Goal: Task Accomplishment & Management: Manage account settings

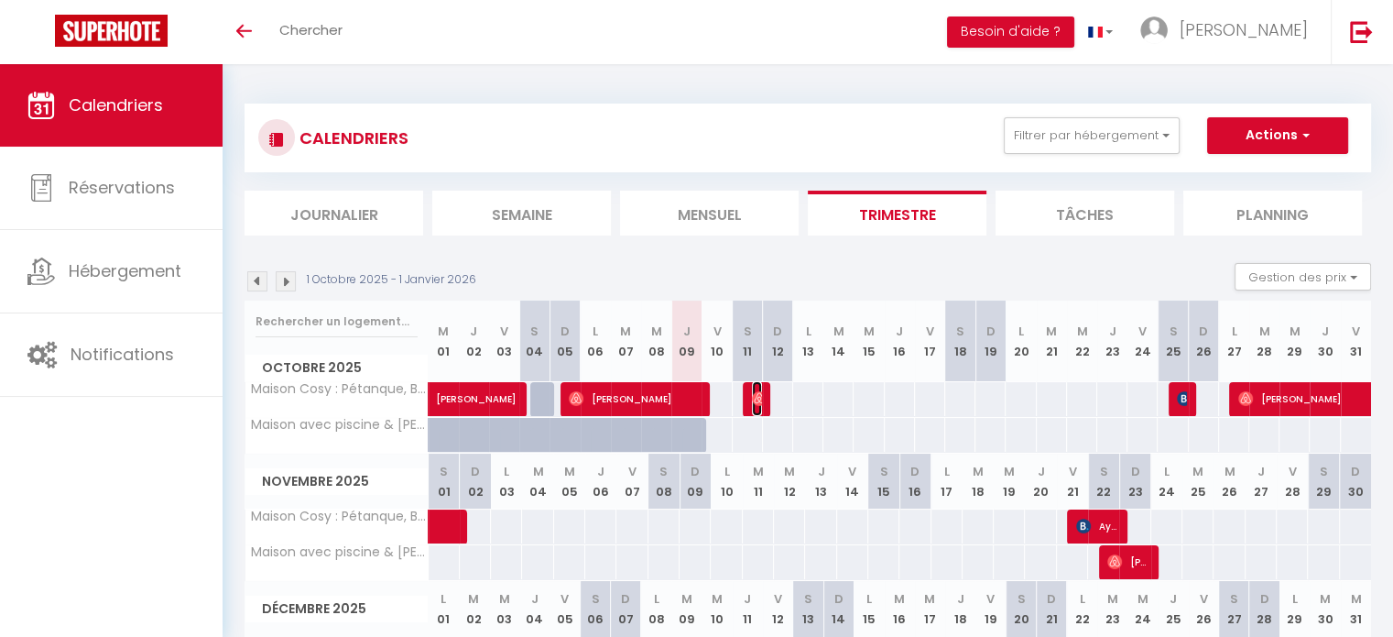
click at [758, 404] on img at bounding box center [759, 398] width 15 height 15
select select "OK"
select select "0"
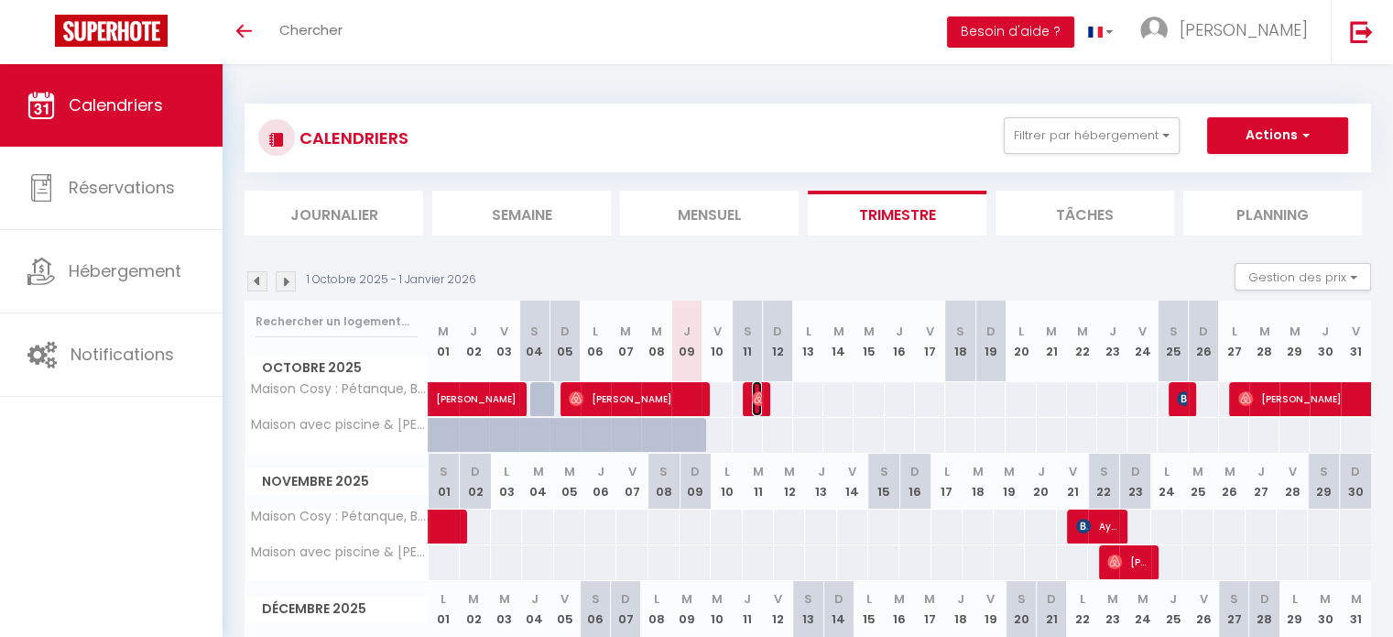
select select "1"
select select
select select "27655"
select select "33972"
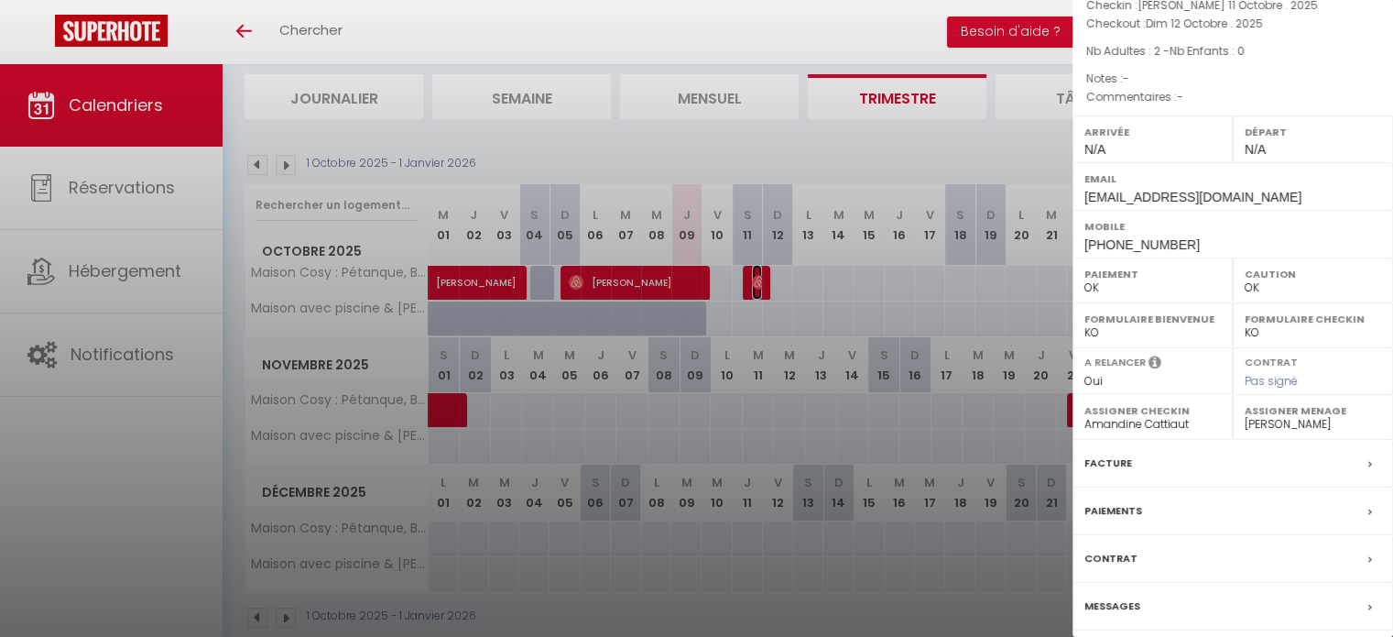
scroll to position [145, 0]
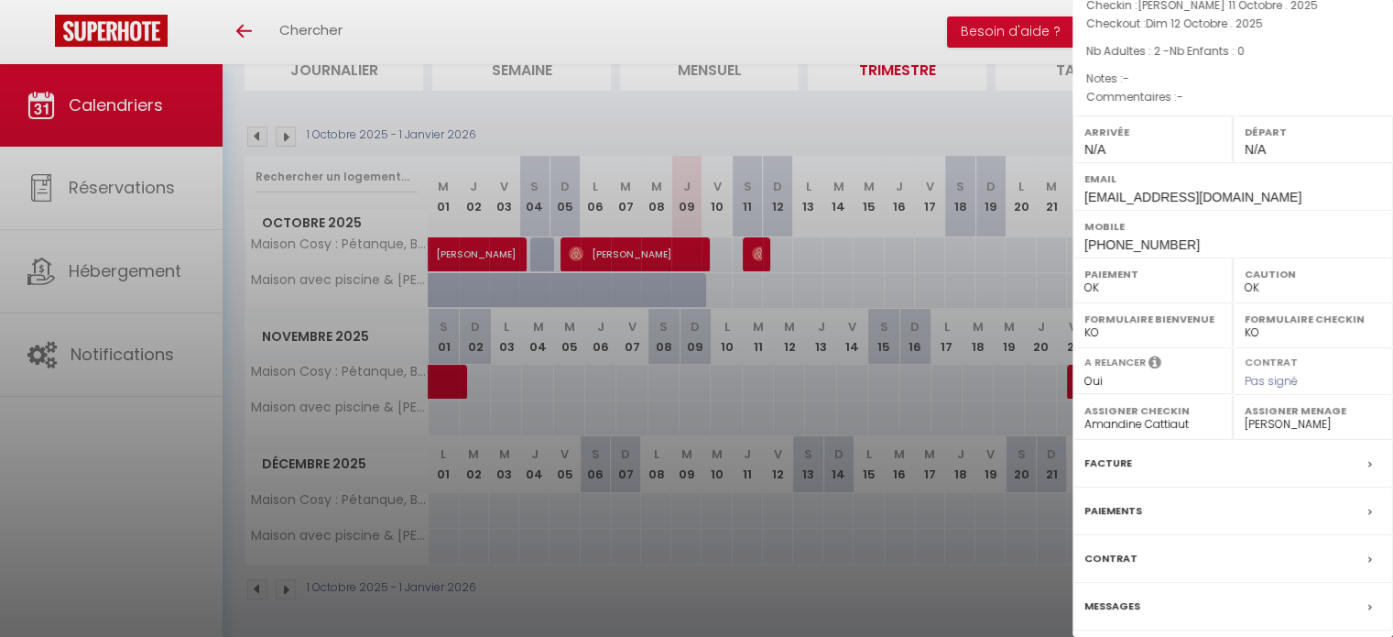
click at [1109, 597] on label "Messages" at bounding box center [1113, 605] width 56 height 19
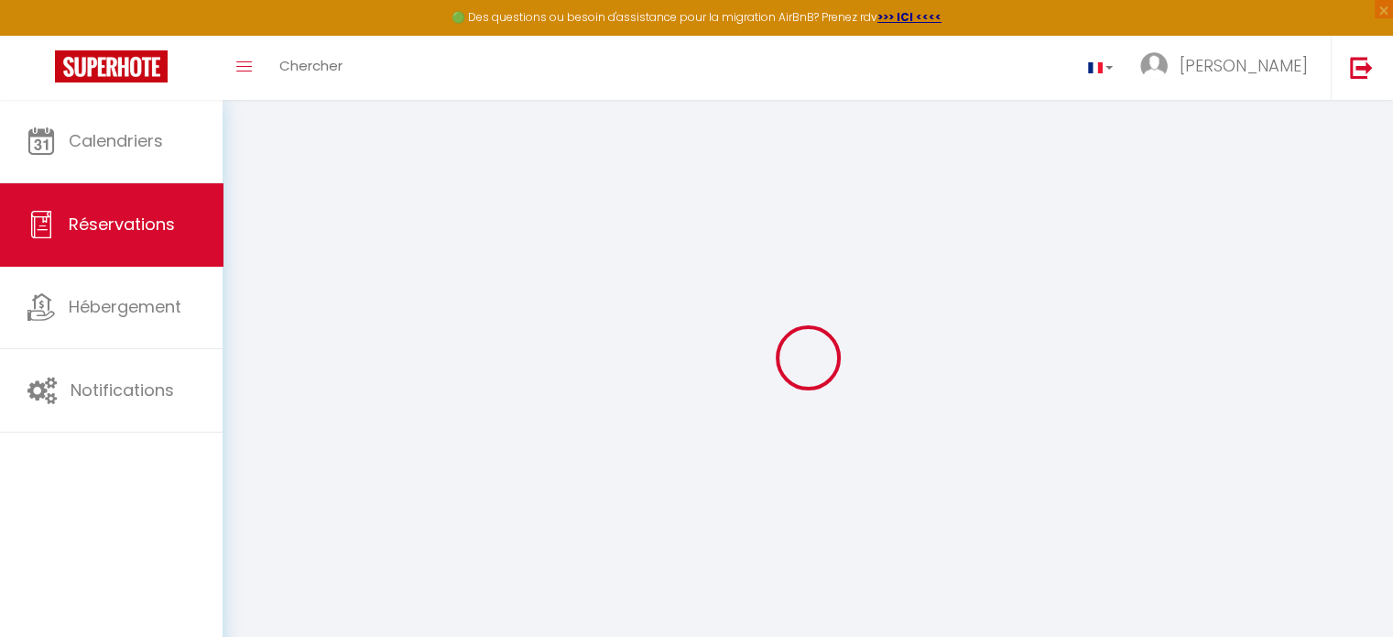
select select
checkbox input "false"
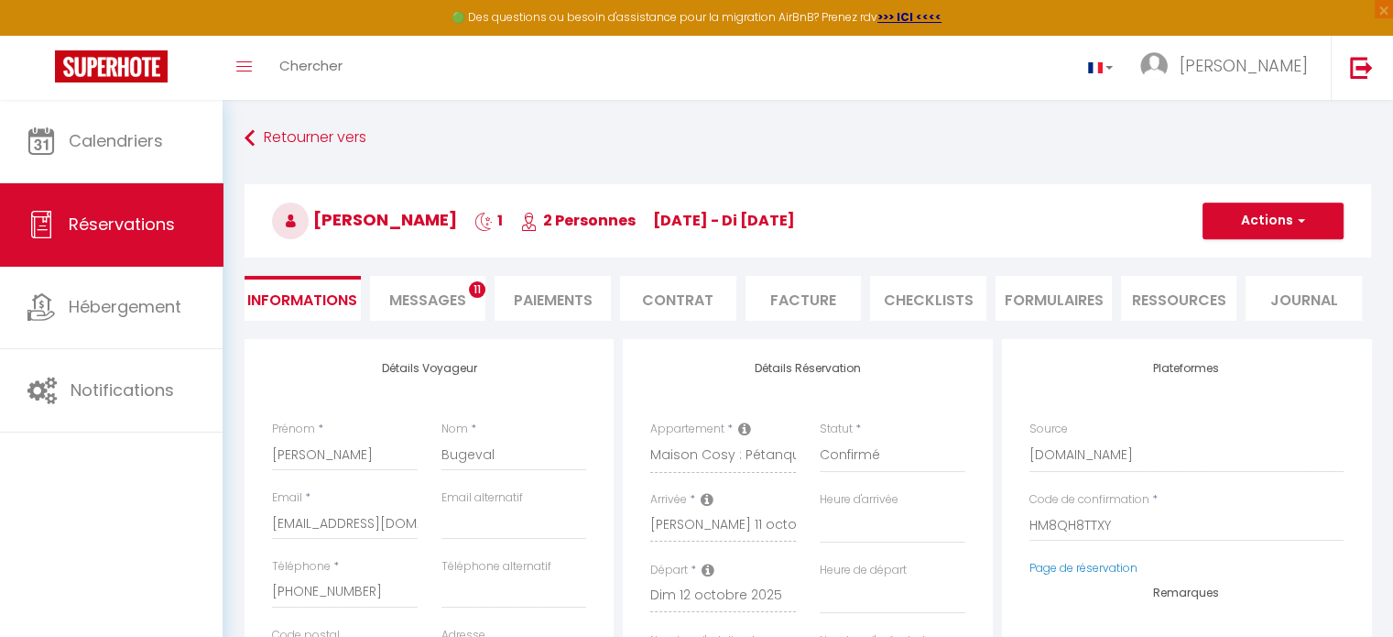
select select
checkbox input "false"
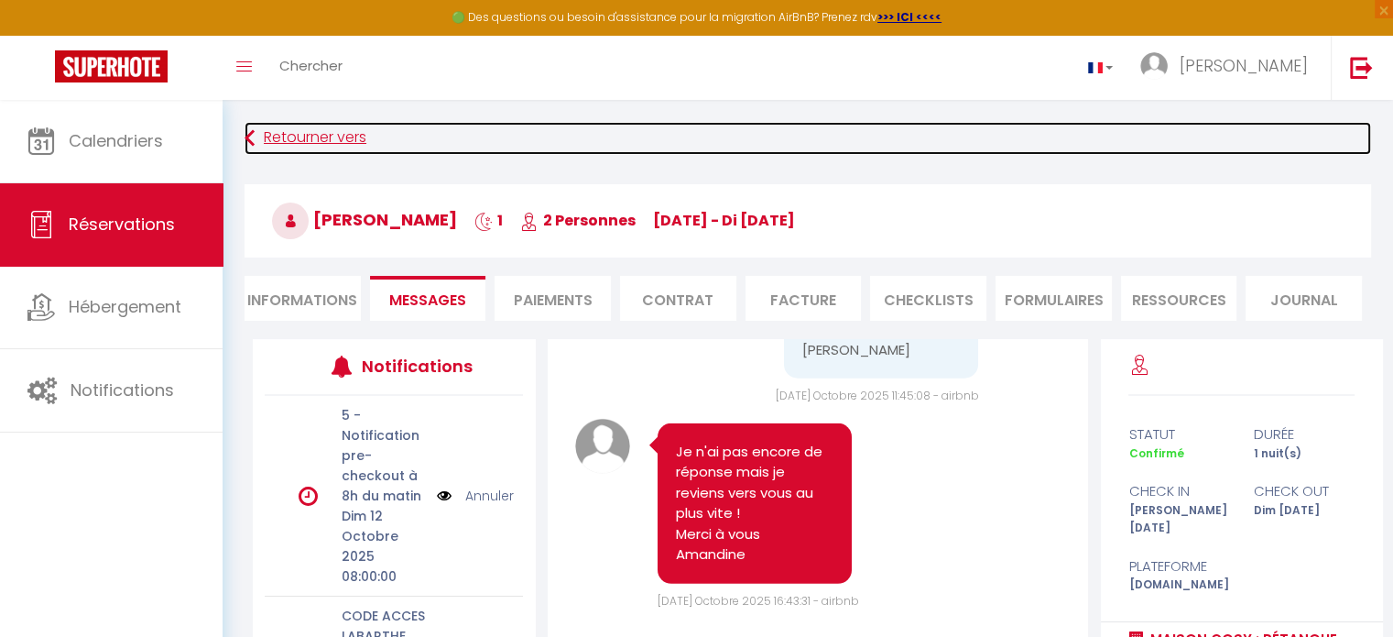
click at [282, 133] on link "Retourner vers" at bounding box center [808, 138] width 1127 height 33
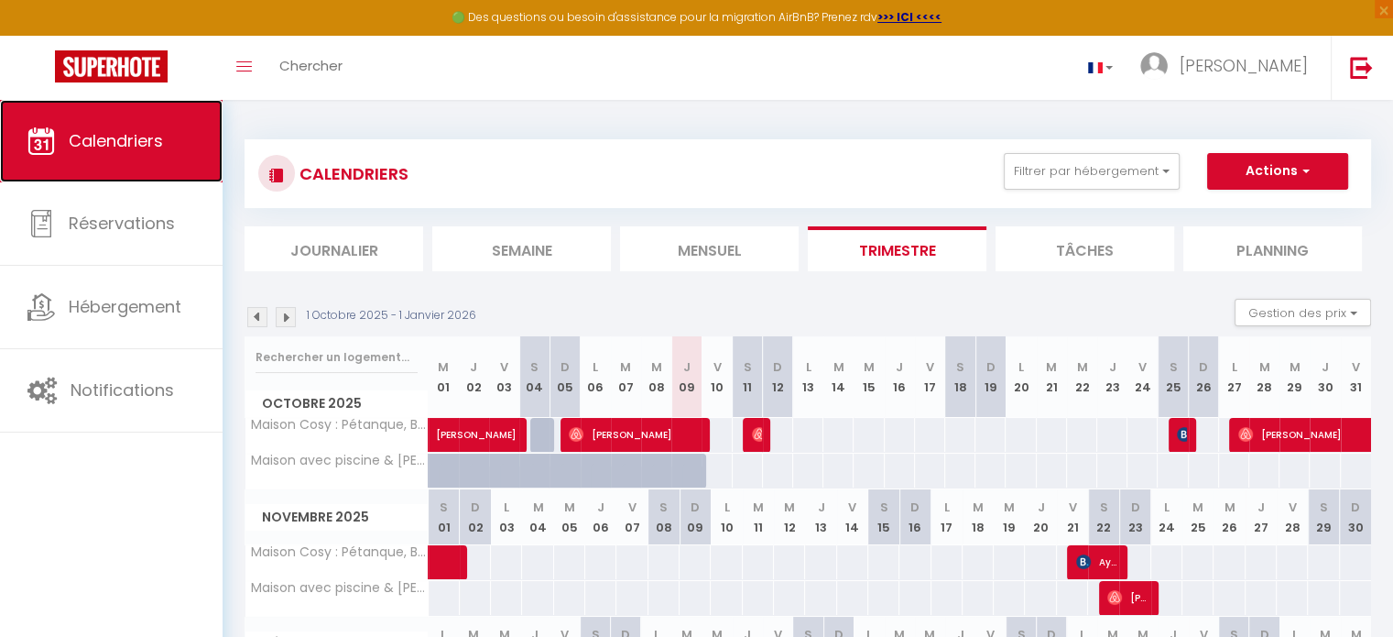
click at [126, 152] on link "Calendriers" at bounding box center [111, 141] width 223 height 82
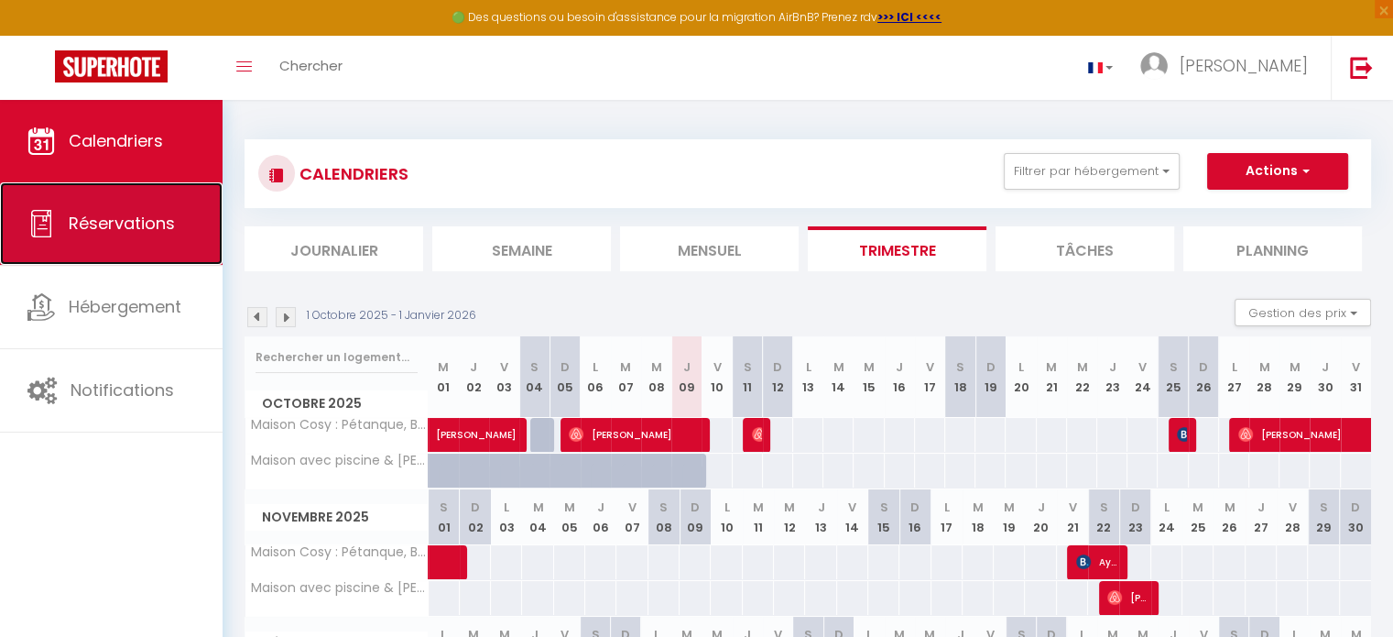
click at [59, 237] on link "Réservations" at bounding box center [111, 223] width 223 height 82
select select "not_cancelled"
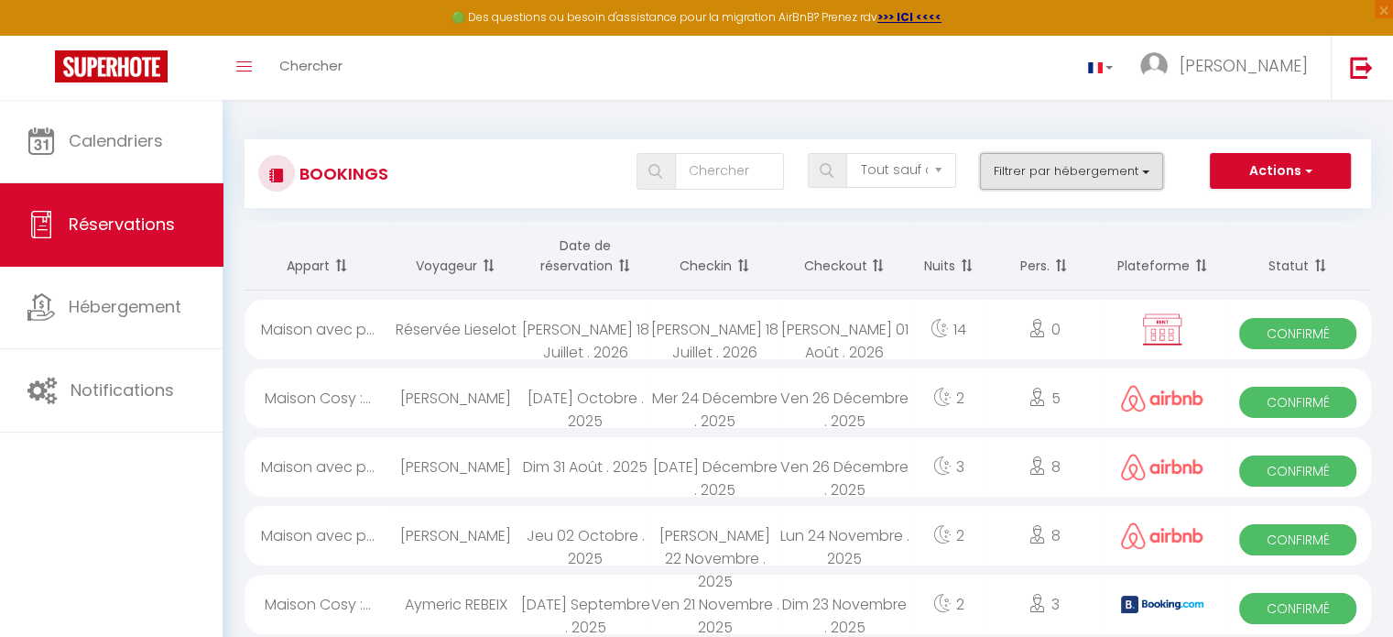
click at [1030, 172] on button "Filtrer par hébergement" at bounding box center [1071, 171] width 183 height 37
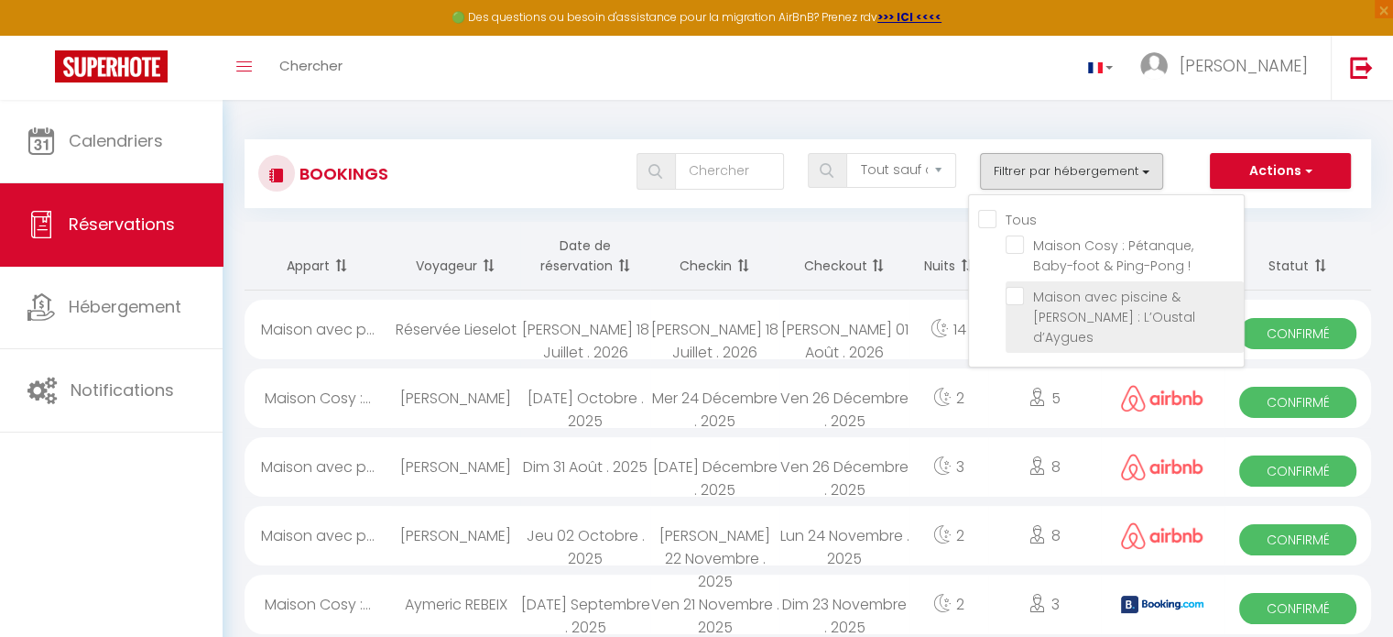
click at [1017, 294] on input "Maison avec piscine & [PERSON_NAME] : L’Oustal d’Aygues" at bounding box center [1125, 296] width 238 height 18
checkbox input "true"
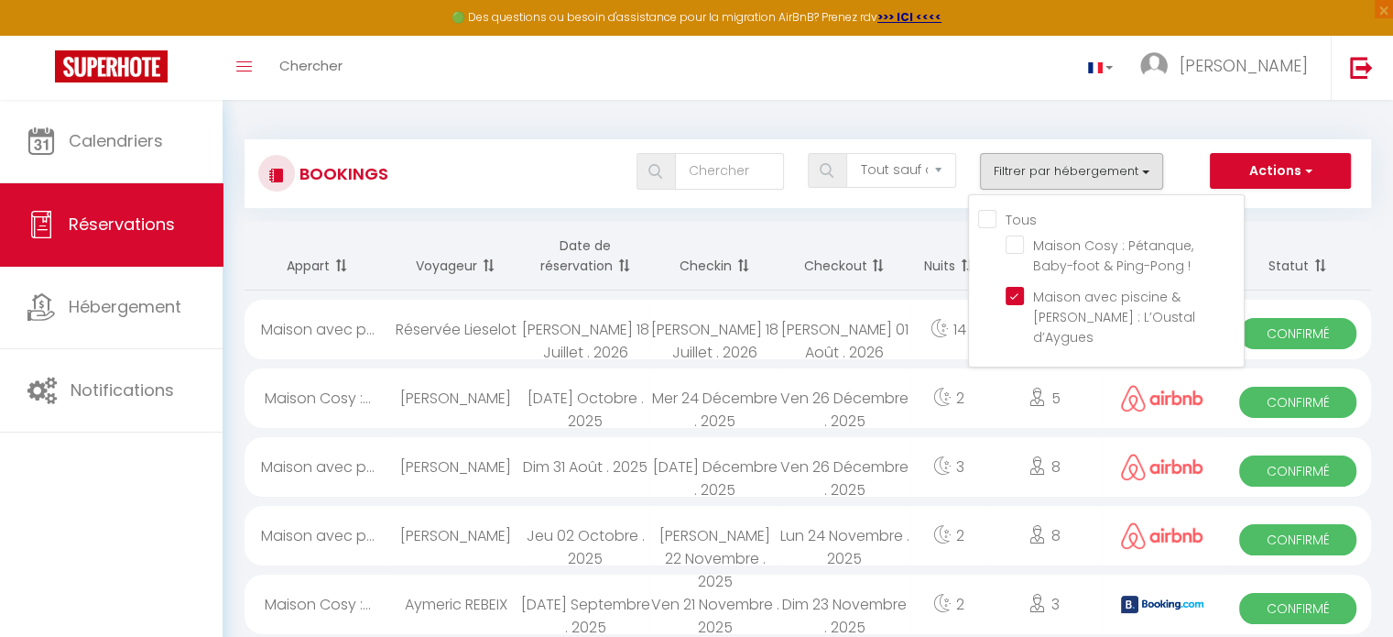
checkbox input "false"
click at [869, 214] on div "Bookings Tous les statuts Annulé Confirmé Non Confirmé Tout sauf annulé No Show…" at bounding box center [808, 590] width 1171 height 981
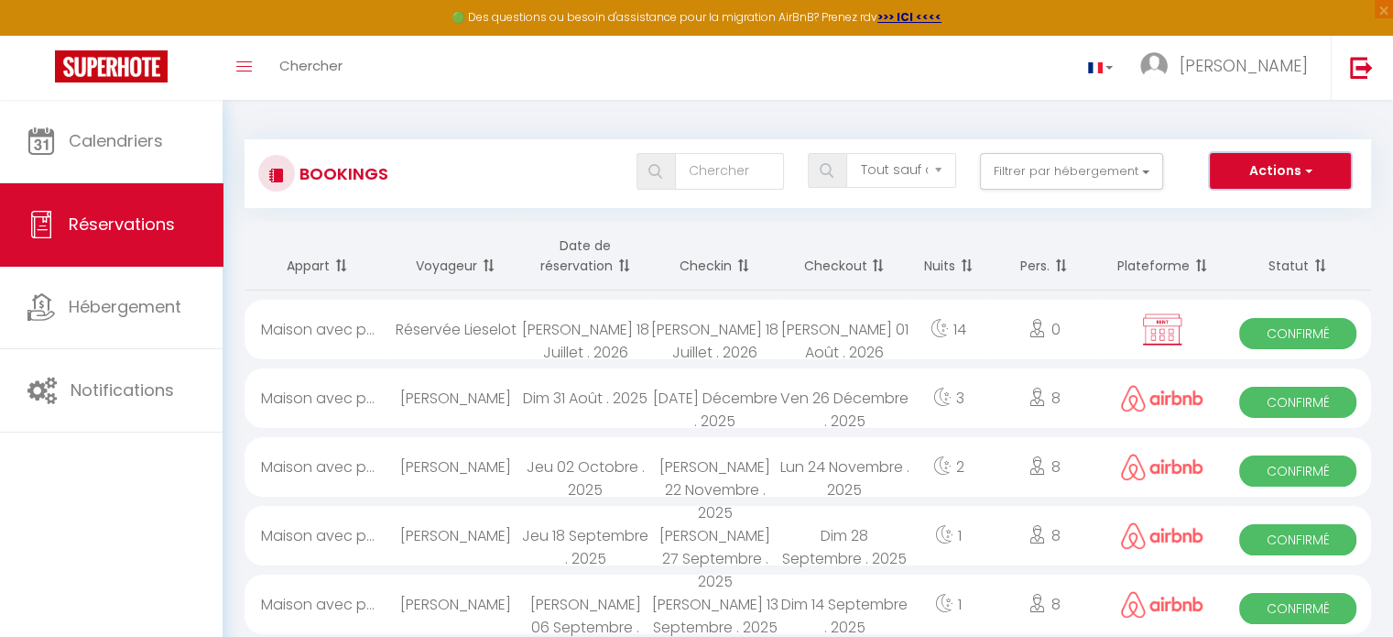
click at [1266, 173] on button "Actions" at bounding box center [1280, 171] width 141 height 37
click at [923, 177] on select "Tous les statuts Annulé Confirmé Non Confirmé Tout sauf annulé No Show Request" at bounding box center [900, 170] width 109 height 35
select select "cancelled"
click at [848, 153] on select "Tous les statuts Annulé Confirmé Non Confirmé Tout sauf annulé No Show Request" at bounding box center [900, 170] width 109 height 35
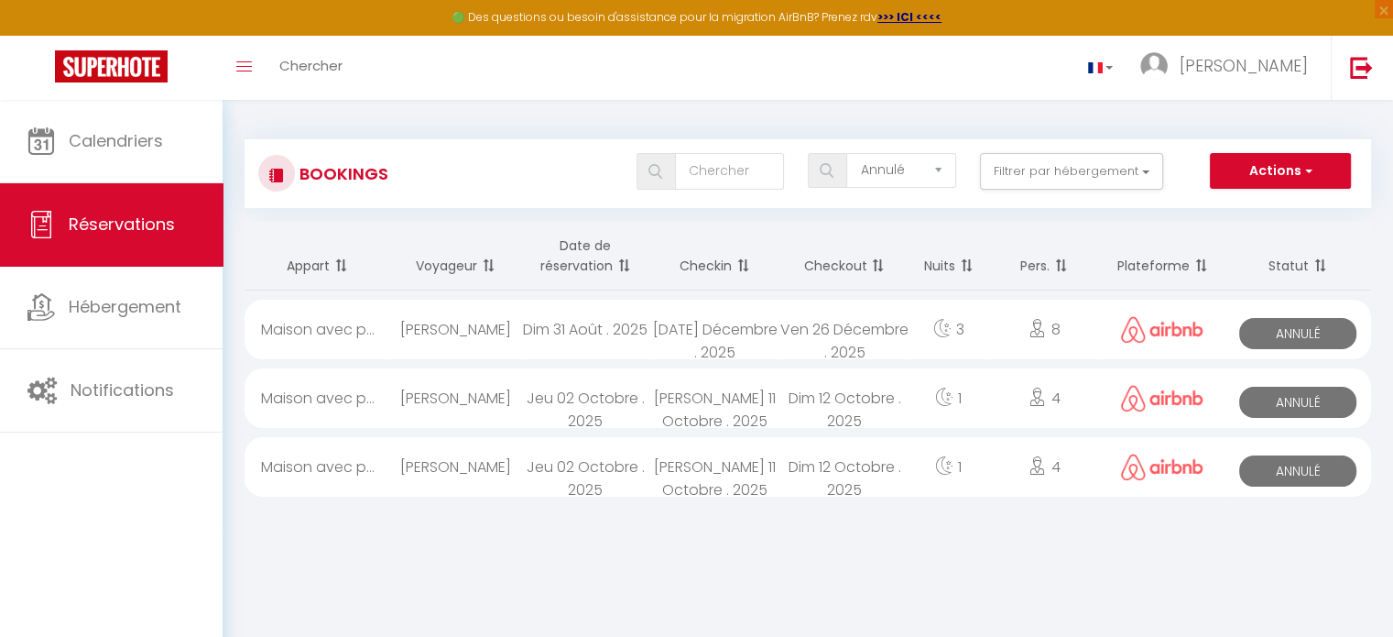
click at [804, 403] on div "Dim 12 Octobre . 2025" at bounding box center [844, 398] width 129 height 60
select select "KO"
select select "0"
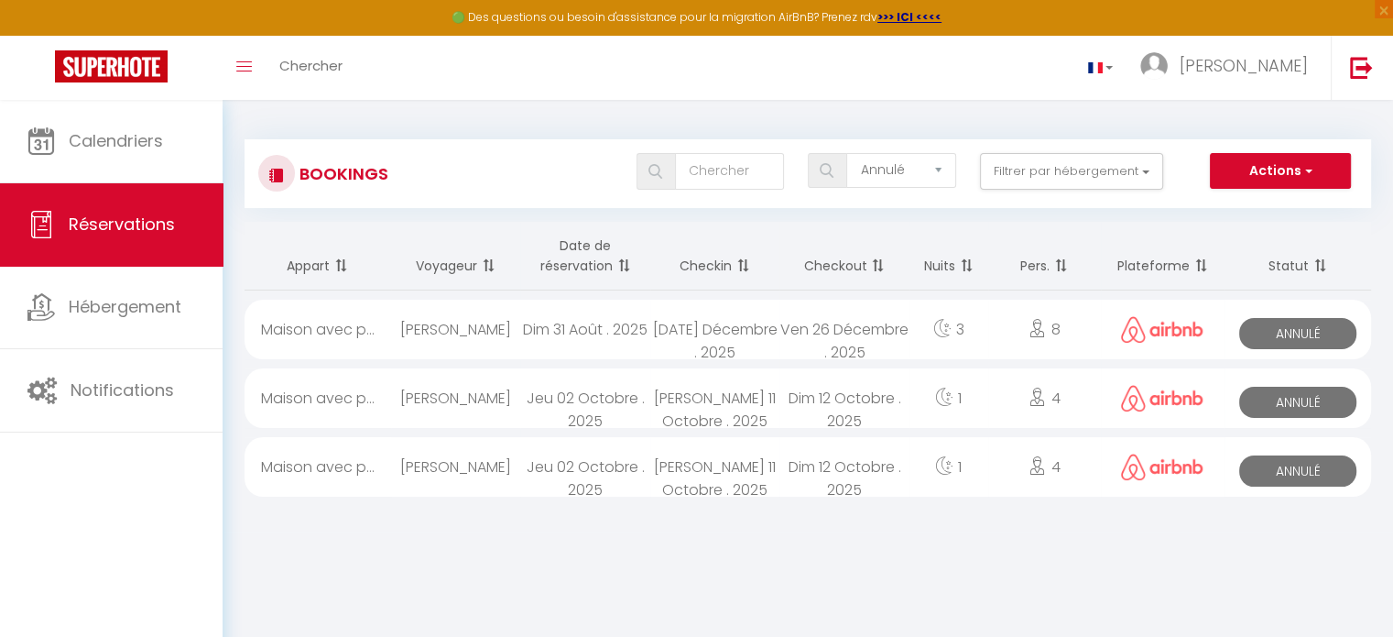
select select "1"
select select
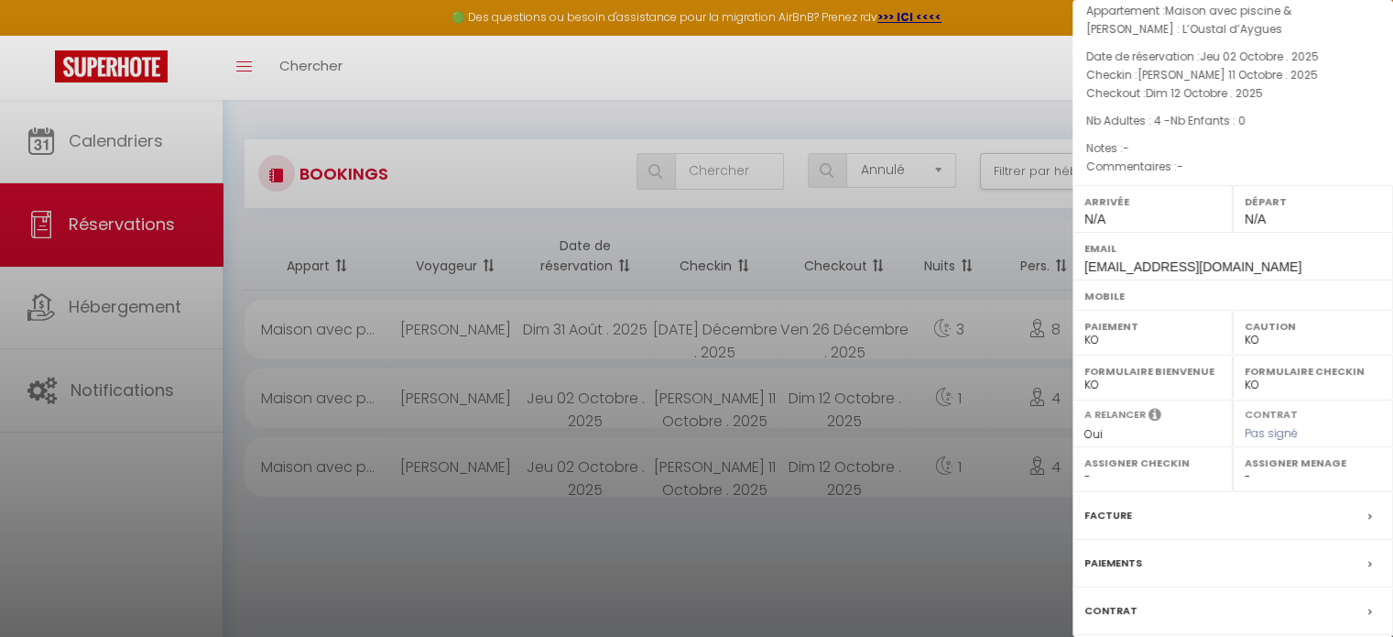
scroll to position [121, 0]
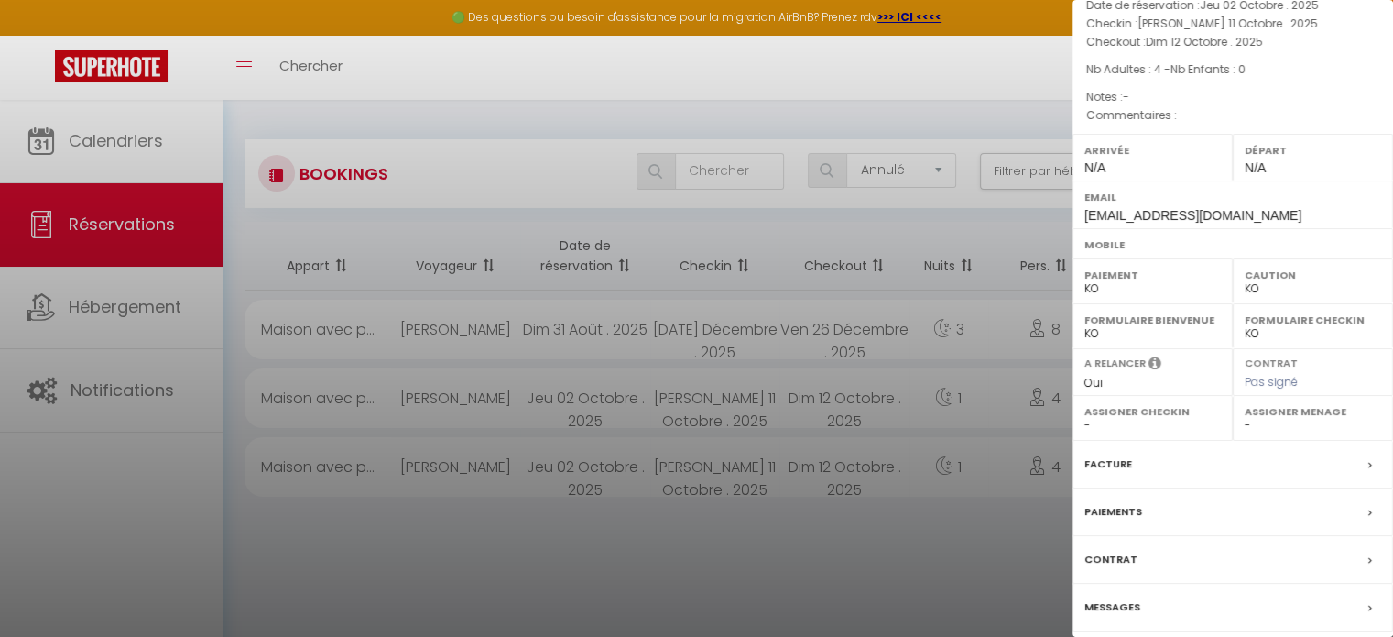
click at [1120, 594] on div "Messages" at bounding box center [1233, 608] width 321 height 48
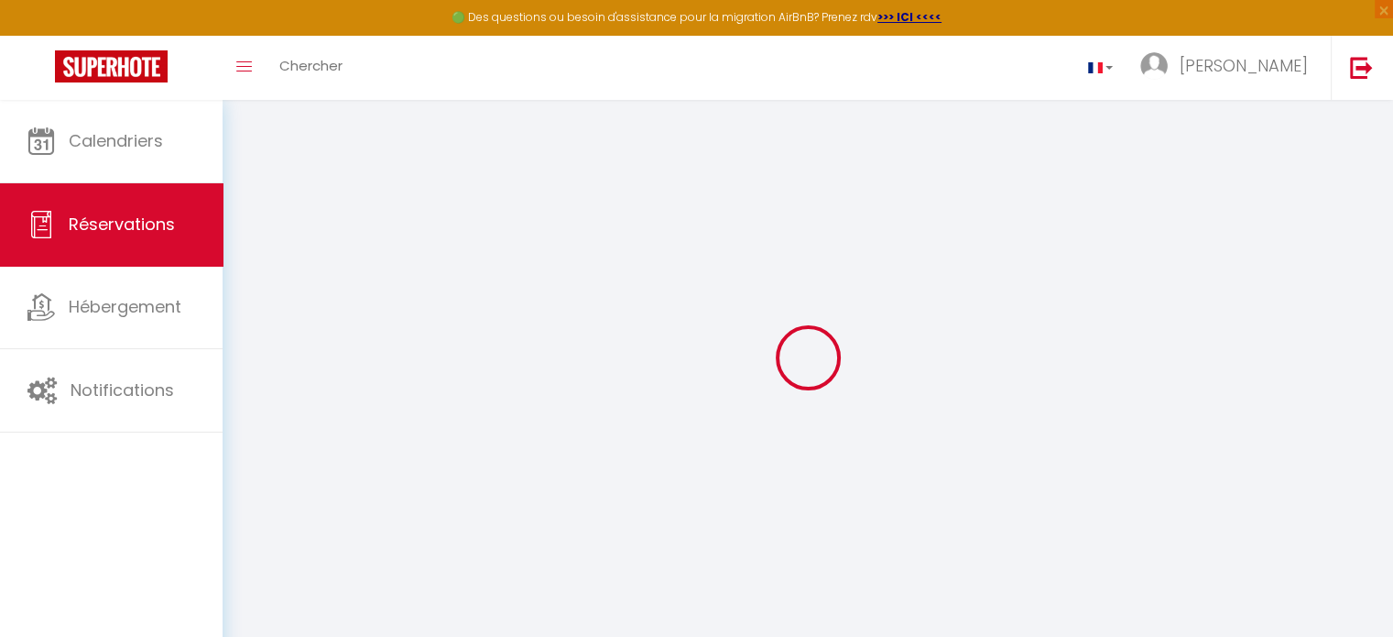
type input "[PERSON_NAME]"
type input "[EMAIL_ADDRESS][DOMAIN_NAME]"
select select
type input "15.08"
select select "73082"
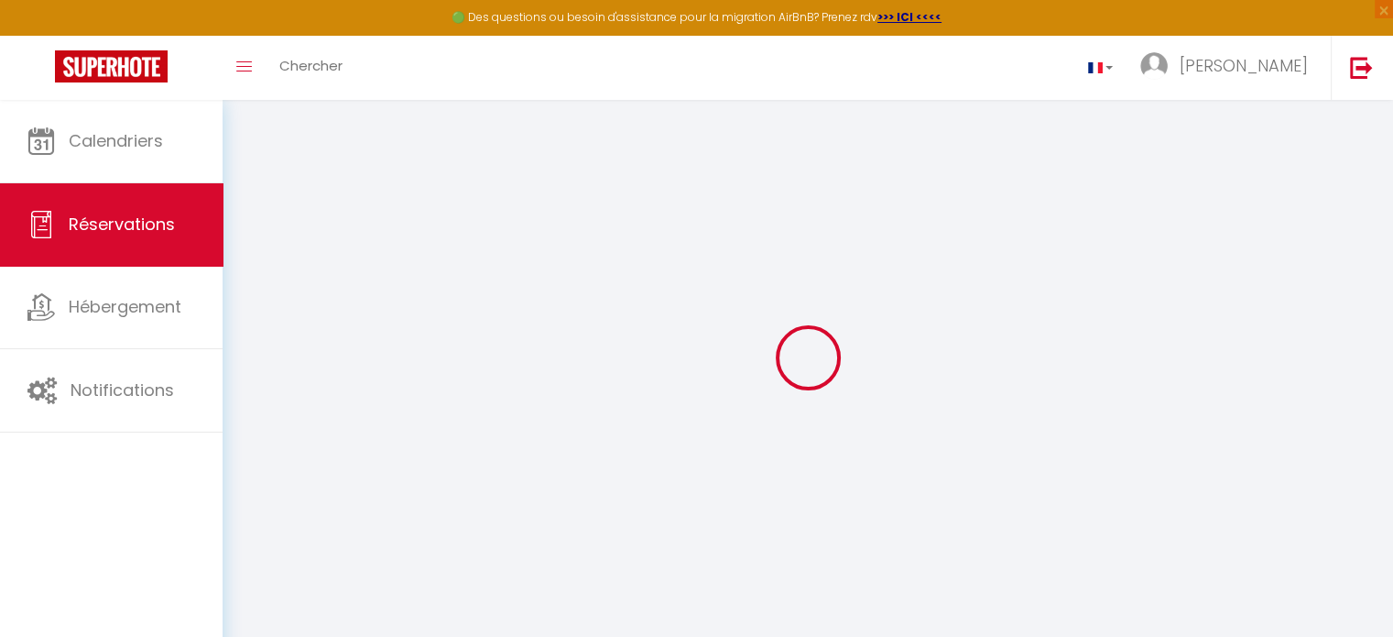
select select "0"
select select
type input "4"
select select "10"
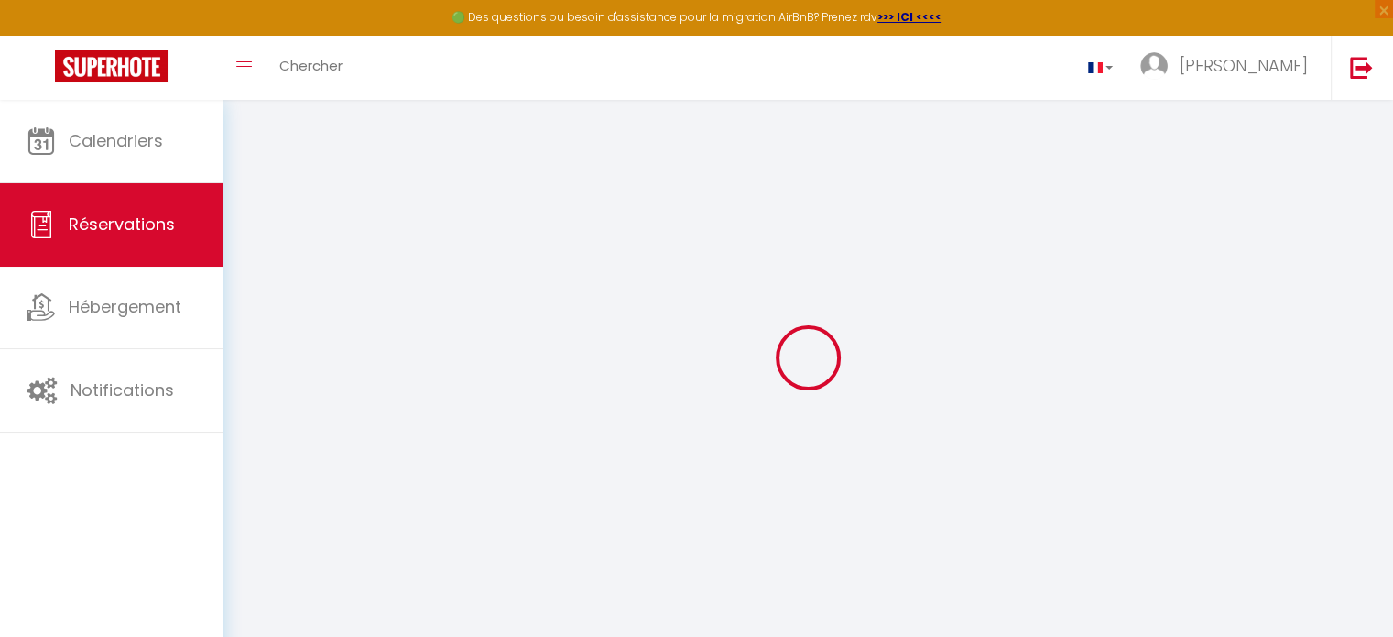
select select
type input "269"
checkbox input "false"
select select "1"
type input "100"
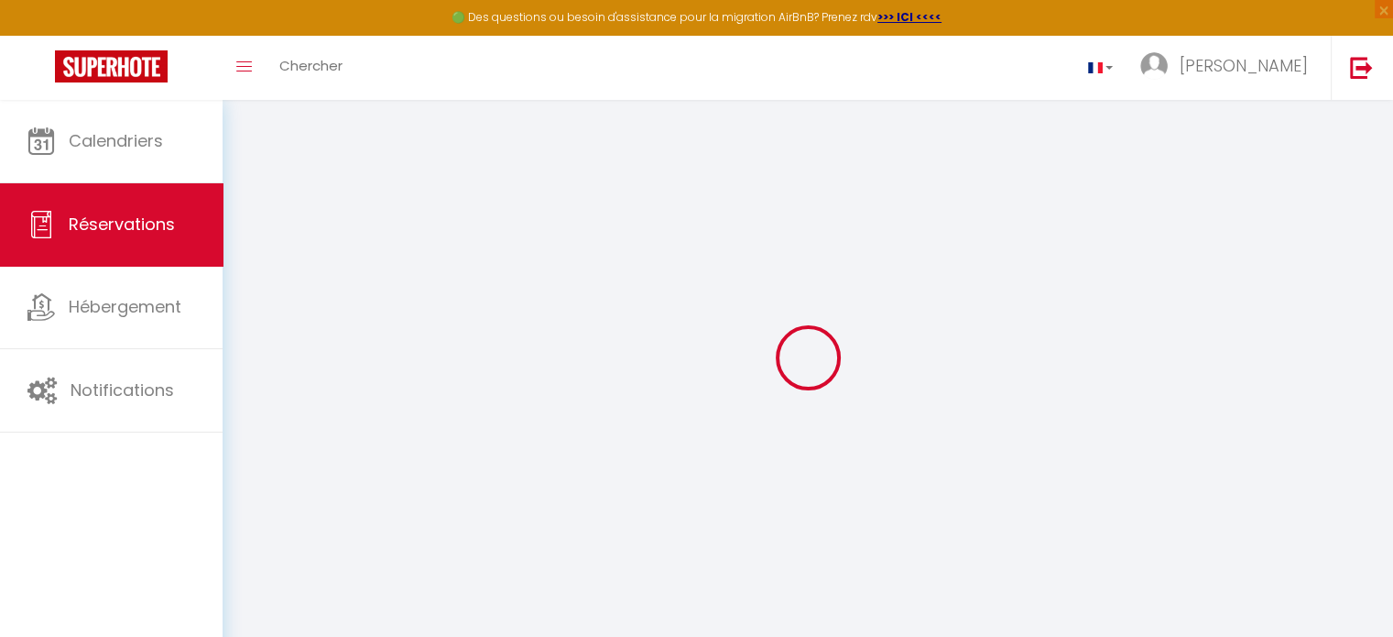
type input "40"
type input "0"
select select
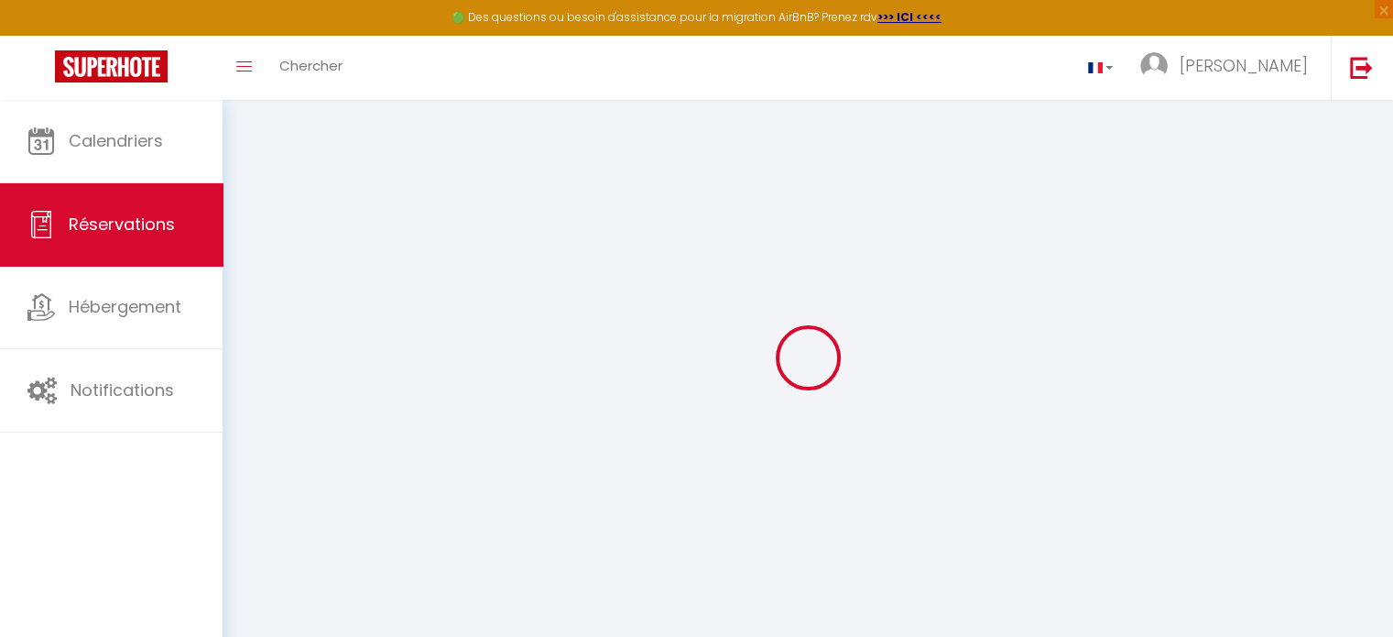
select select "14"
checkbox input "false"
select select
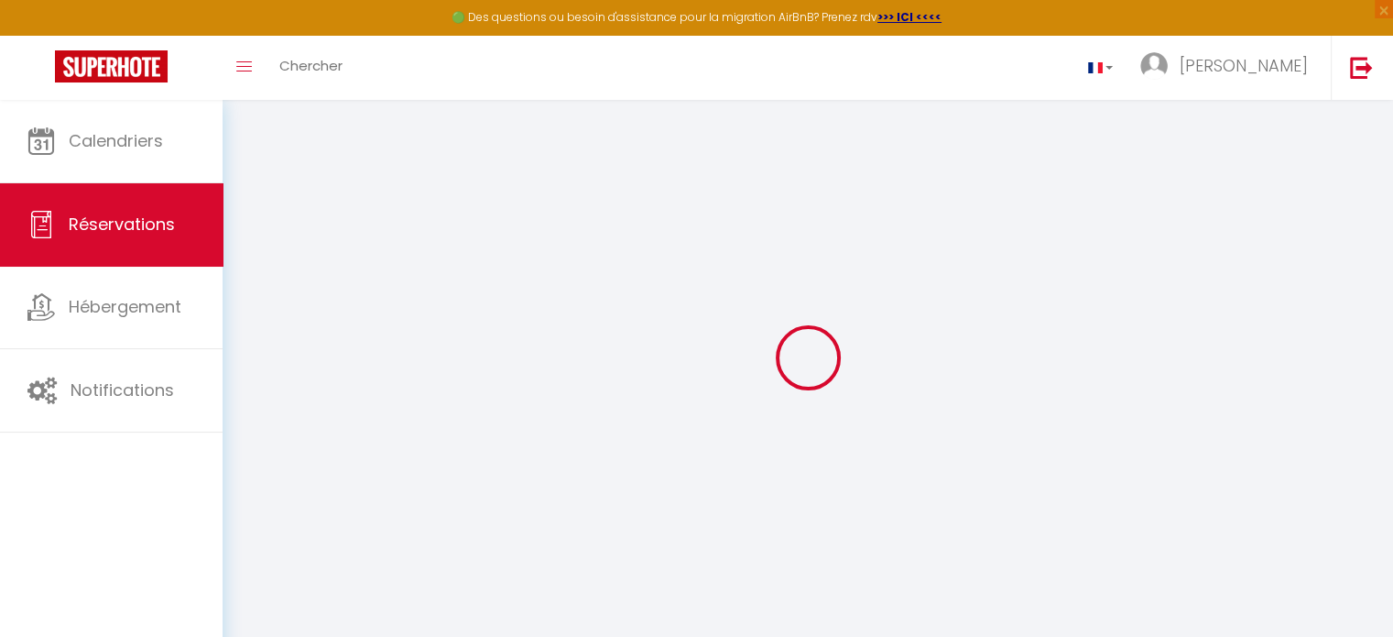
checkbox input "false"
select select
checkbox input "false"
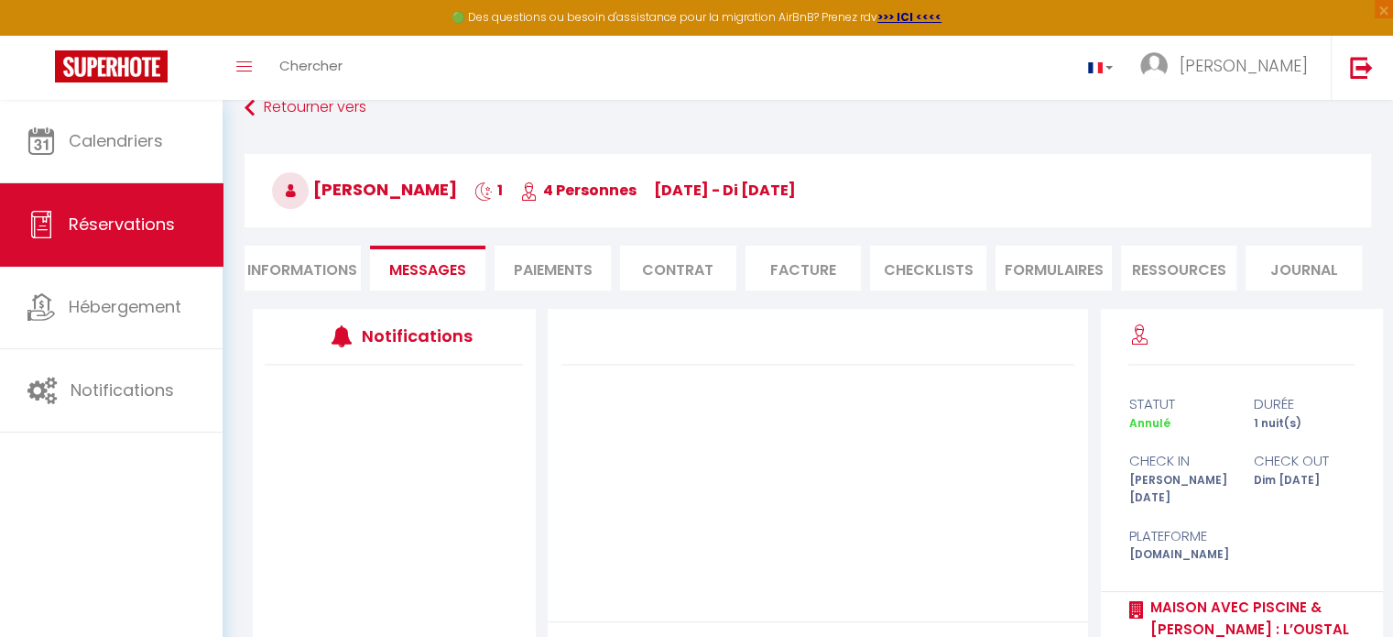
scroll to position [15, 0]
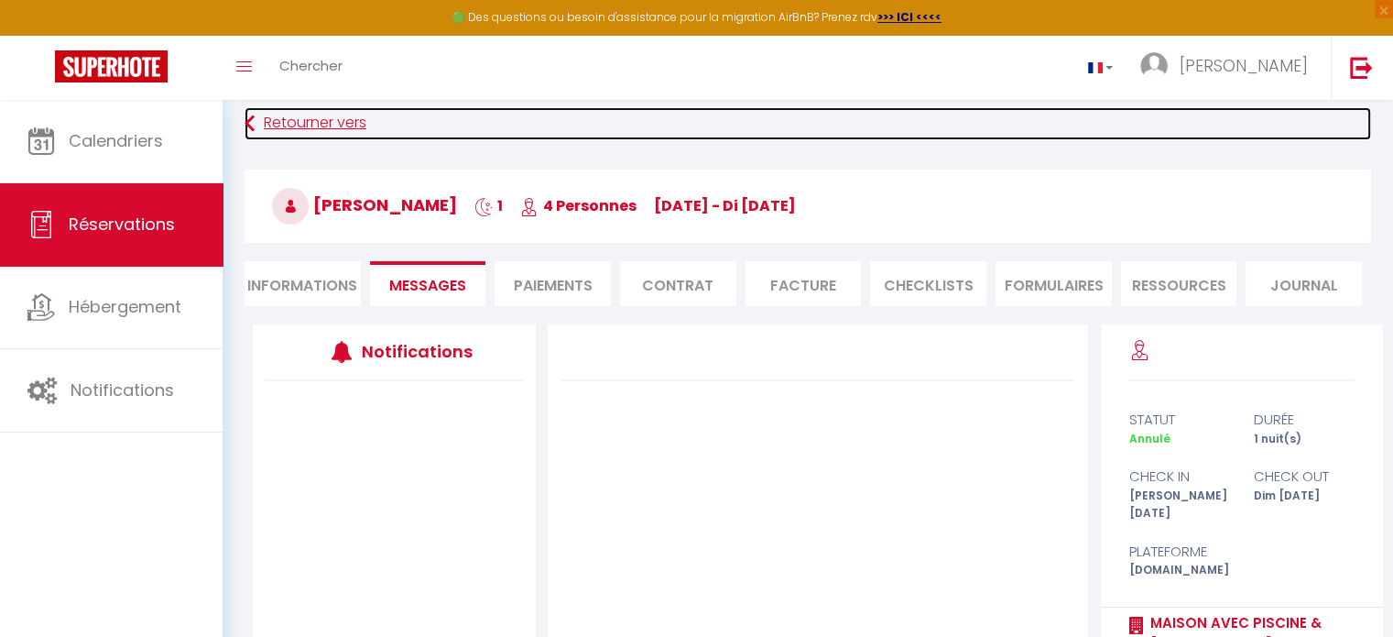
click at [257, 116] on link "Retourner vers" at bounding box center [808, 123] width 1127 height 33
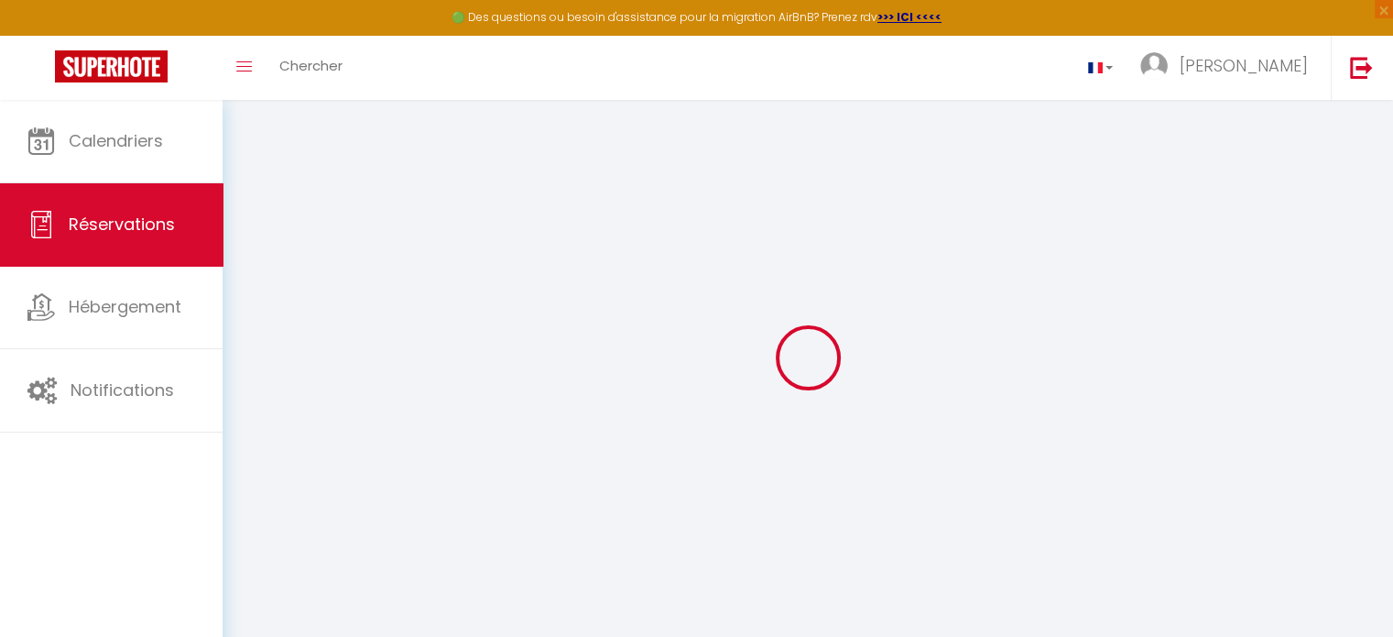
select select "cancelled"
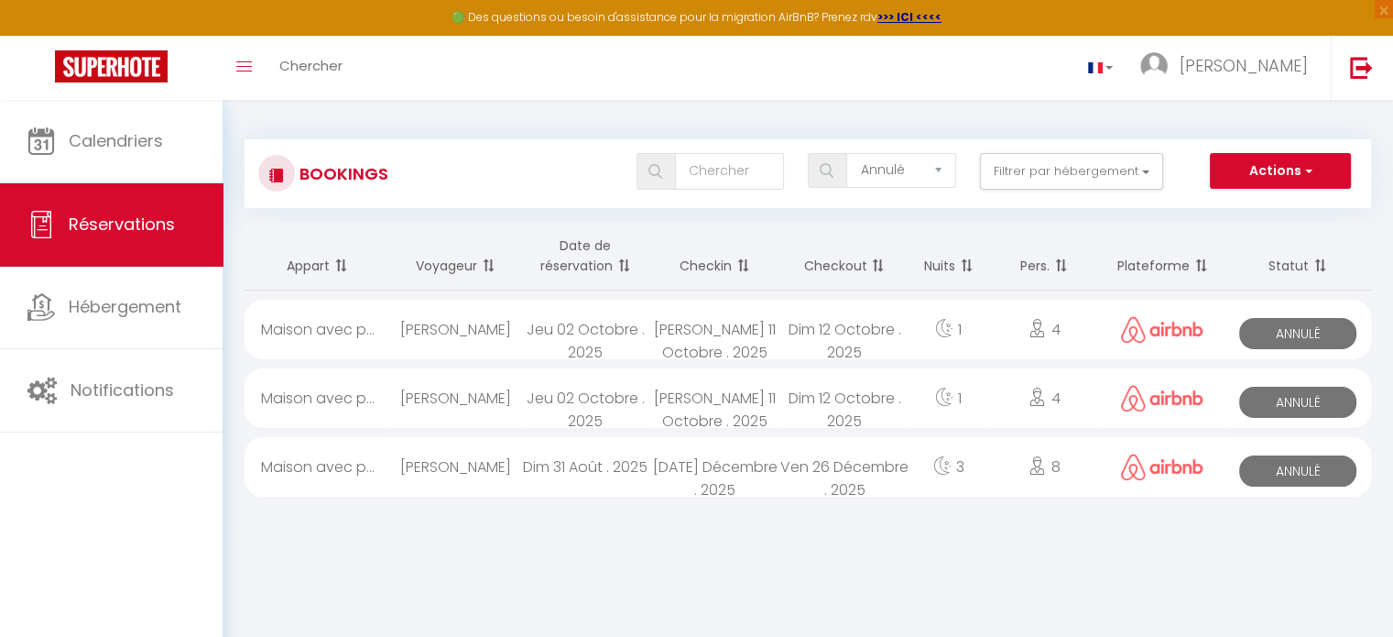
click at [597, 399] on div "Jeu 02 Octobre . 2025" at bounding box center [584, 398] width 129 height 60
select select "KO"
select select "0"
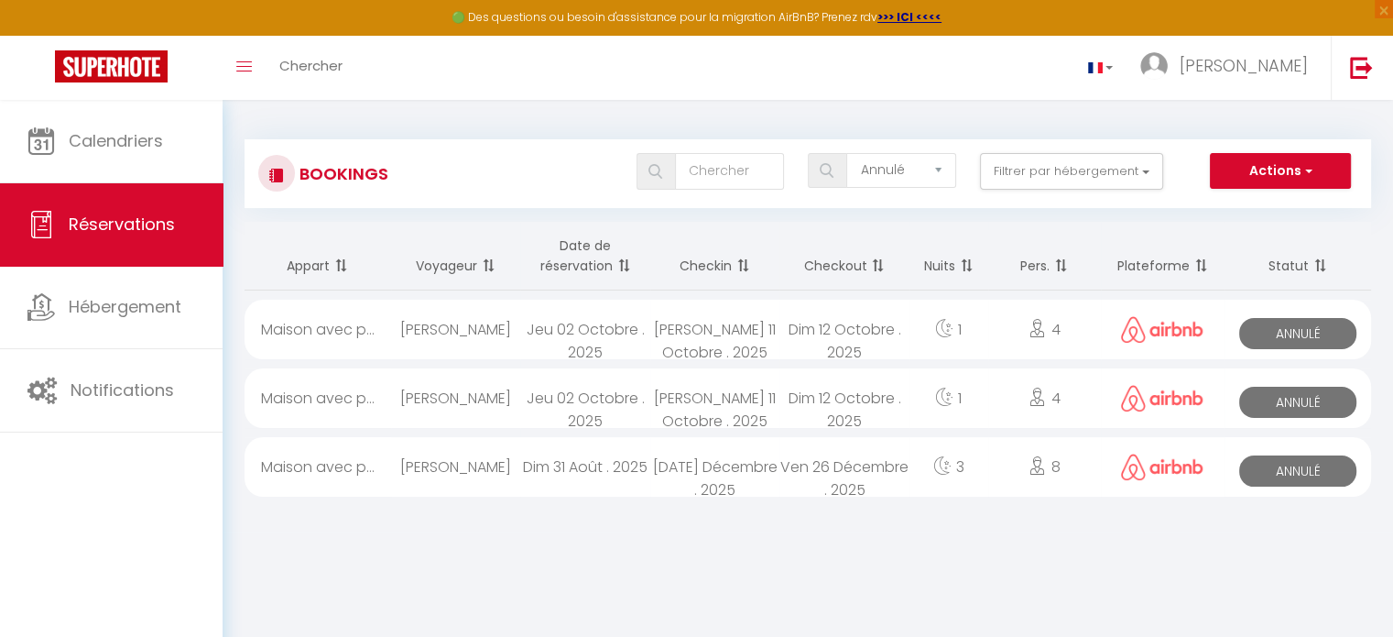
select select "1"
select select
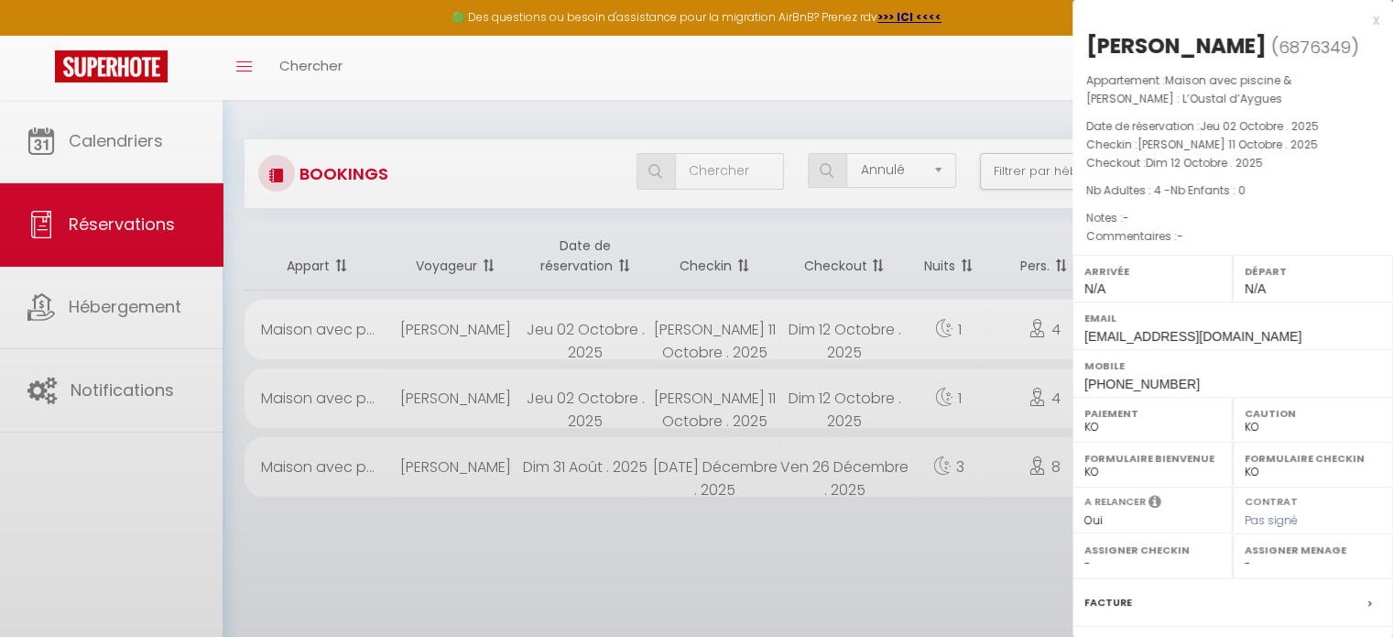
select select "33972"
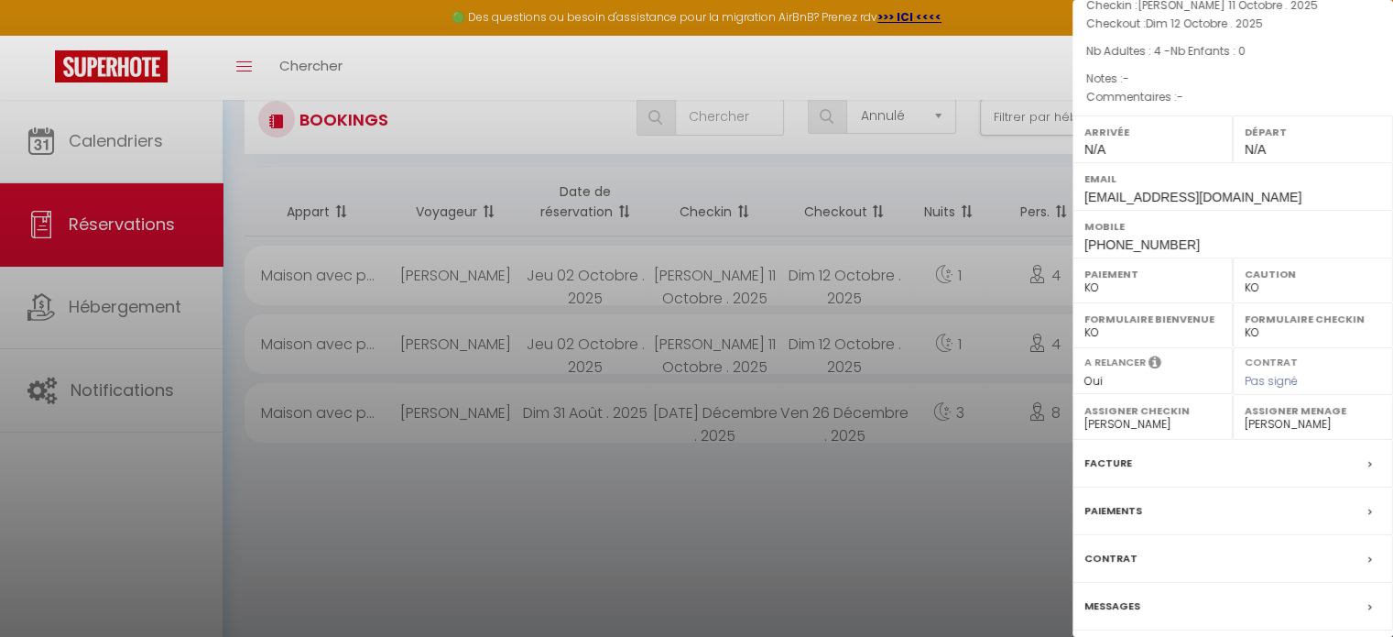
scroll to position [99, 0]
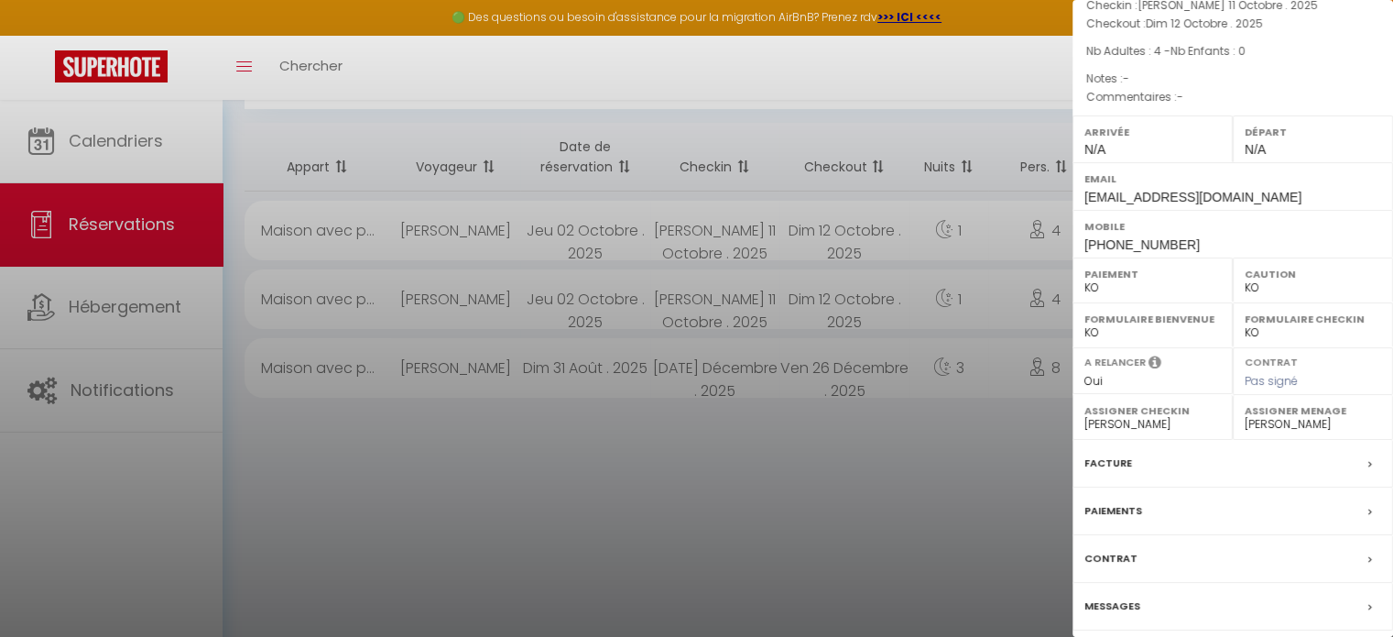
click at [1131, 599] on label "Messages" at bounding box center [1113, 605] width 56 height 19
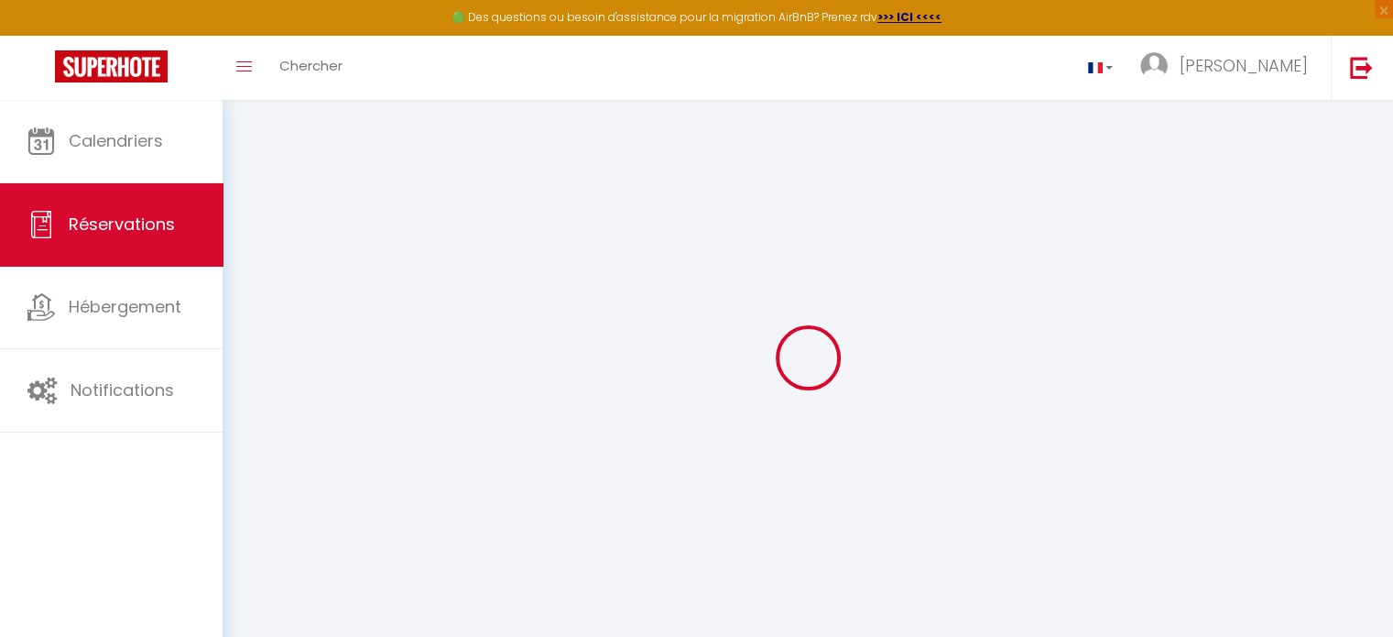
select select
checkbox input "false"
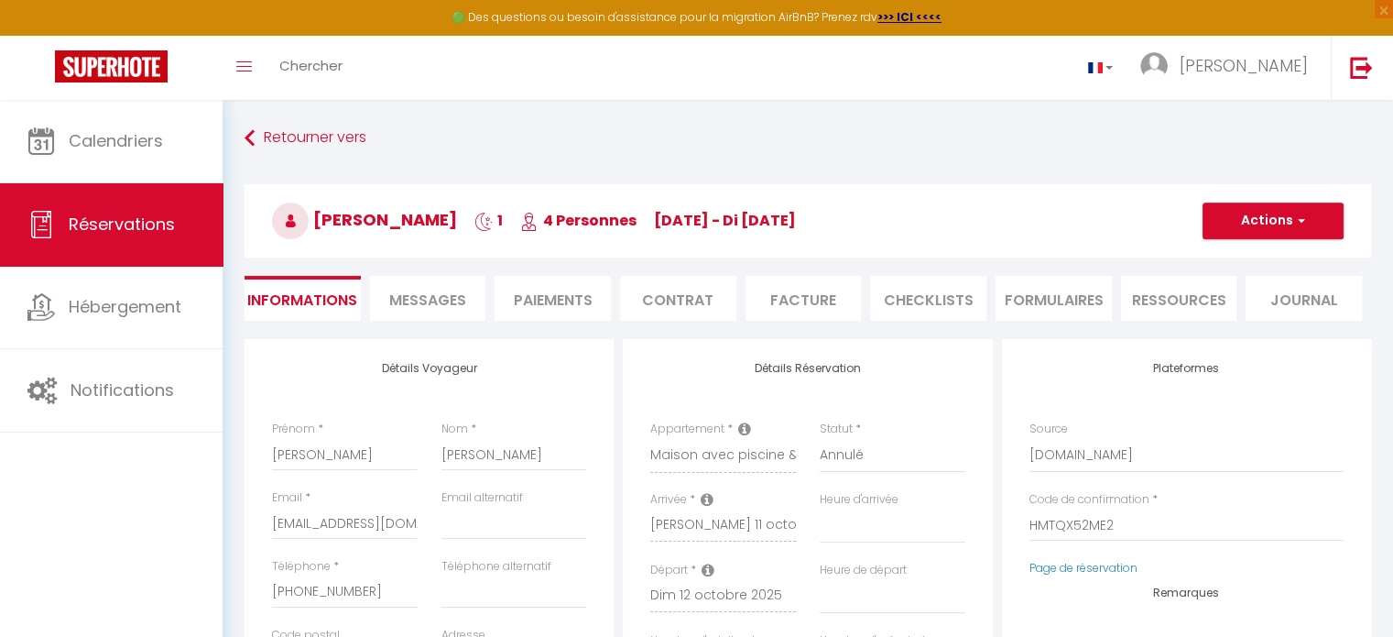
select select
checkbox input "false"
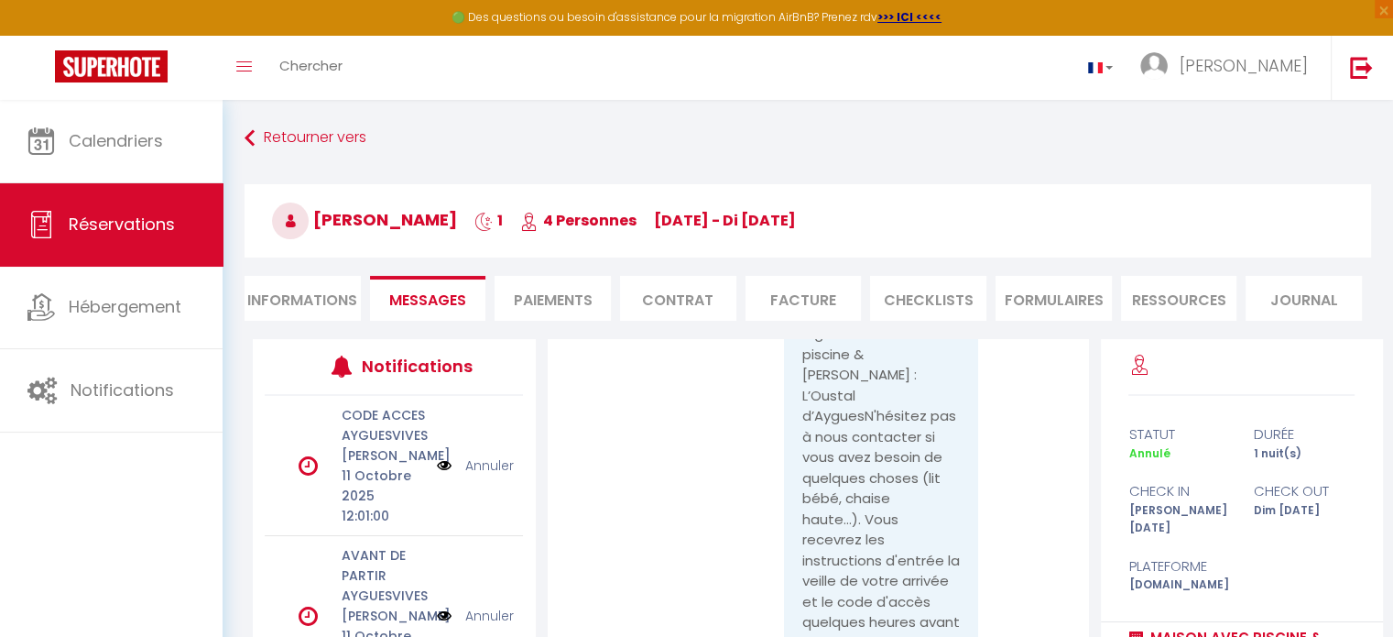
scroll to position [1505, 0]
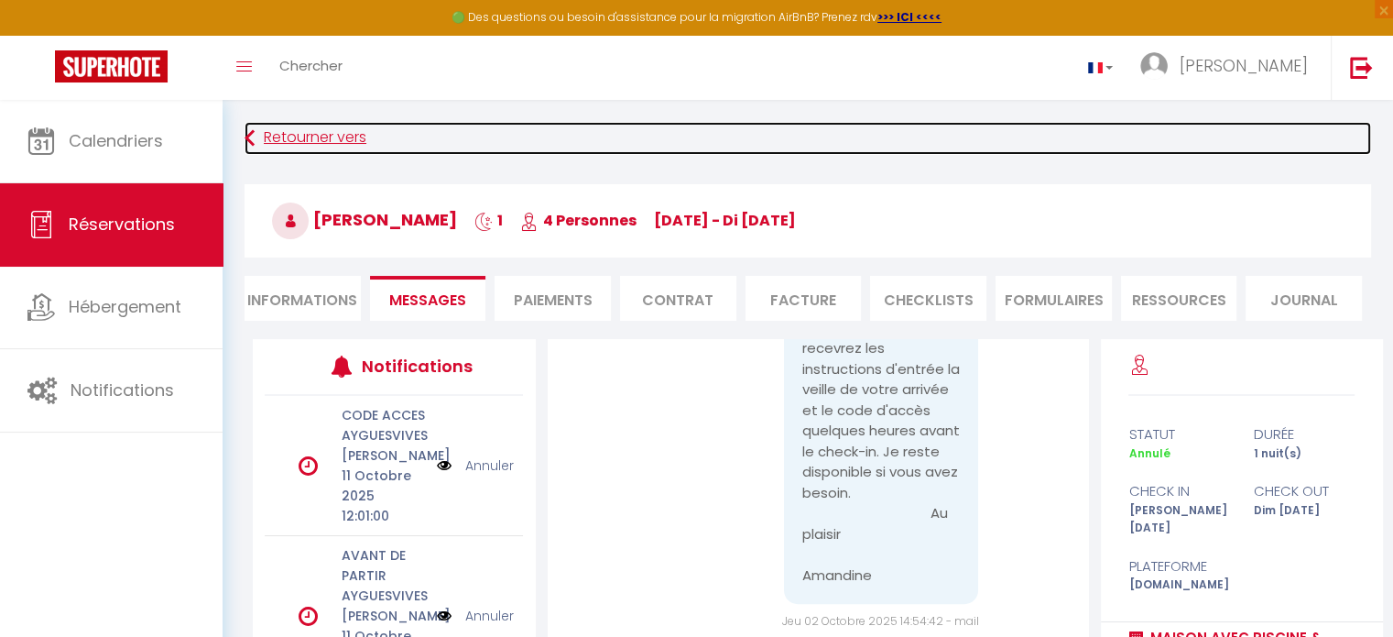
click at [279, 154] on link "Retourner vers" at bounding box center [808, 138] width 1127 height 33
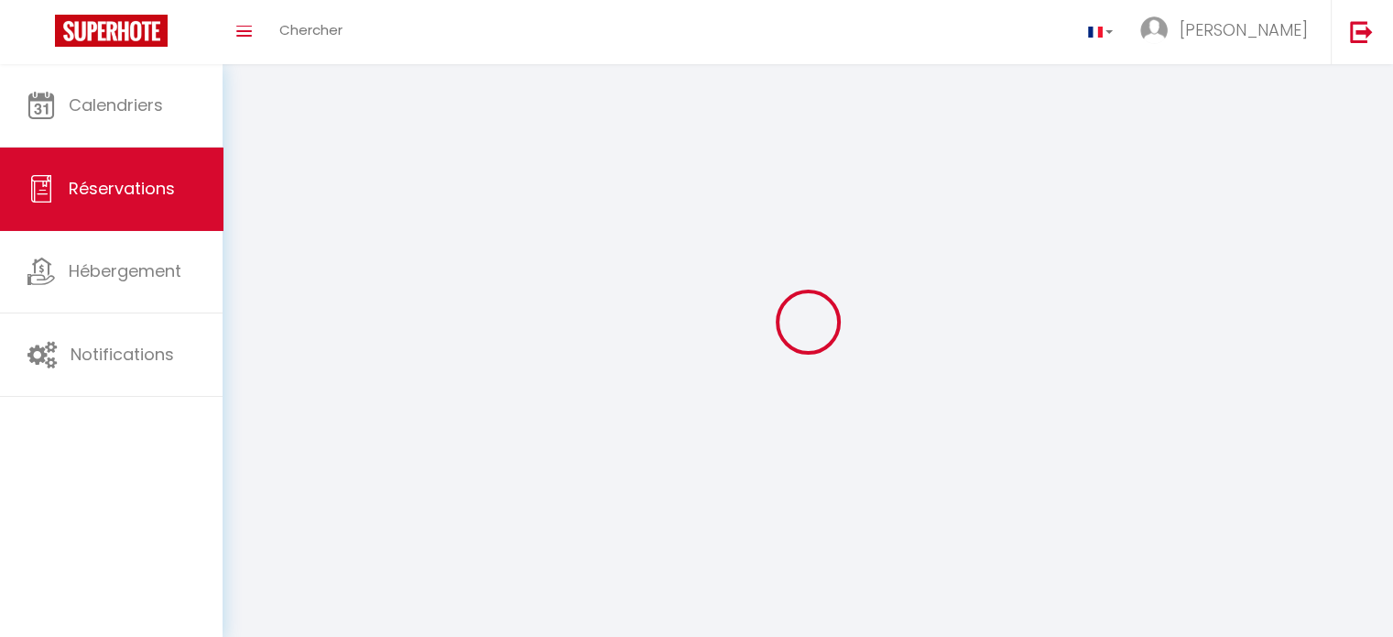
scroll to position [99, 0]
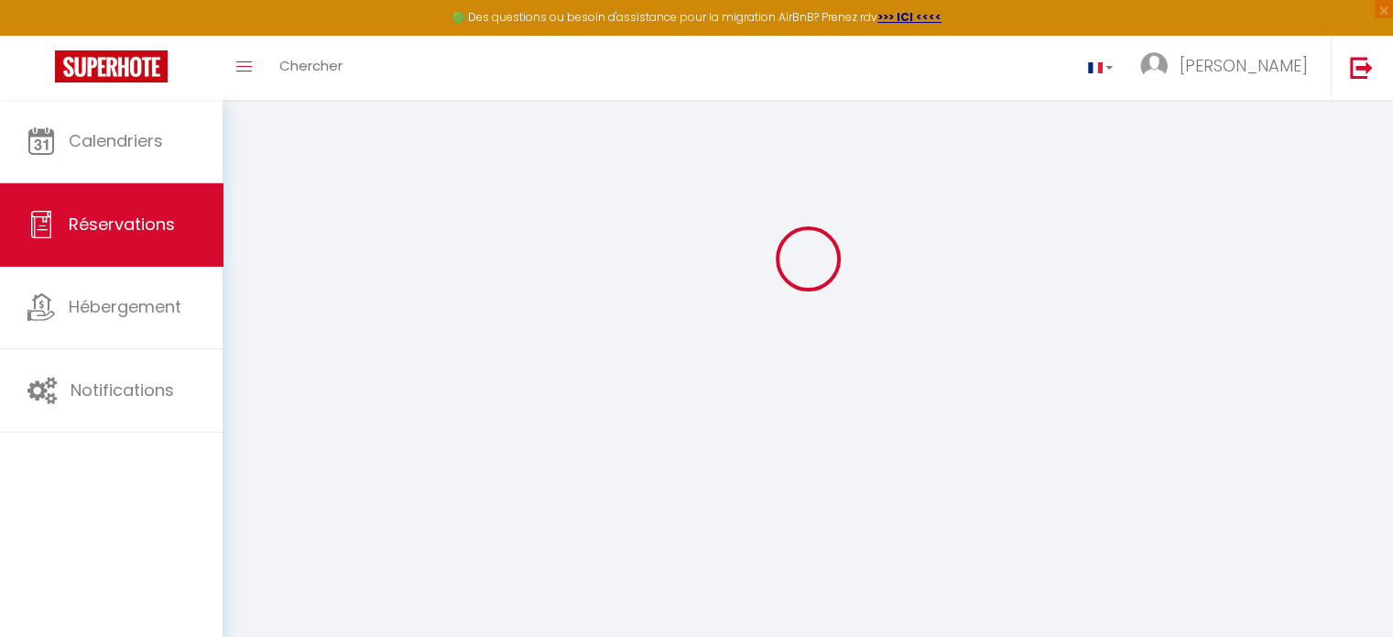
select select "cancelled"
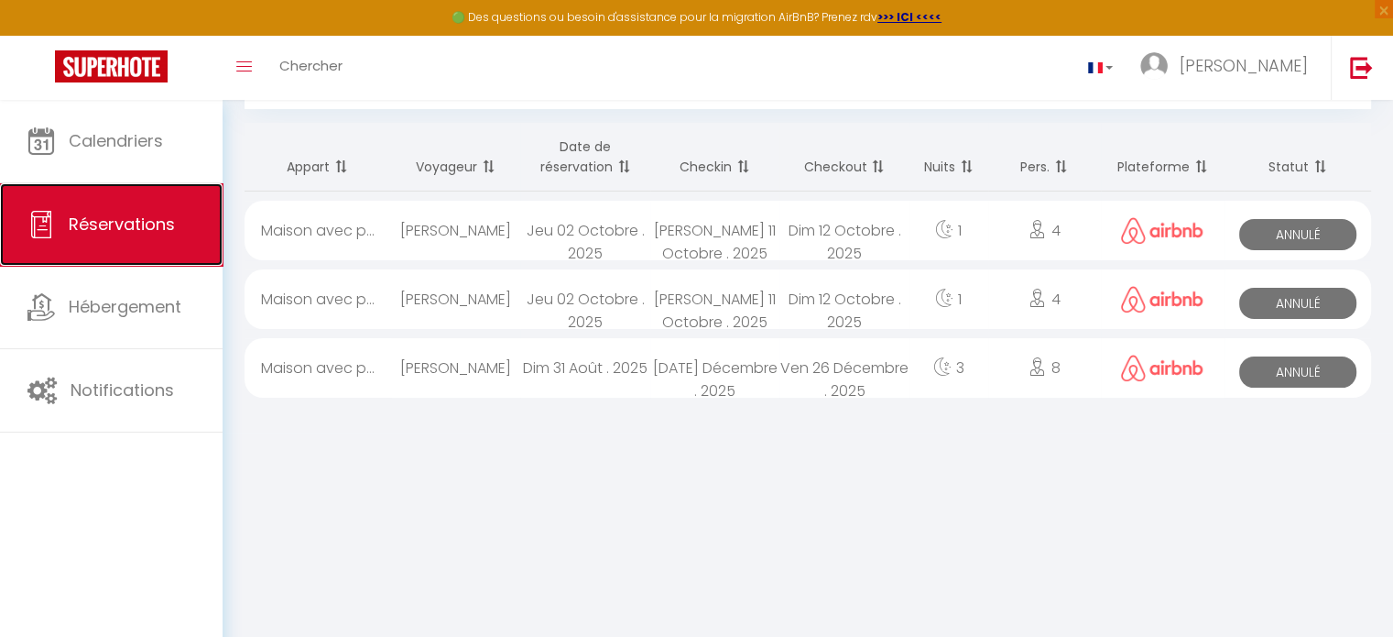
click at [132, 216] on span "Réservations" at bounding box center [122, 224] width 106 height 23
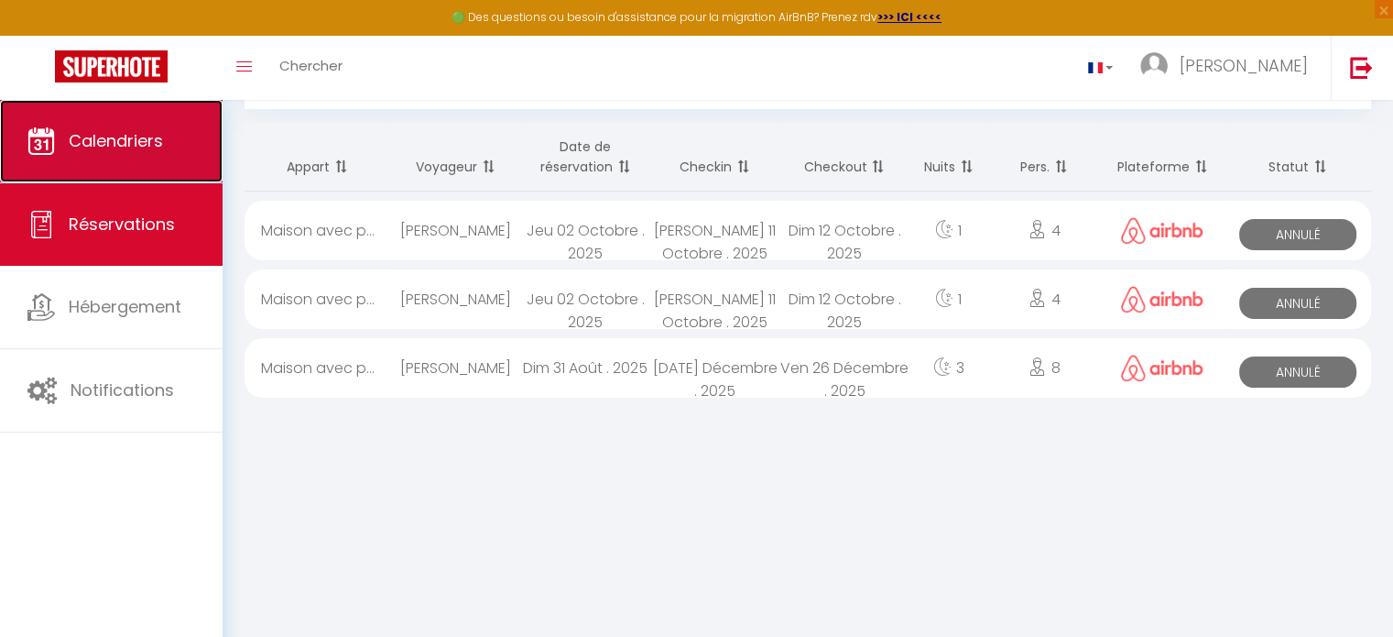
click at [116, 135] on span "Calendriers" at bounding box center [116, 140] width 94 height 23
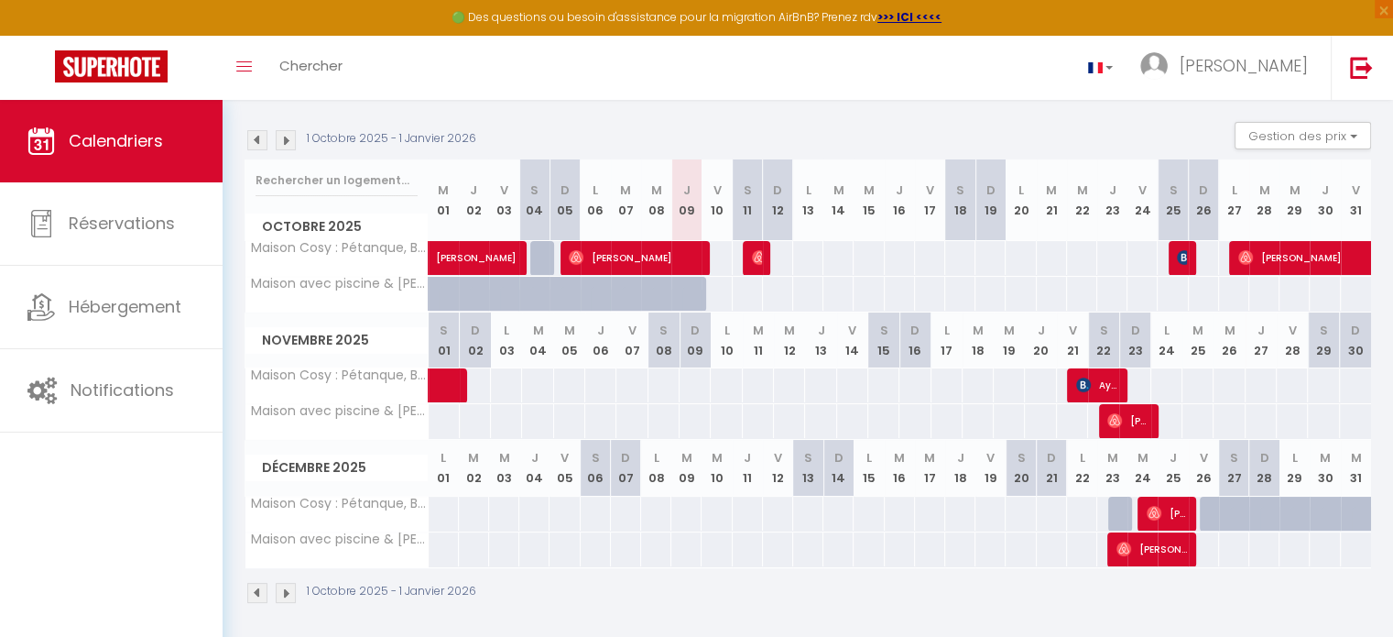
scroll to position [180, 0]
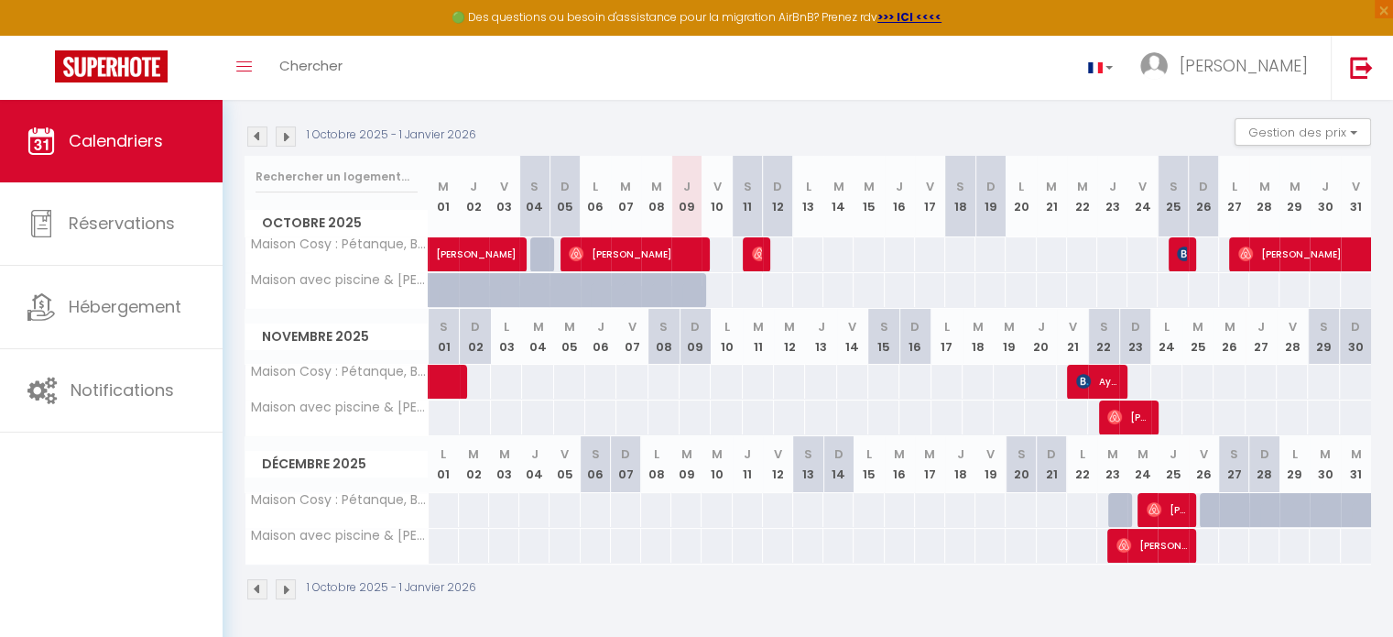
click at [290, 140] on img at bounding box center [286, 136] width 20 height 20
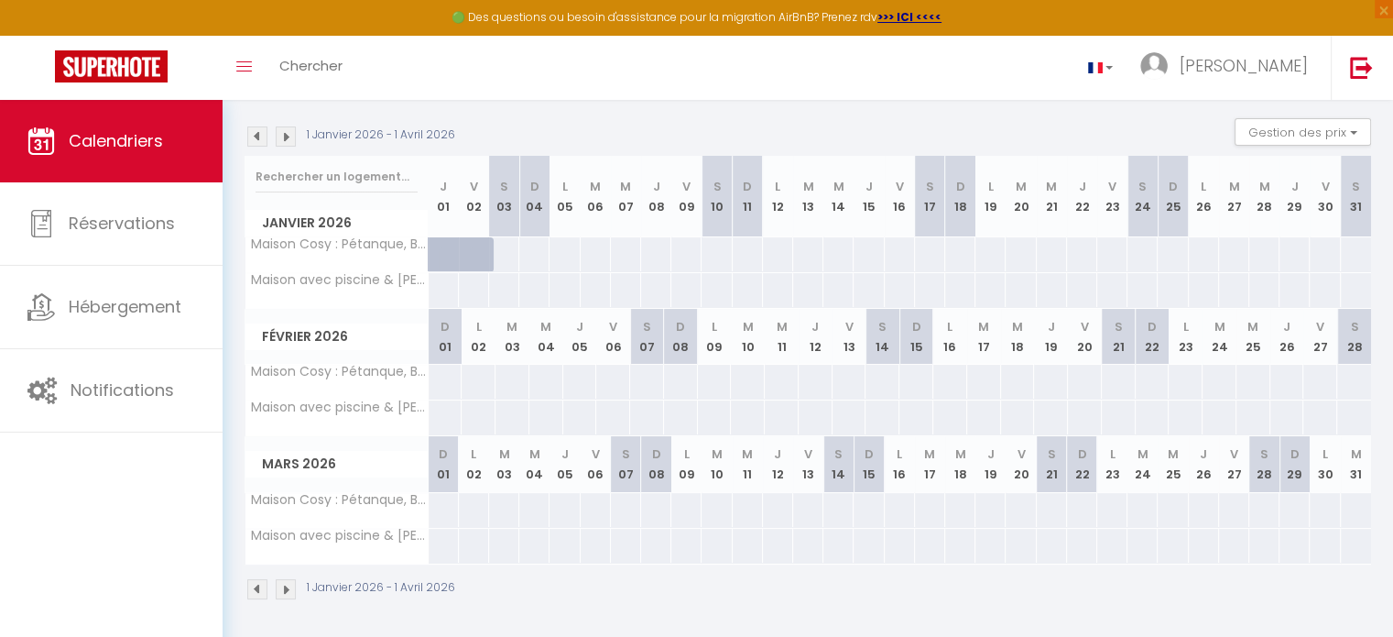
click at [255, 136] on img at bounding box center [257, 136] width 20 height 20
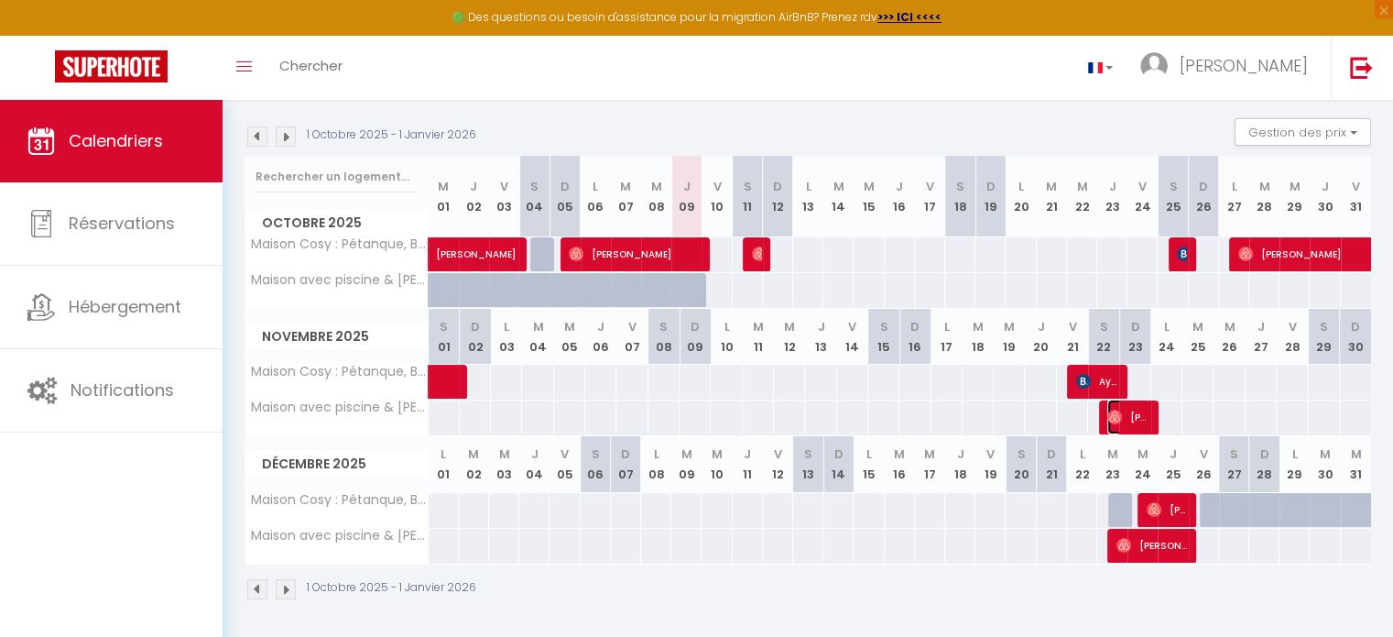
click at [1136, 419] on span "[PERSON_NAME]" at bounding box center [1128, 416] width 40 height 35
select select "OK"
select select "0"
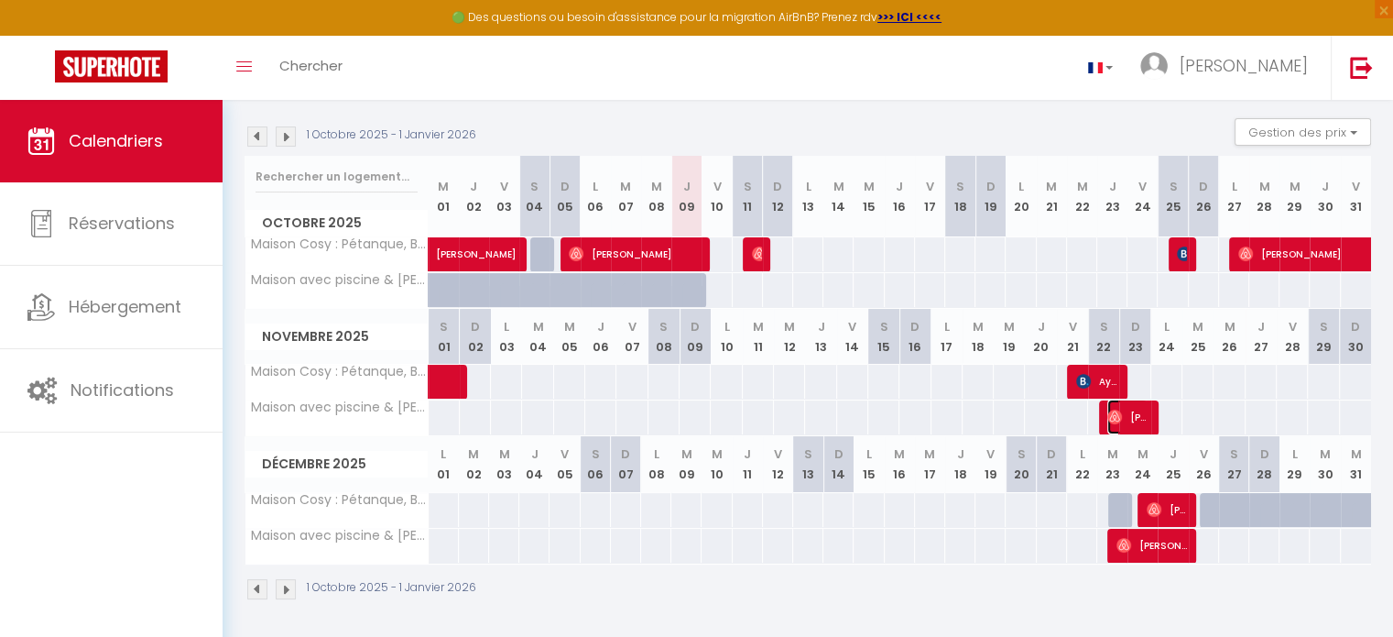
select select "1"
select select
select select "33972"
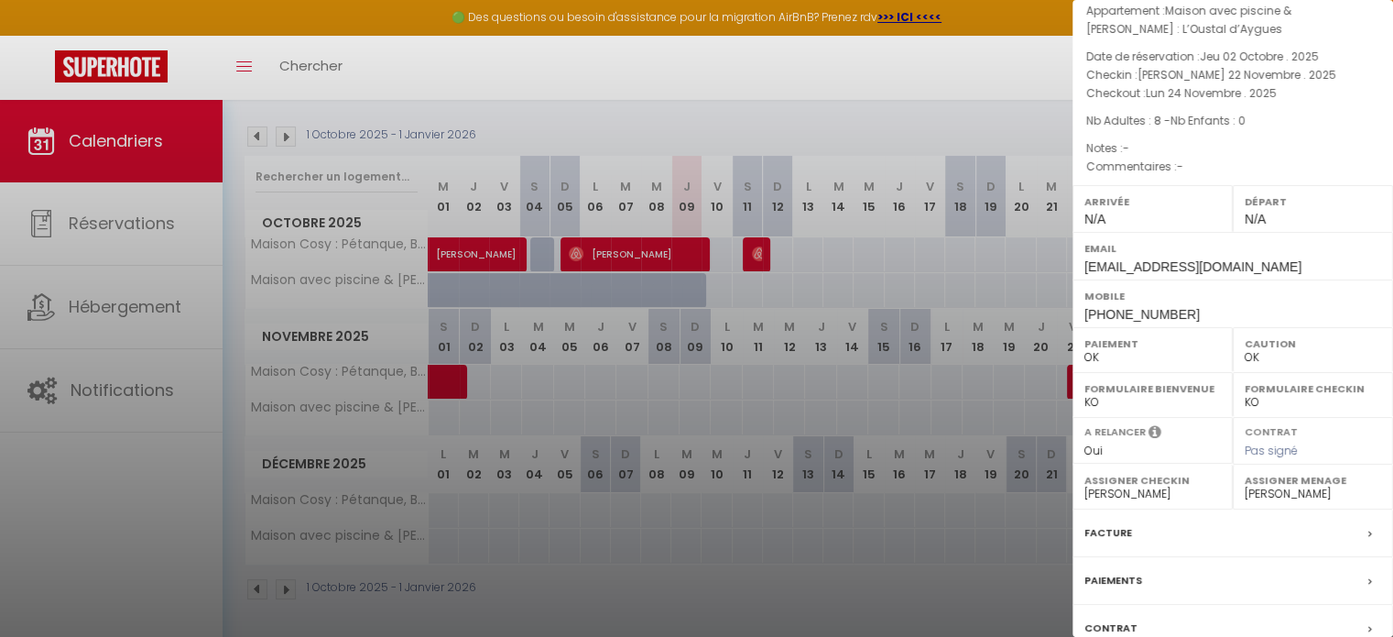
scroll to position [0, 0]
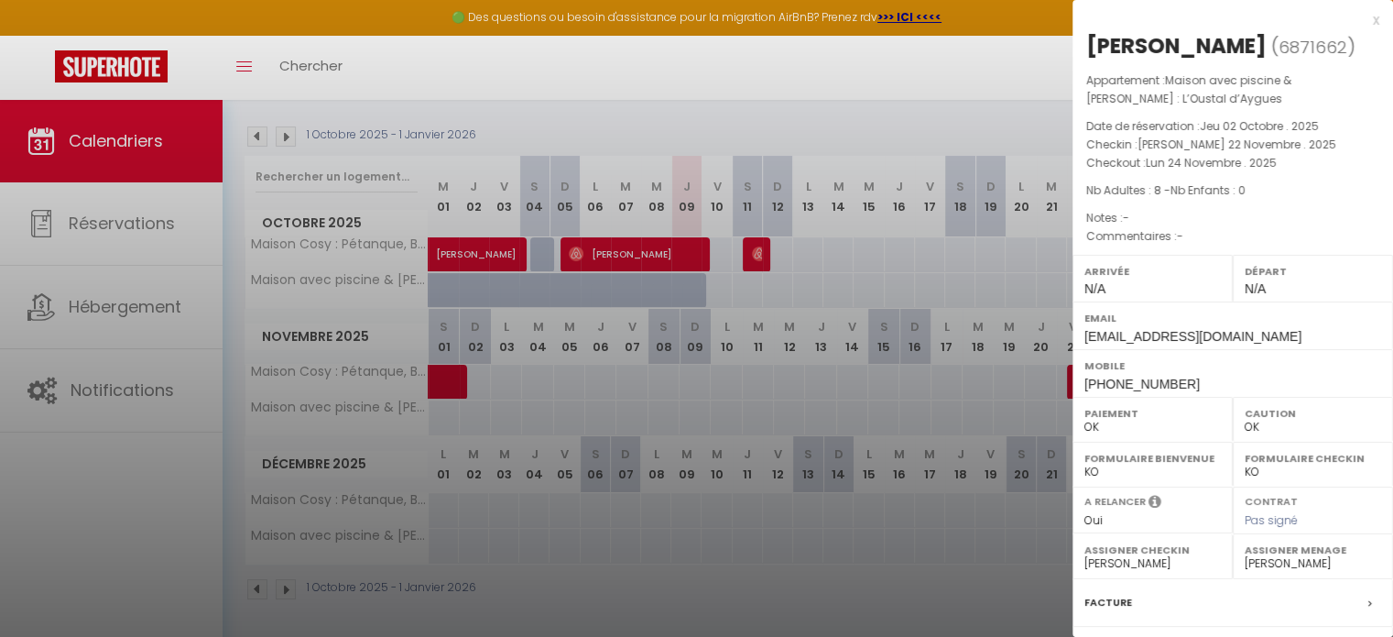
click at [602, 119] on div at bounding box center [696, 318] width 1393 height 637
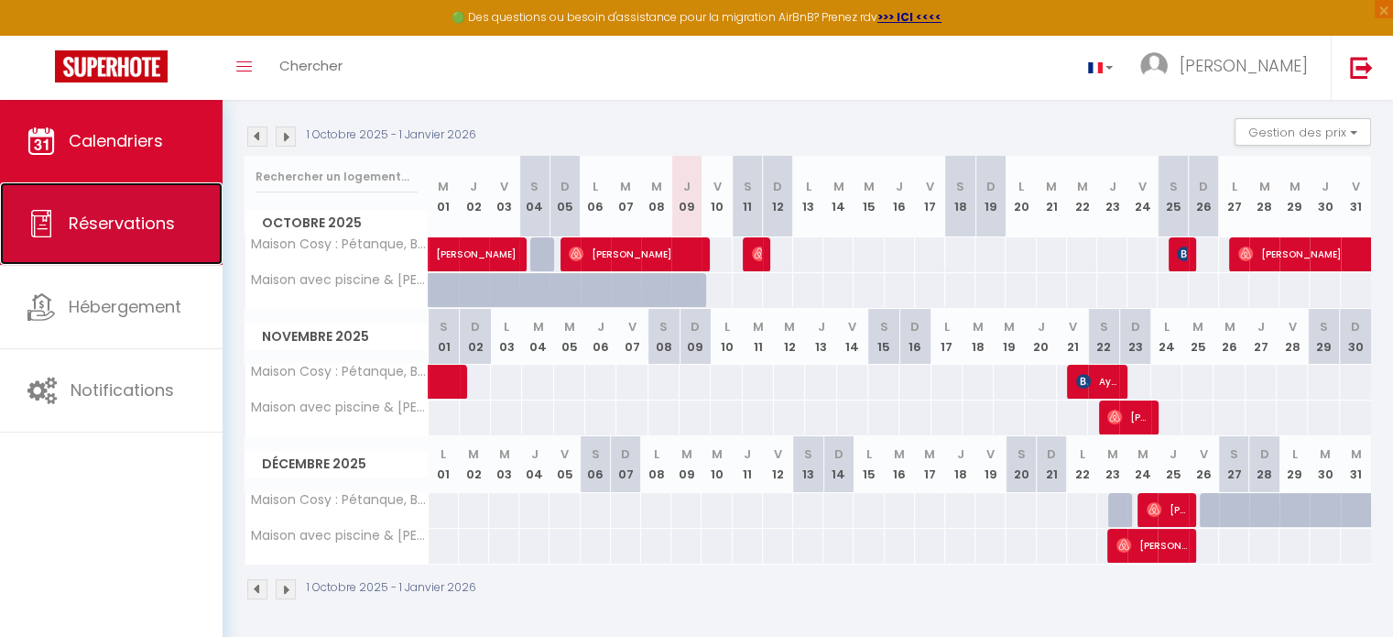
click at [66, 223] on link "Réservations" at bounding box center [111, 223] width 223 height 82
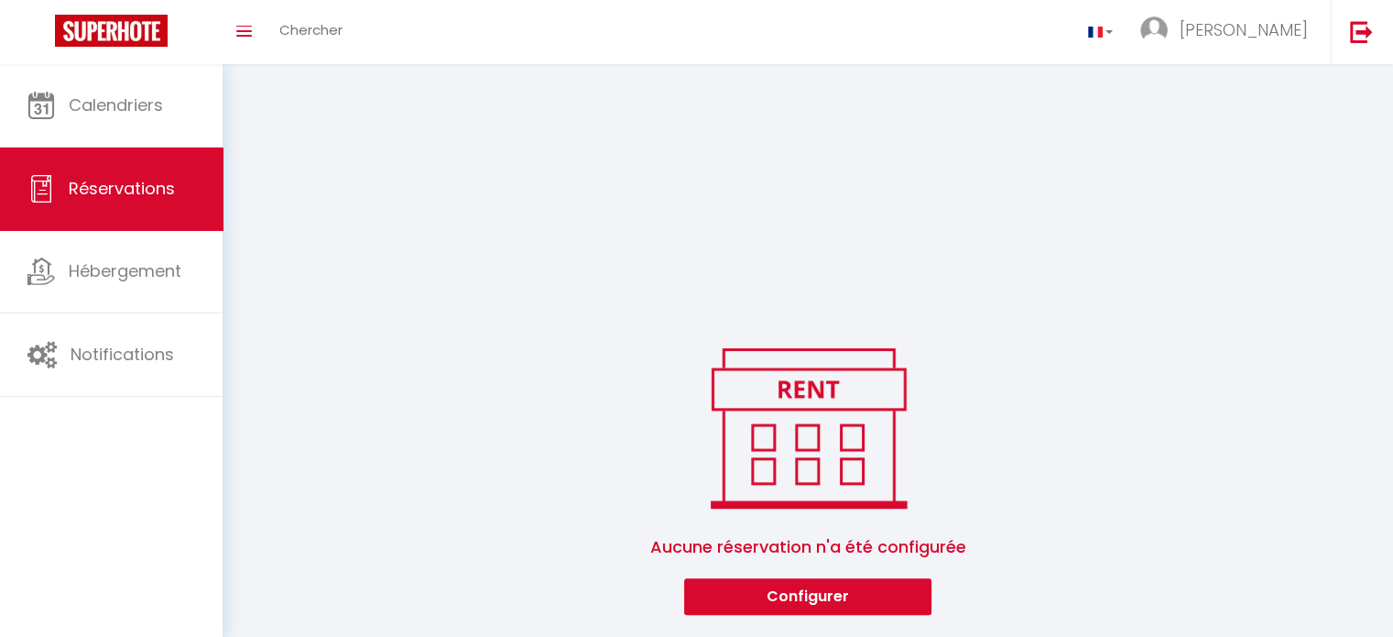
select select "cancelled"
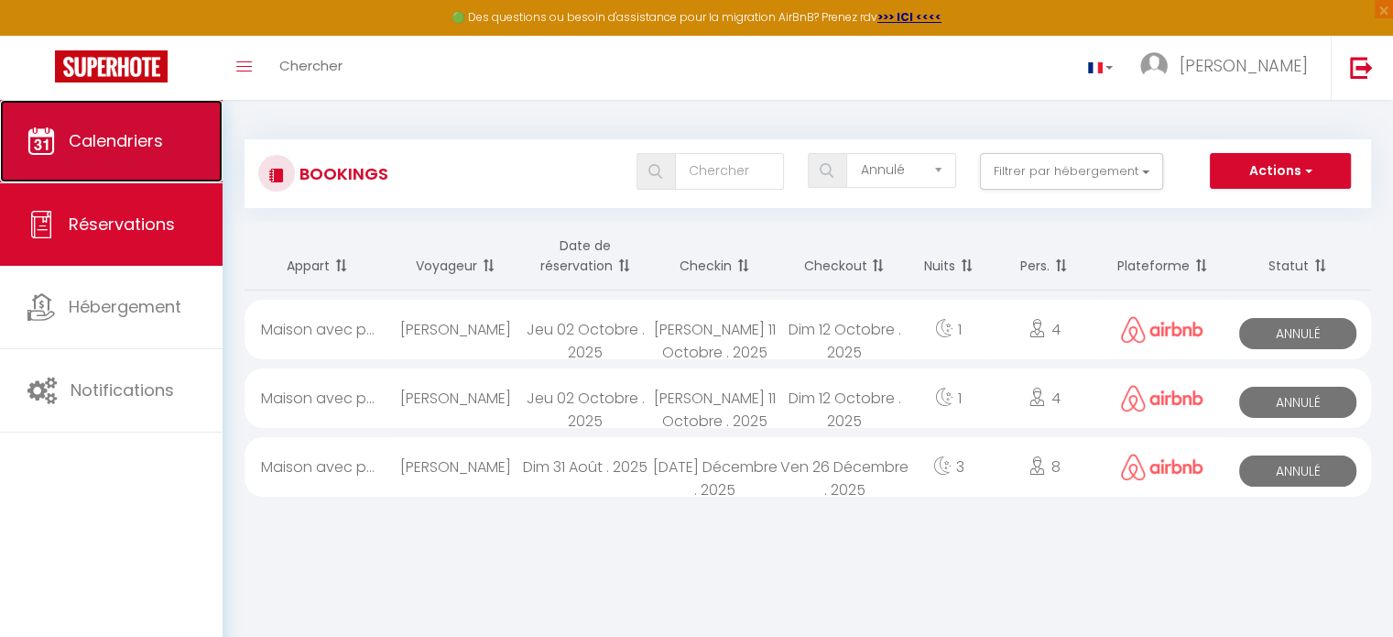
click at [161, 139] on span "Calendriers" at bounding box center [116, 140] width 94 height 23
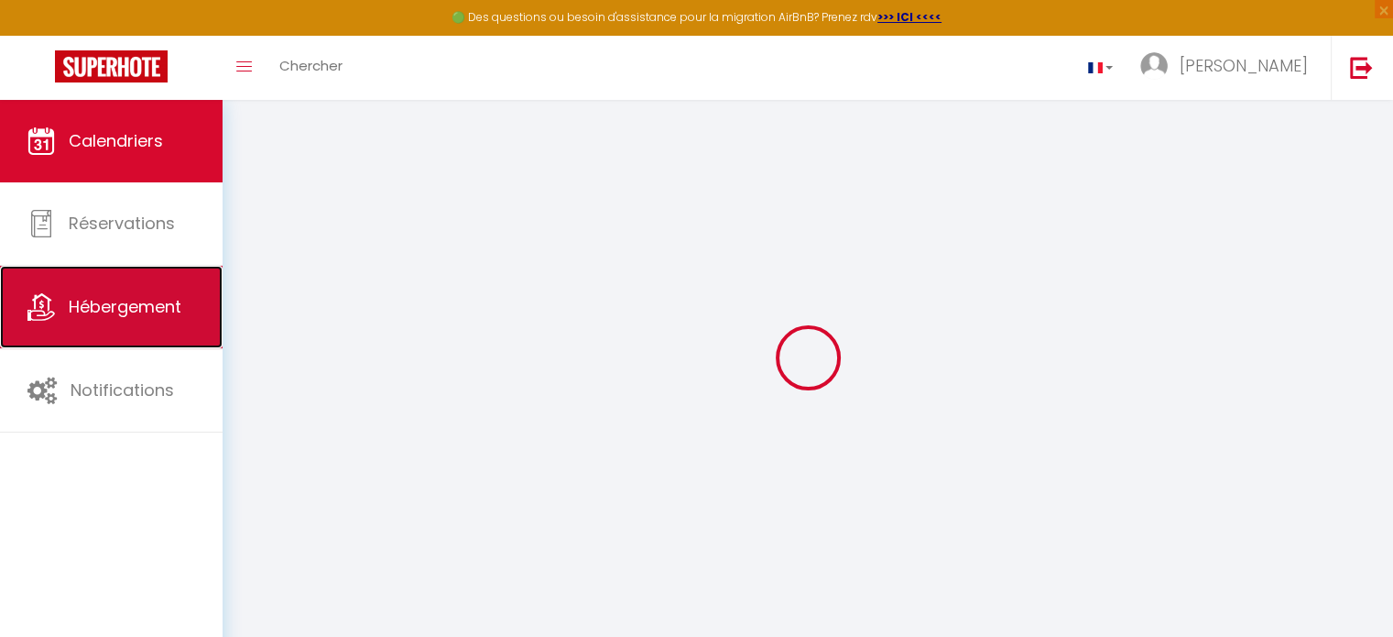
click at [176, 312] on span "Hébergement" at bounding box center [125, 306] width 113 height 23
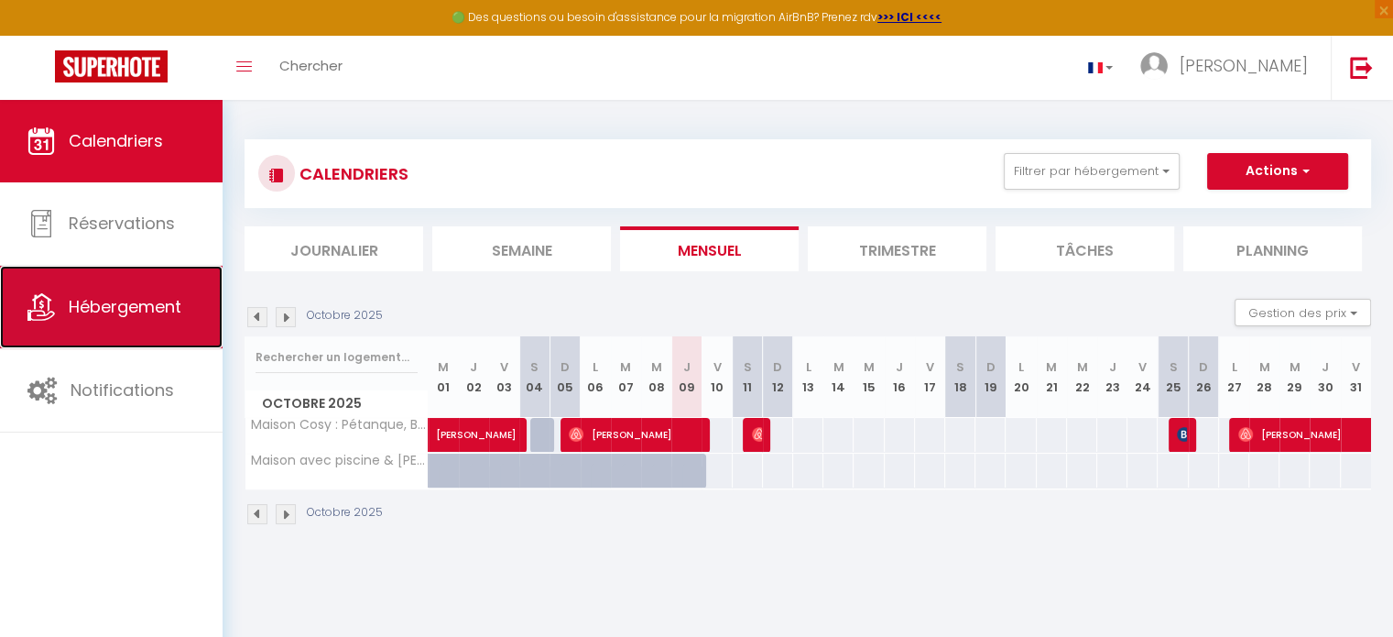
click at [164, 318] on span "Hébergement" at bounding box center [125, 306] width 113 height 23
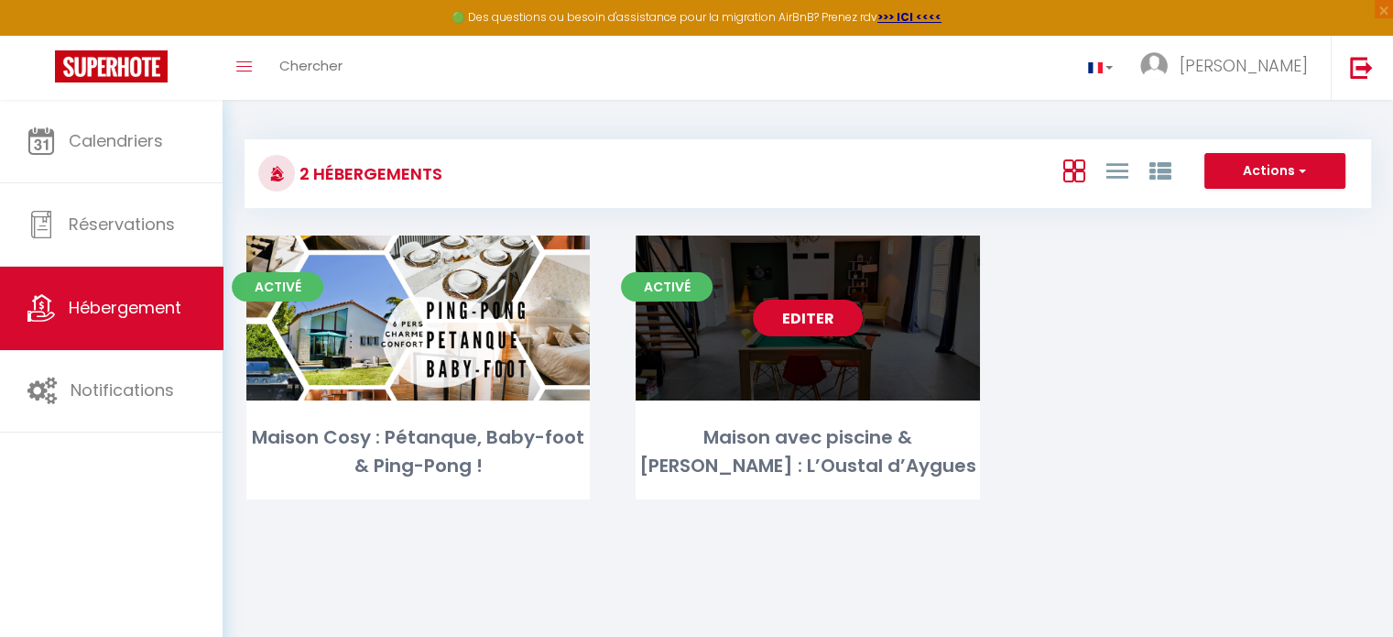
click at [830, 339] on div "Editer" at bounding box center [808, 317] width 344 height 165
select select "3"
select select "2"
select select "1"
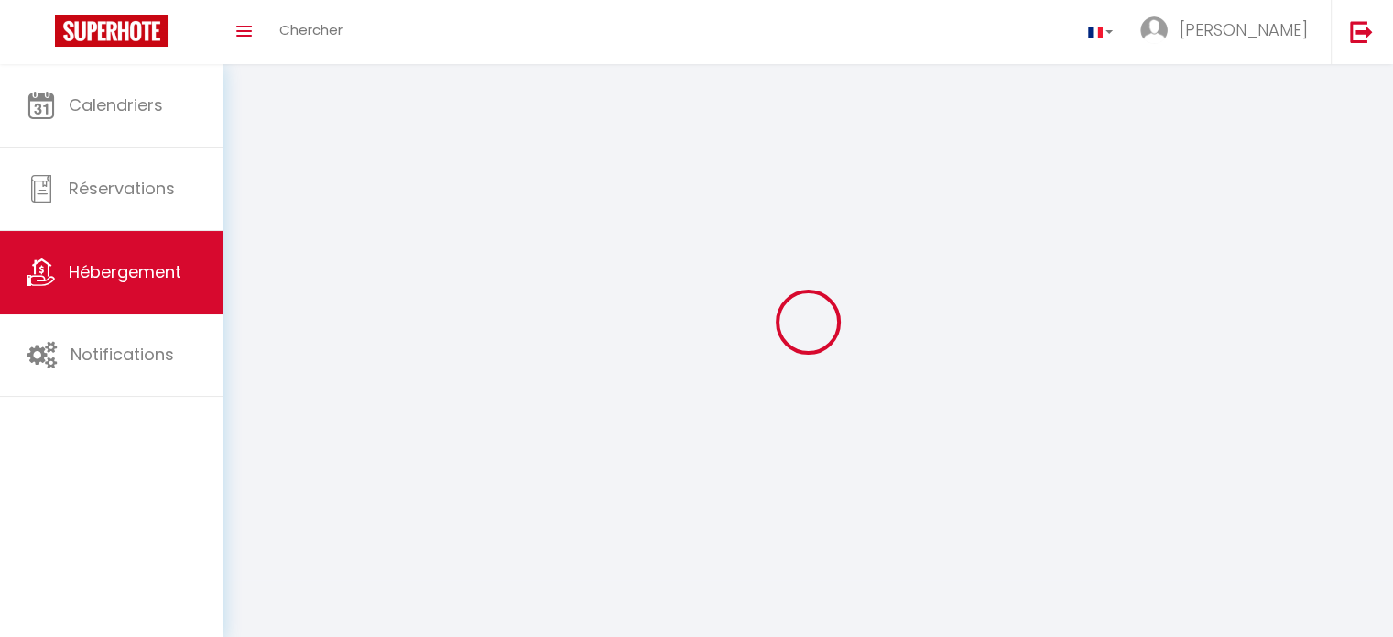
select select
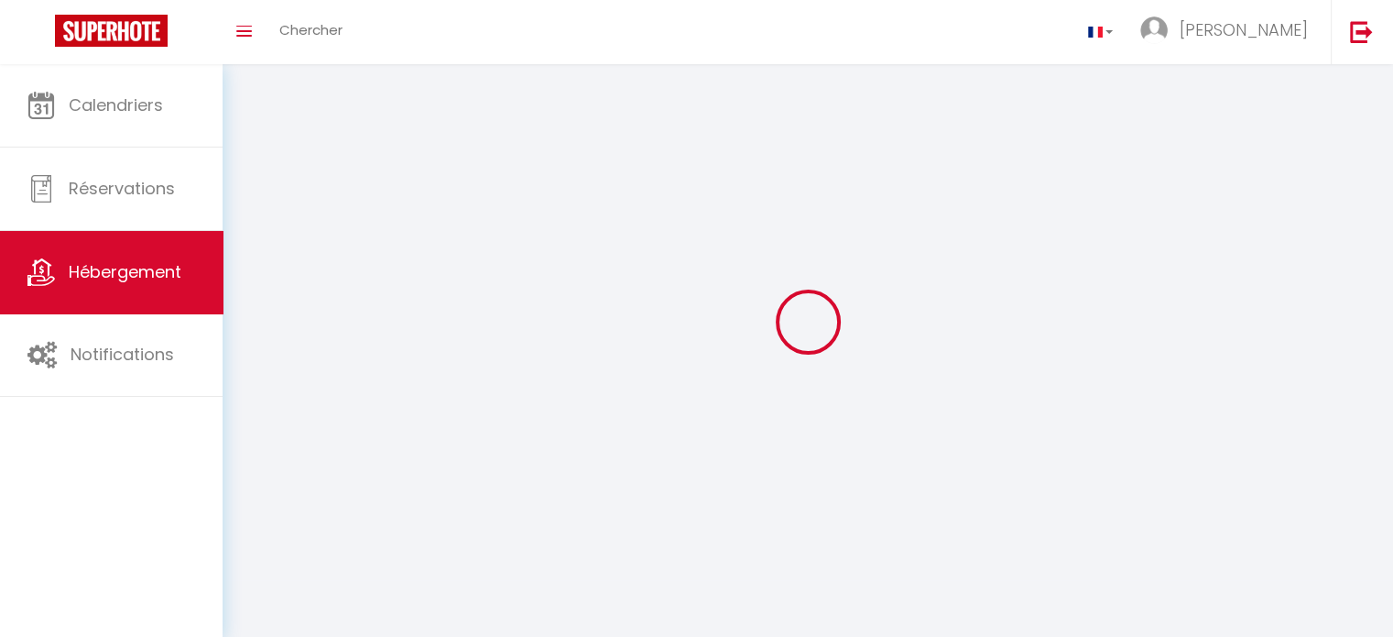
select select
checkbox input "false"
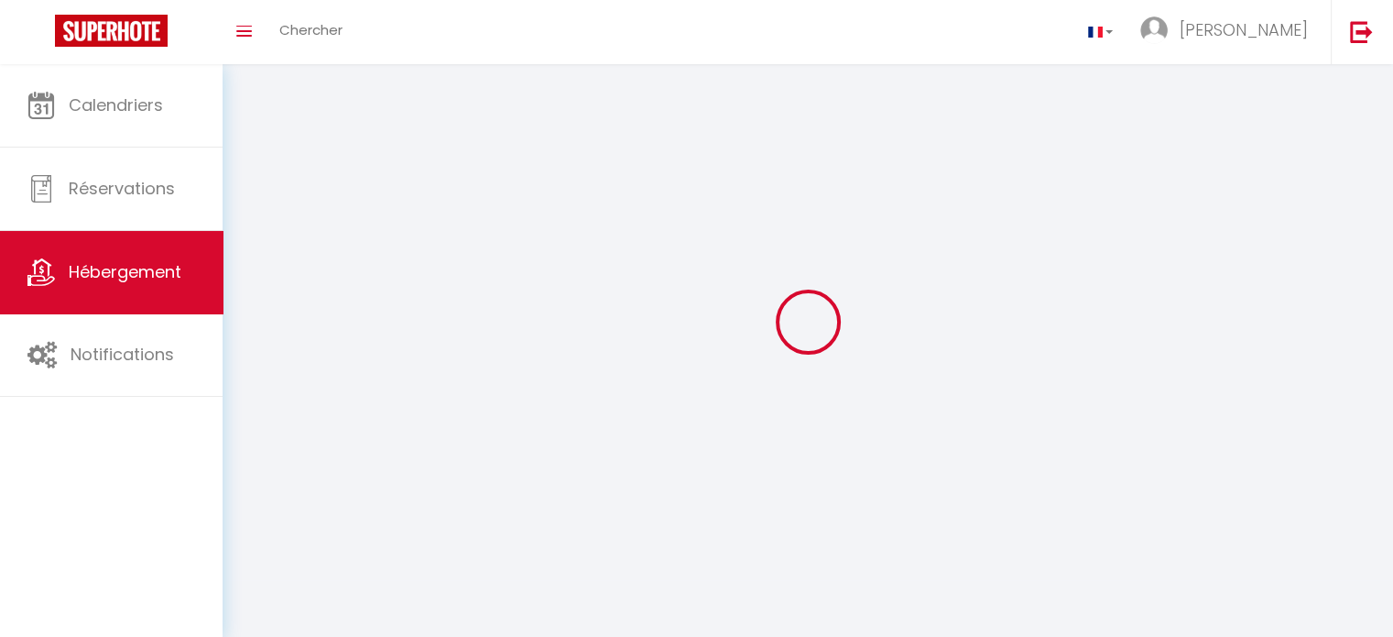
select select
select select "28"
select select
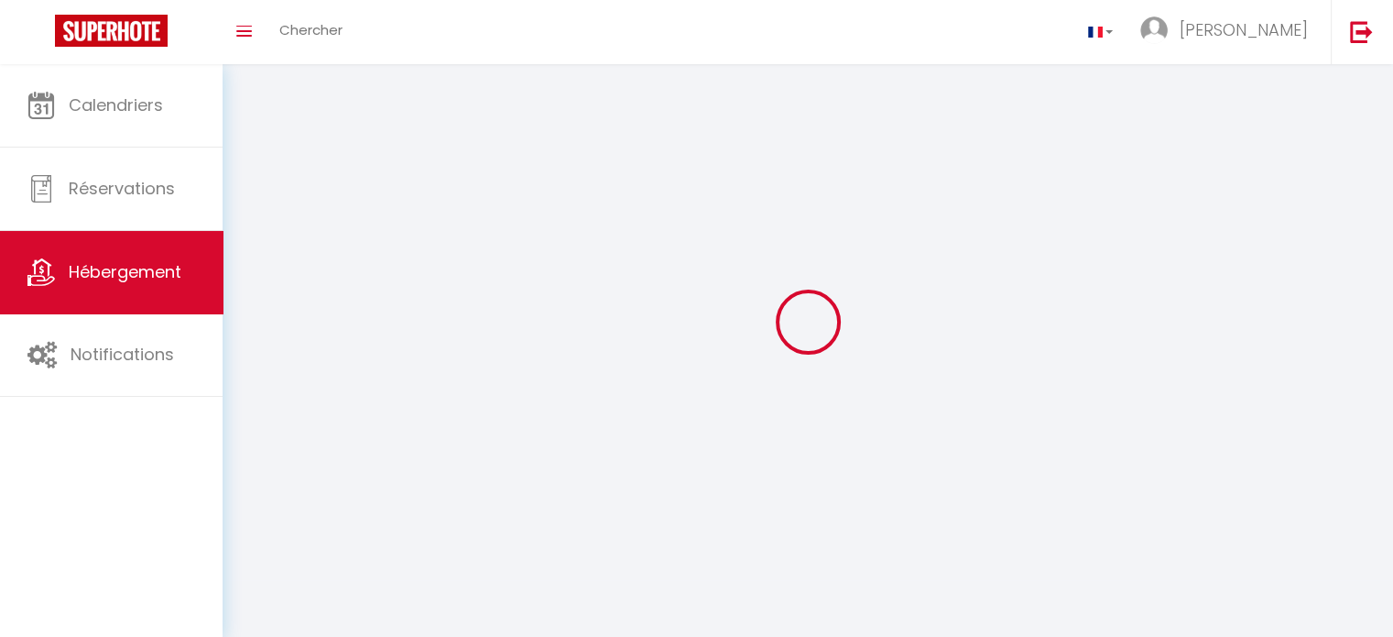
select select
checkbox input "false"
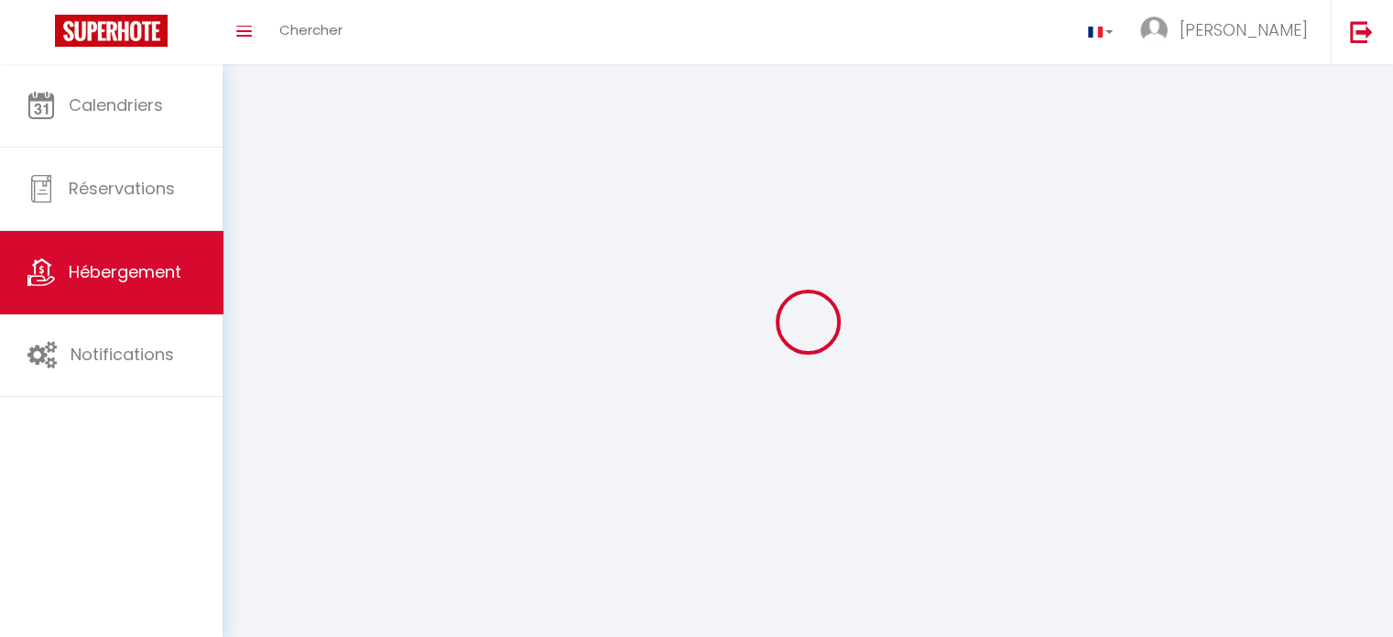
checkbox input "false"
select select
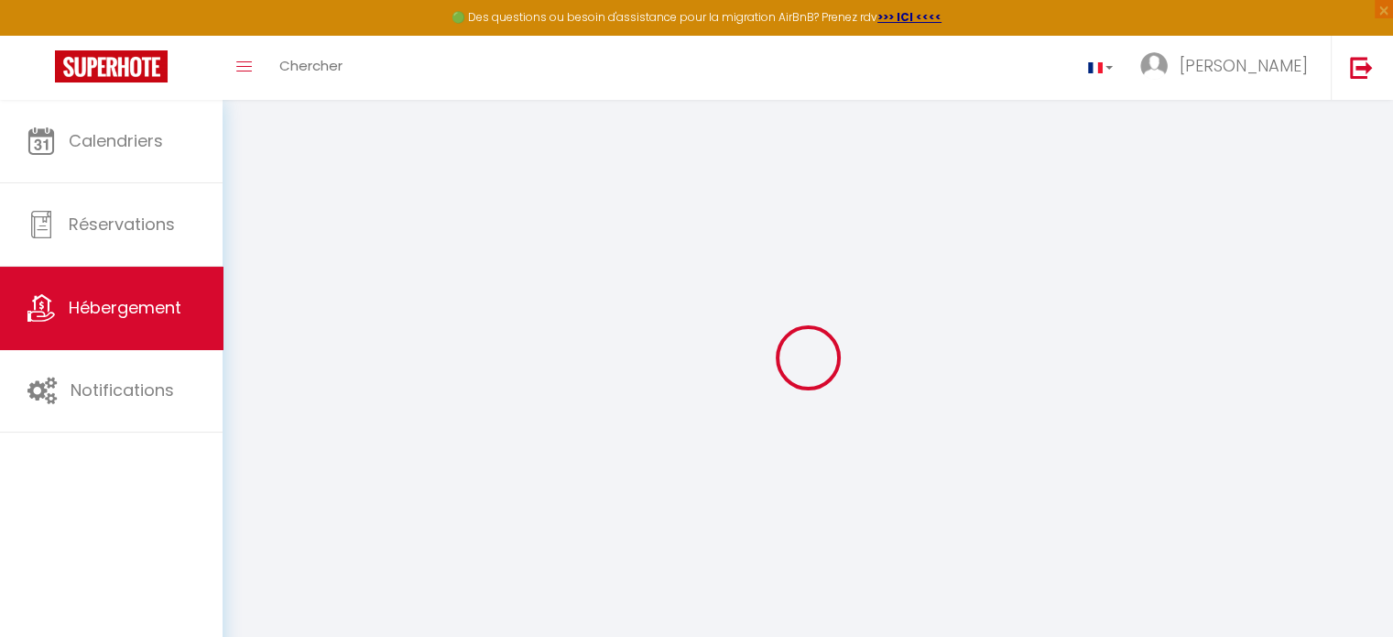
select select
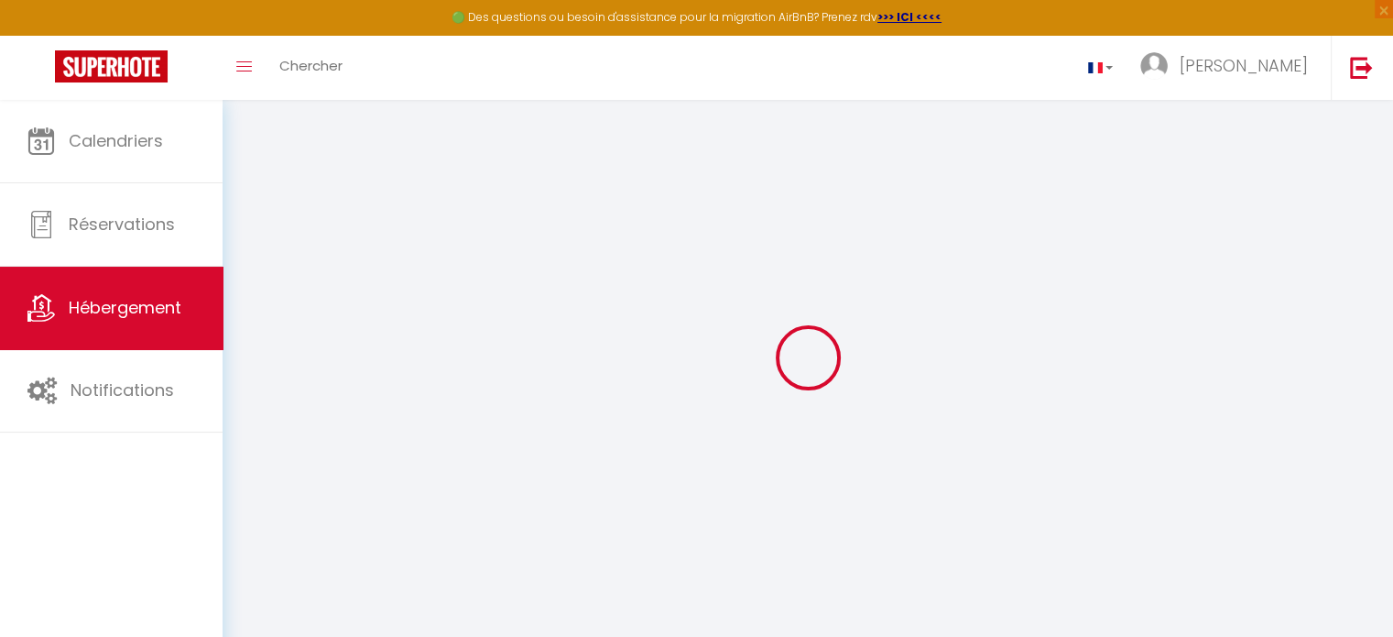
select select
checkbox input "false"
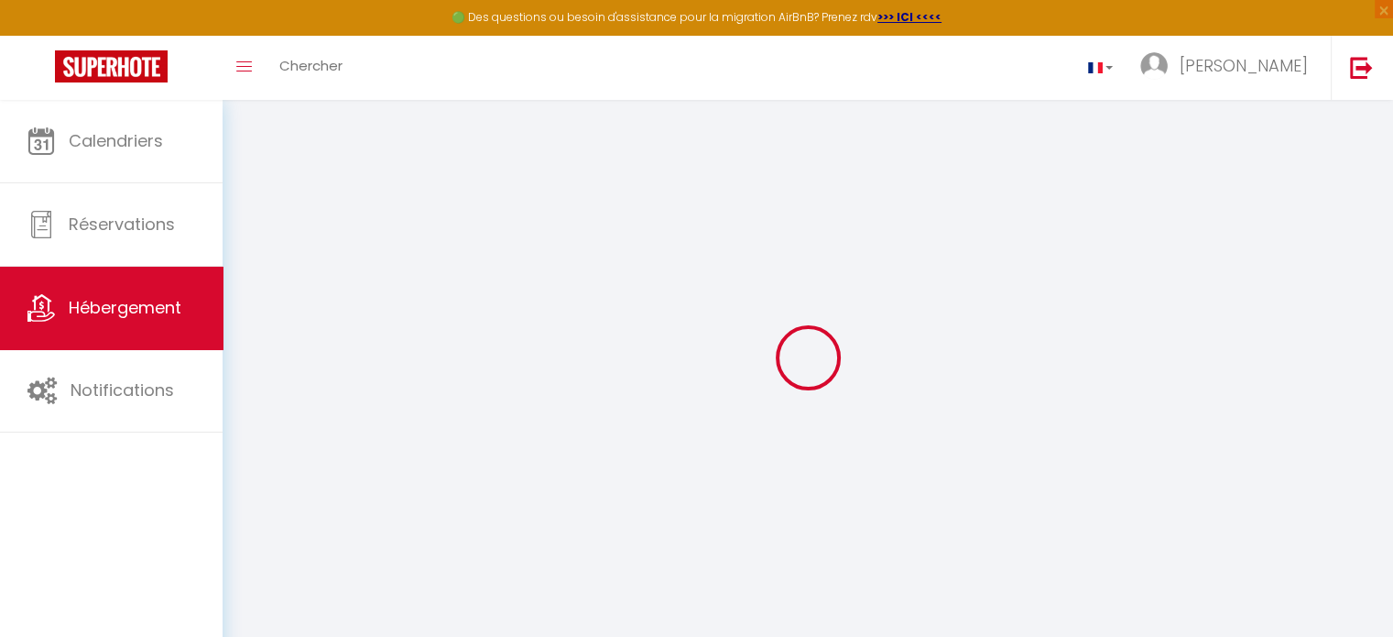
select select
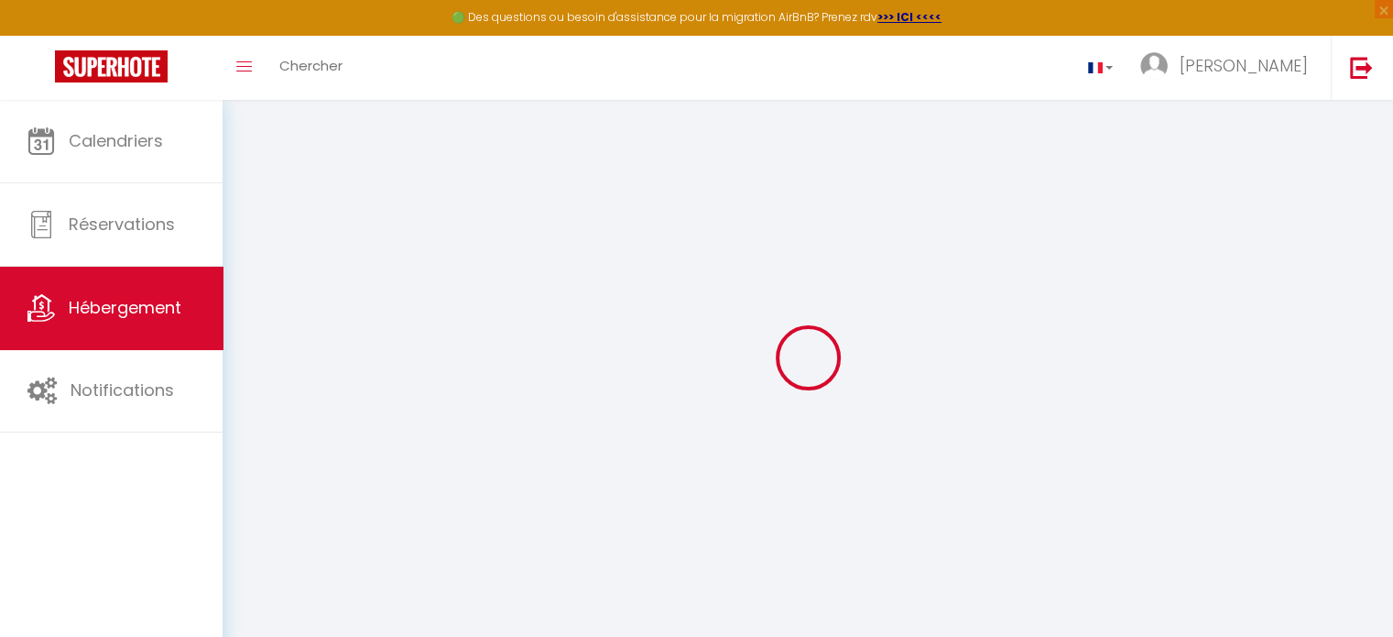
select select
checkbox input "false"
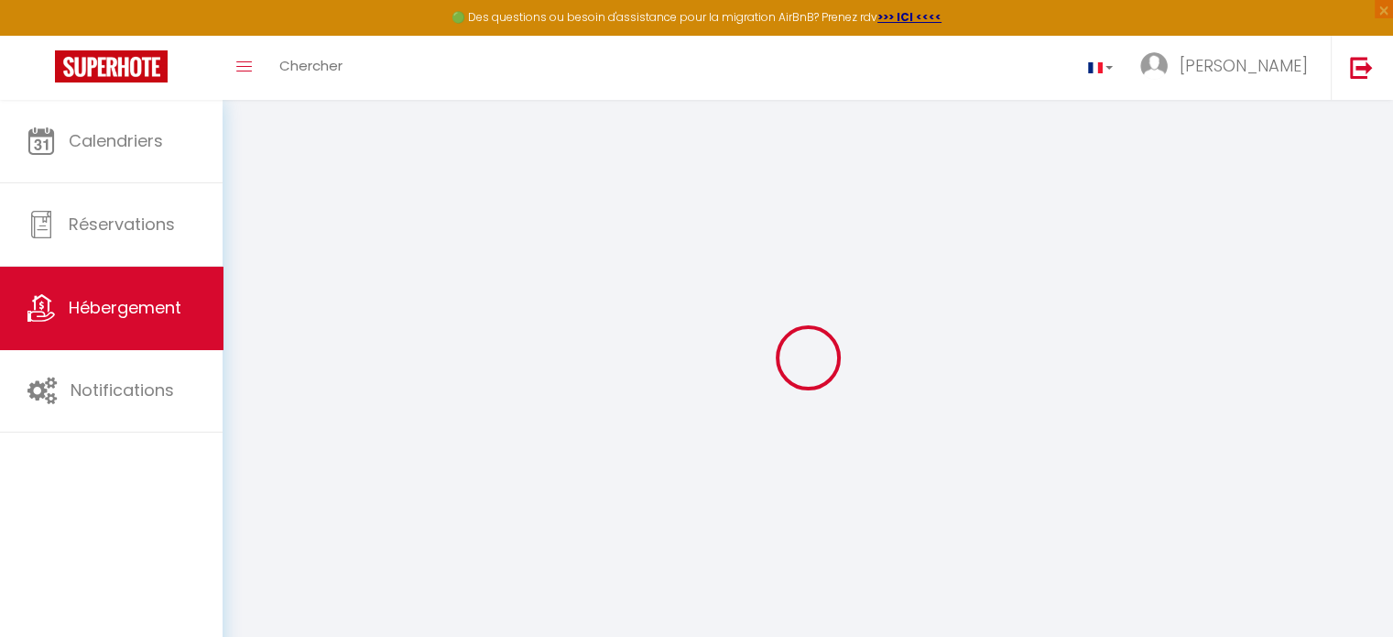
checkbox input "false"
select select
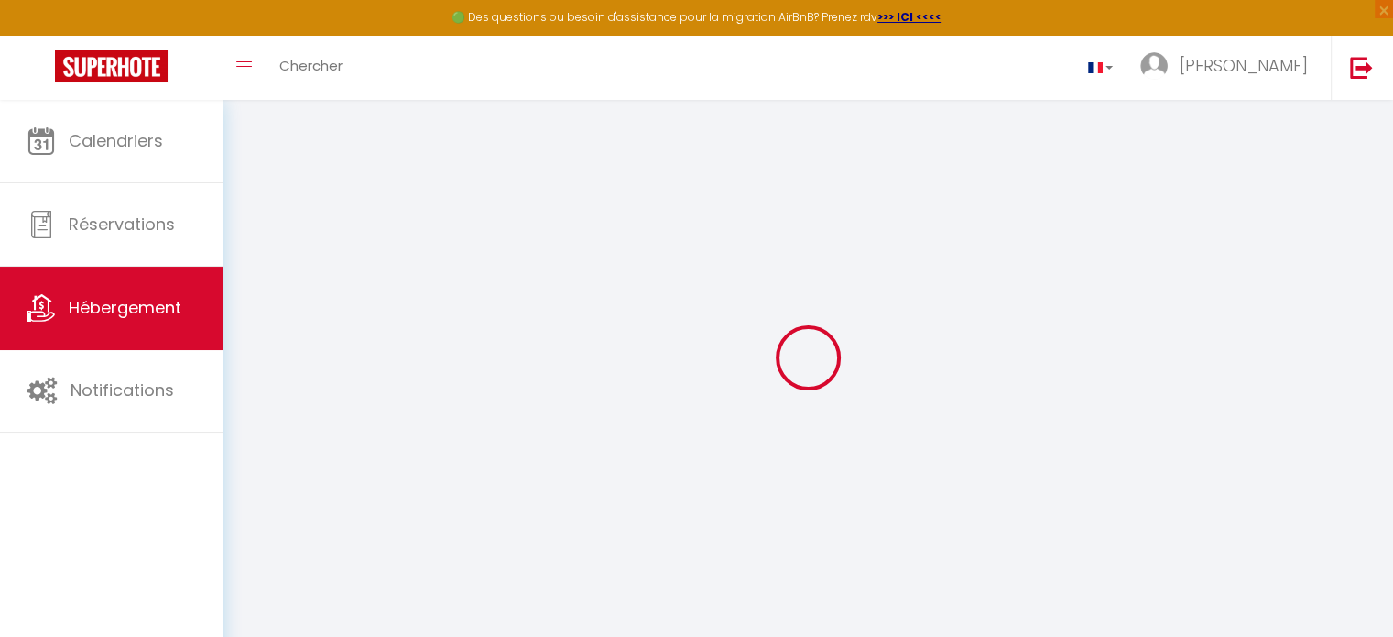
select select
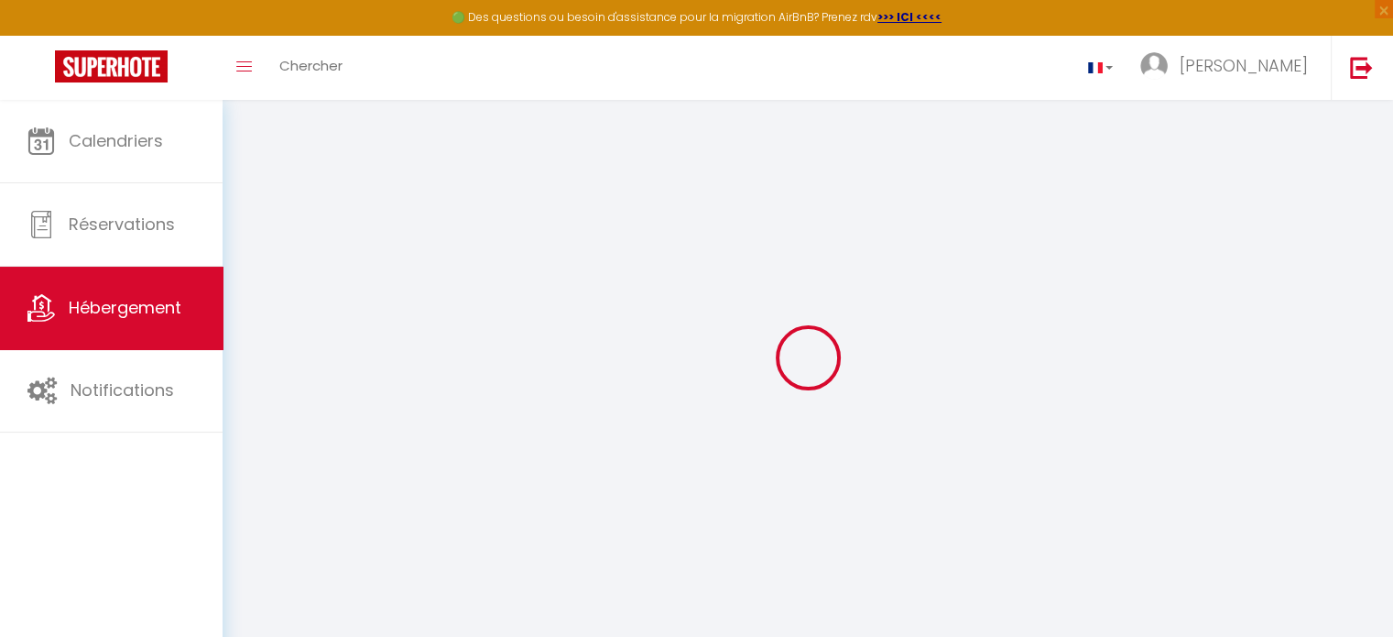
checkbox input "false"
select select
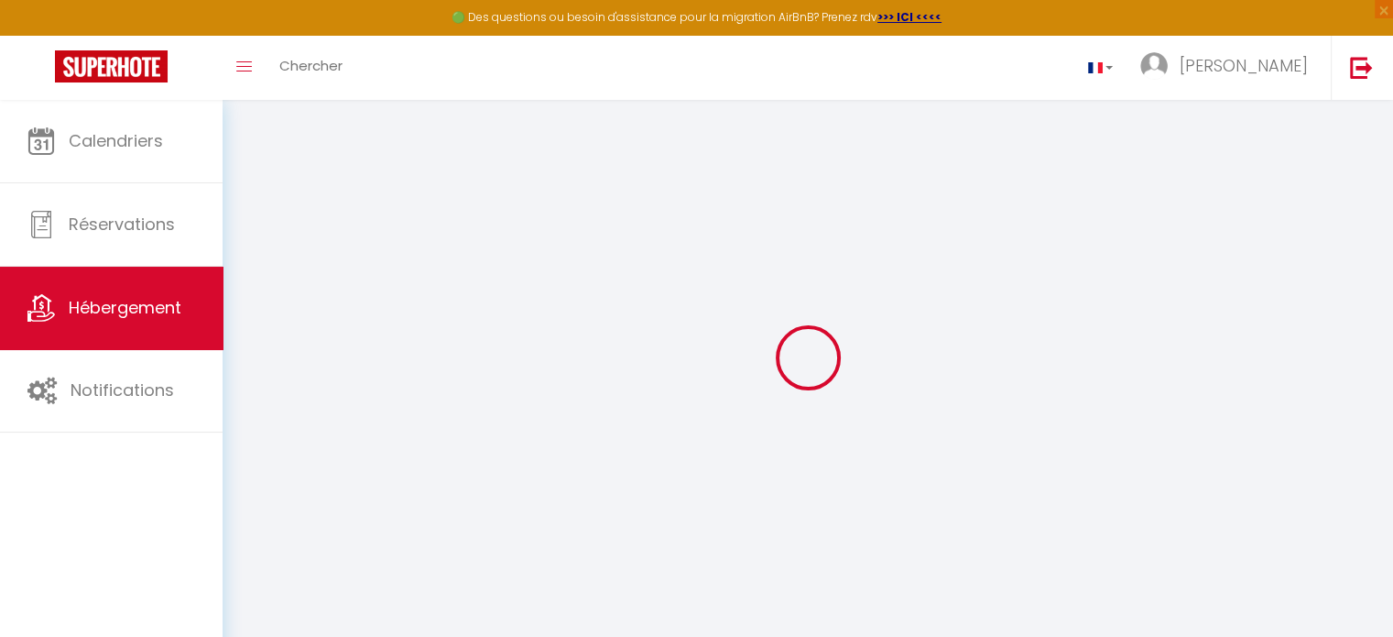
select select
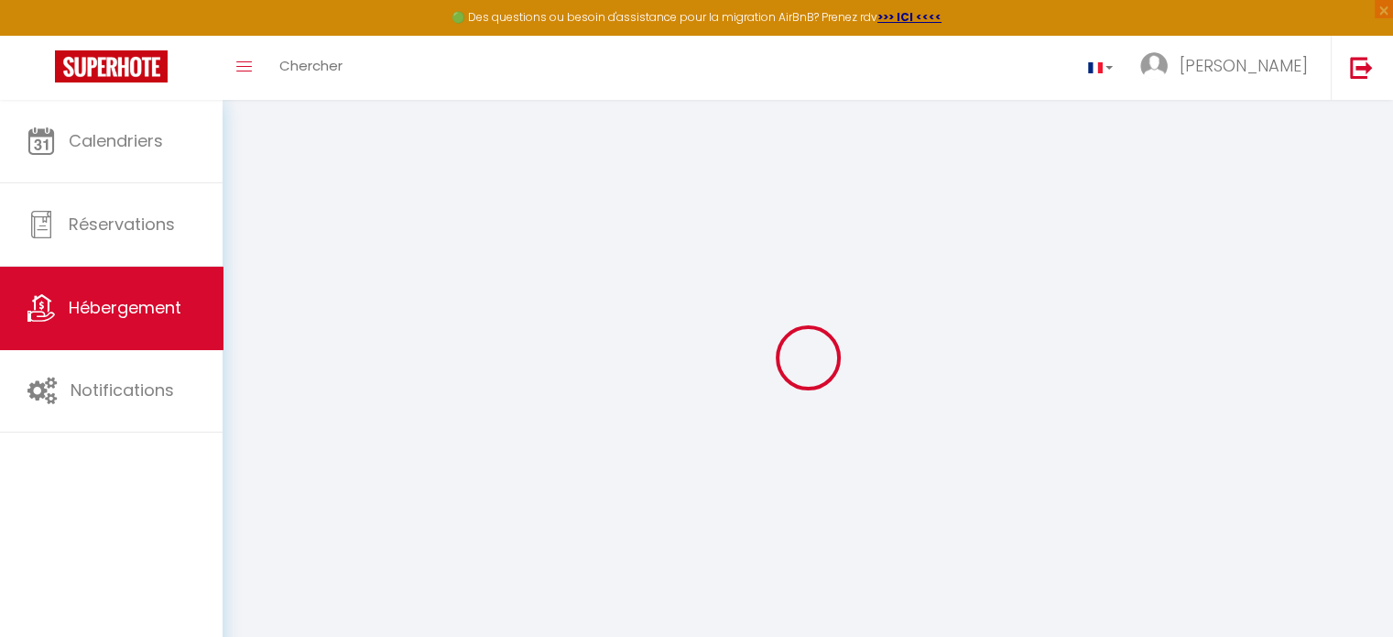
select select
checkbox input "false"
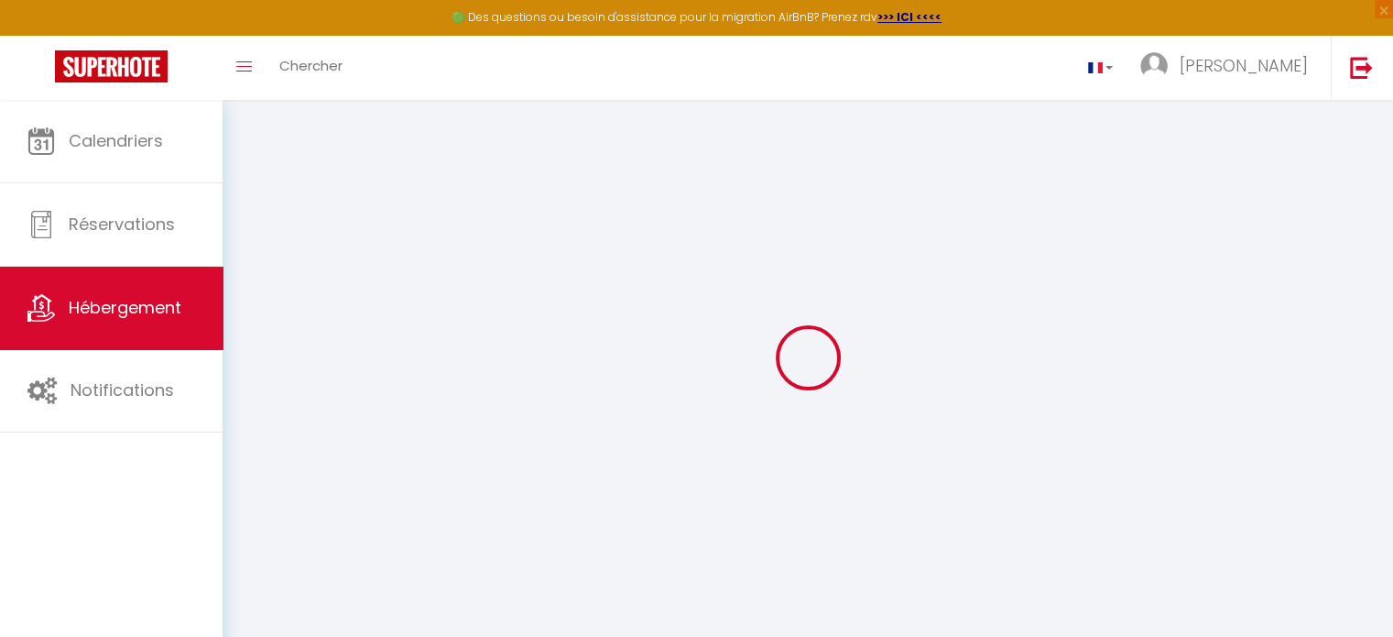
checkbox input "false"
select select
type input "Maison avec piscine & [PERSON_NAME] : L’Oustal d’Aygues"
type input "[PERSON_NAME]"
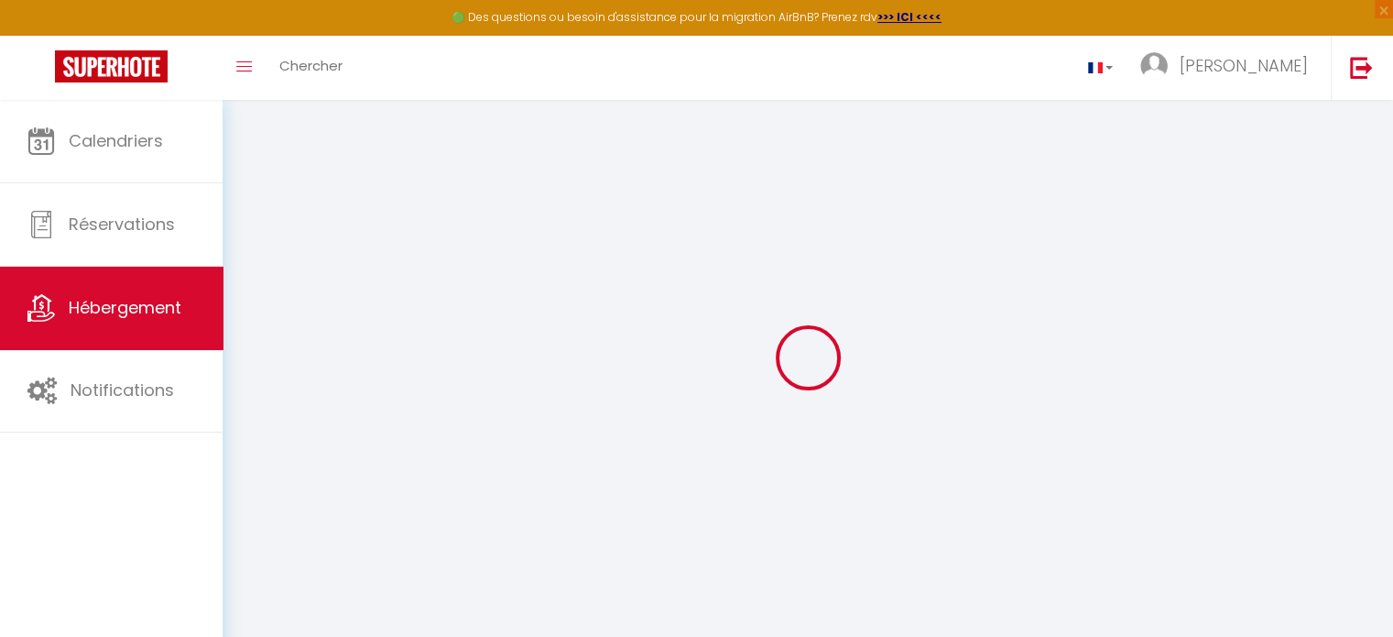
type input "[PERSON_NAME]"
type input "76 Chemin d'en Roques"
type input "31450"
type input "AYGUESVIVES"
select select "houses"
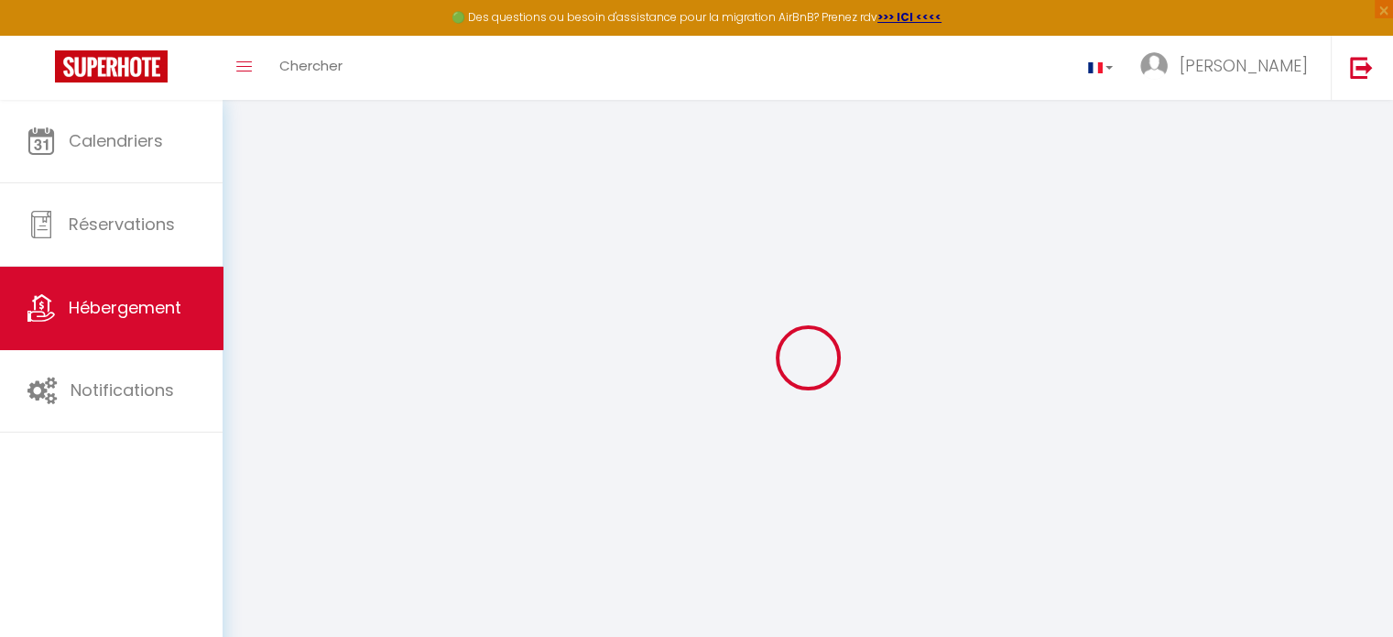
select select "8"
select select "4"
select select "2"
type input "200"
type input "150"
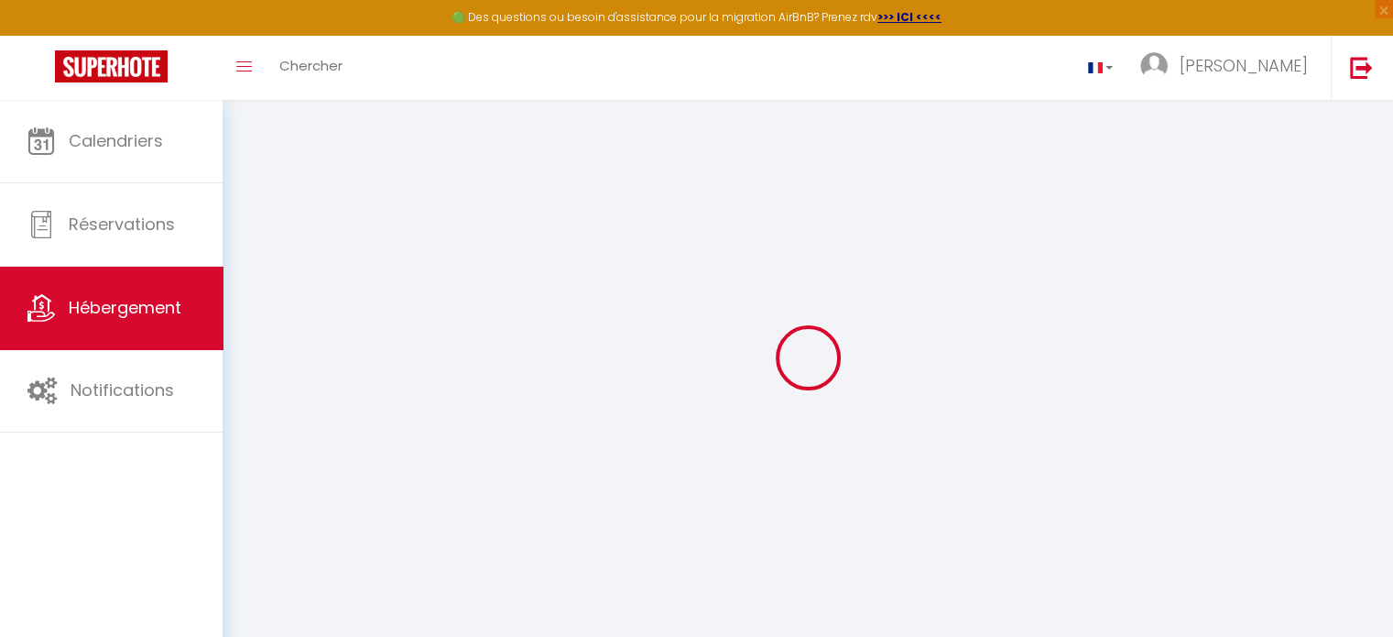
type input "5"
type input "3"
type input "1000"
select select
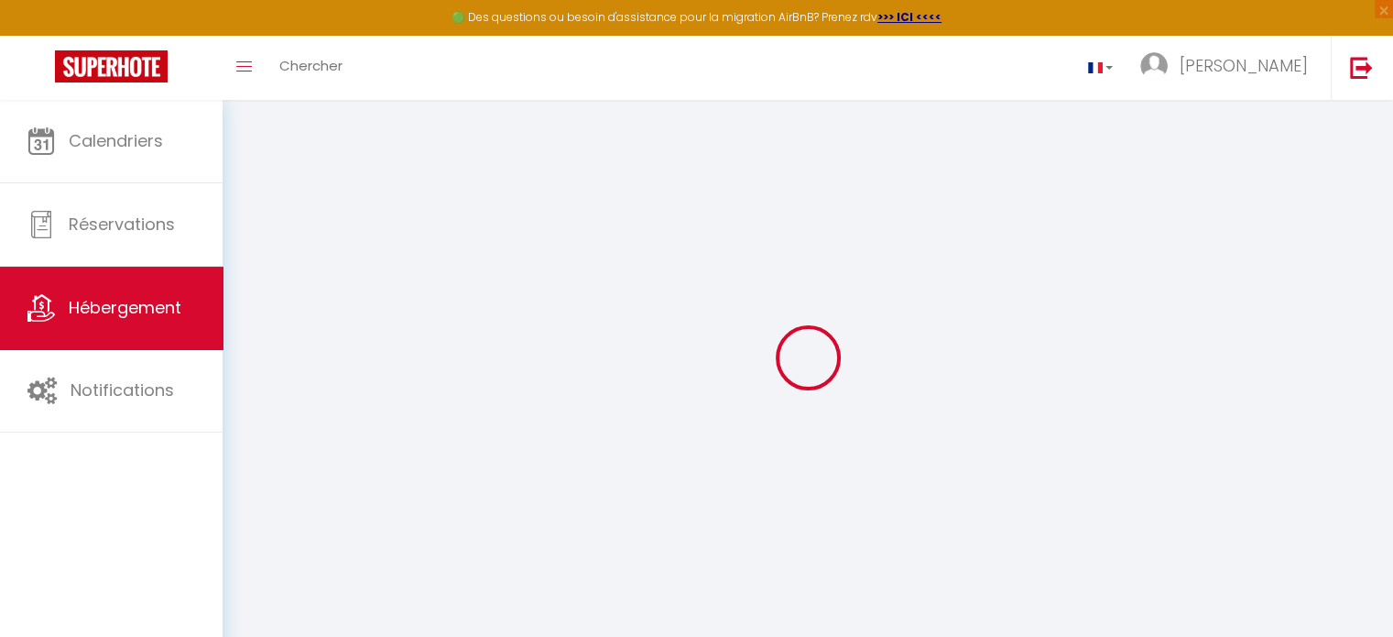
select select
type input "[STREET_ADDRESS]"
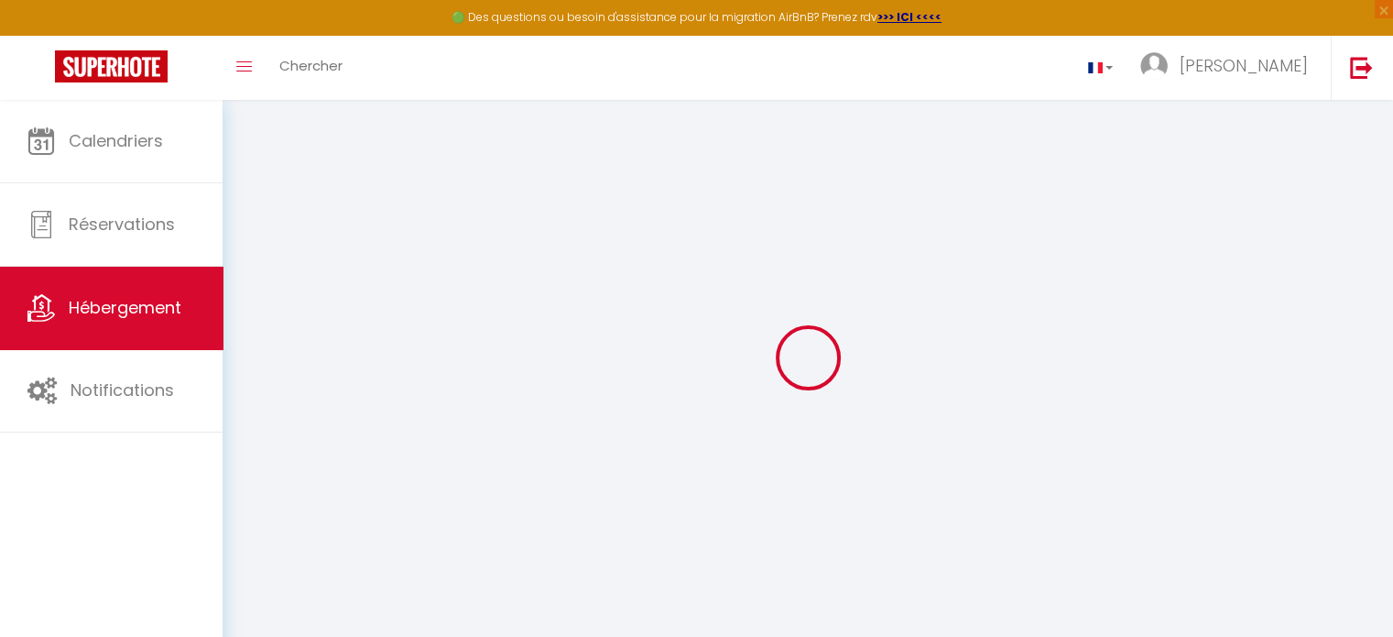
type input "31450"
type input "AYGUESVIVES"
type input "[EMAIL_ADDRESS][DOMAIN_NAME]"
select select
checkbox input "false"
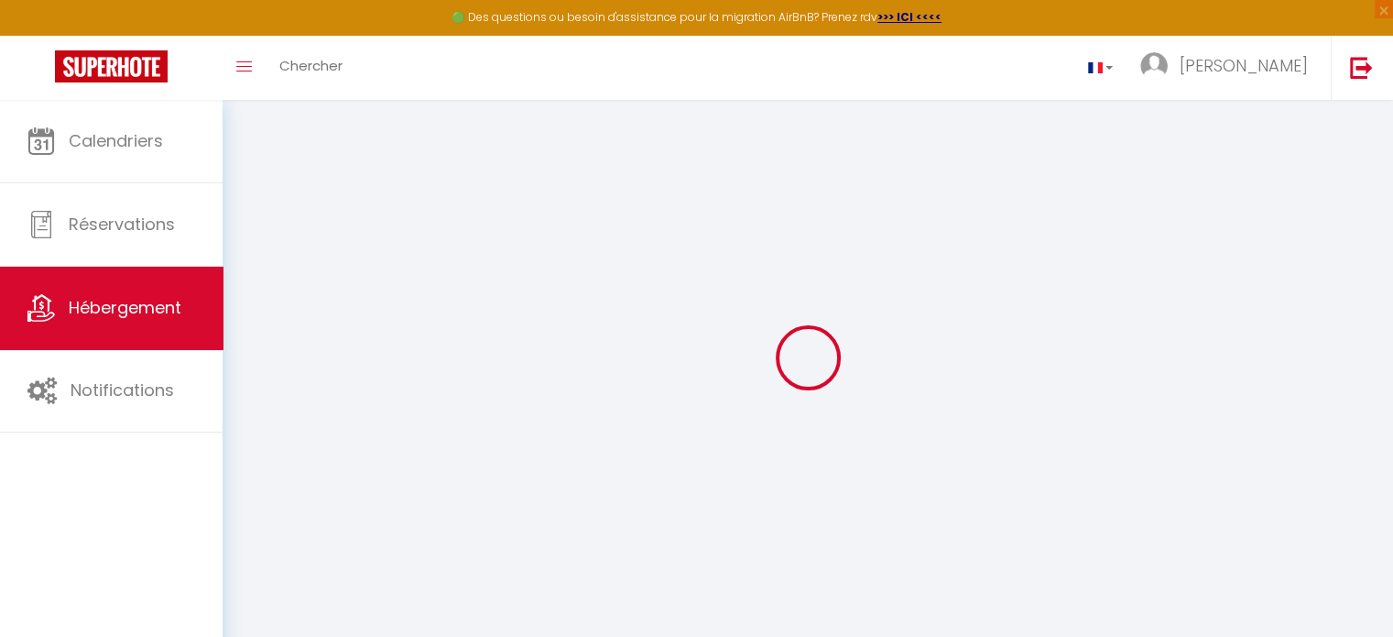
checkbox input "false"
radio input "true"
select select
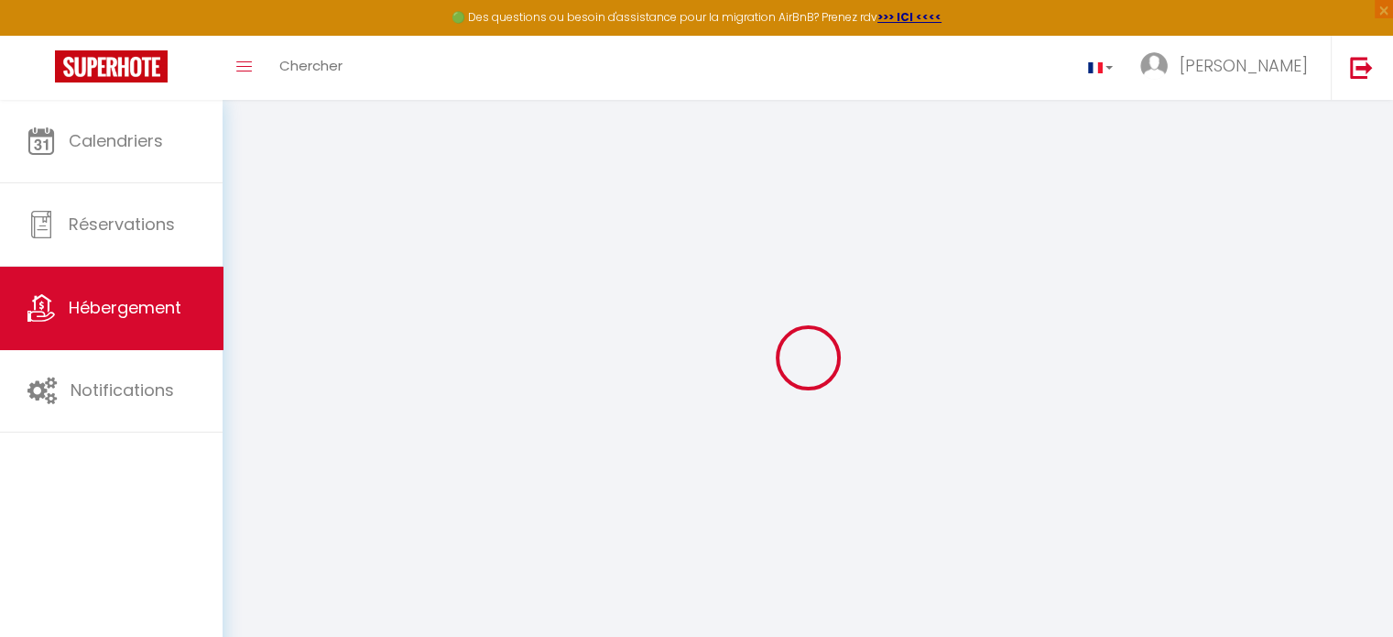
select select
type input "17"
type input "100"
type input "40"
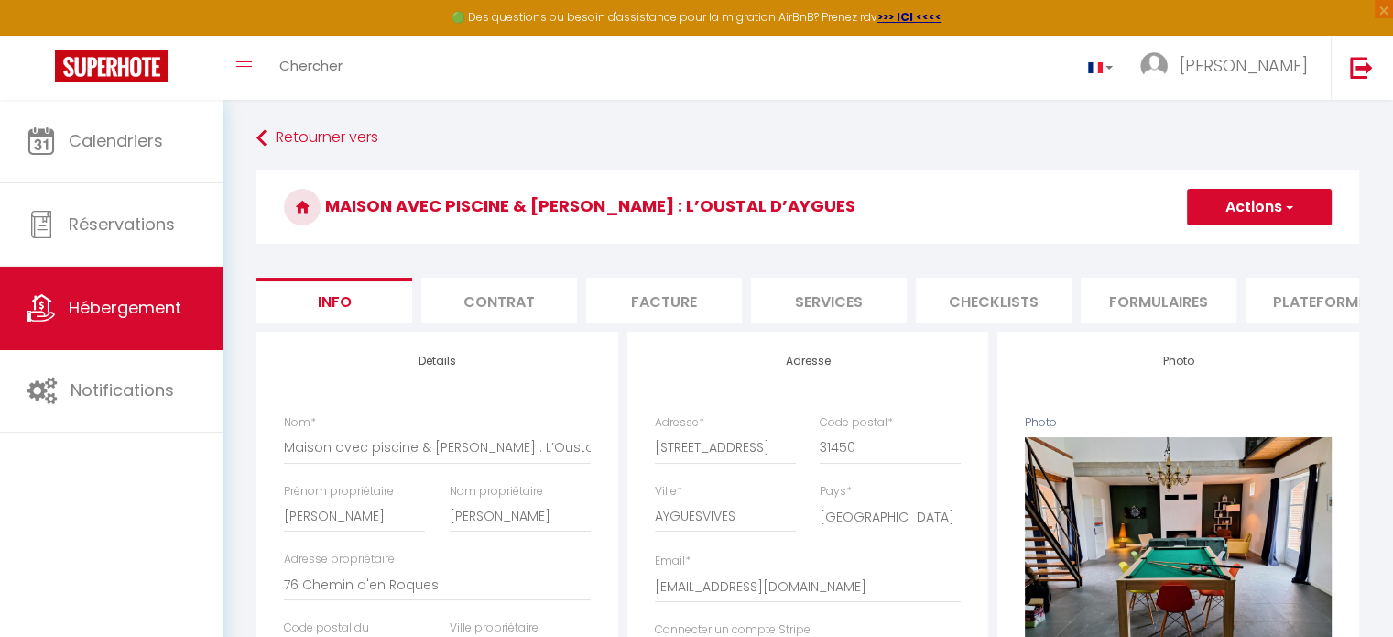
click at [576, 311] on li "Contrat" at bounding box center [499, 300] width 156 height 45
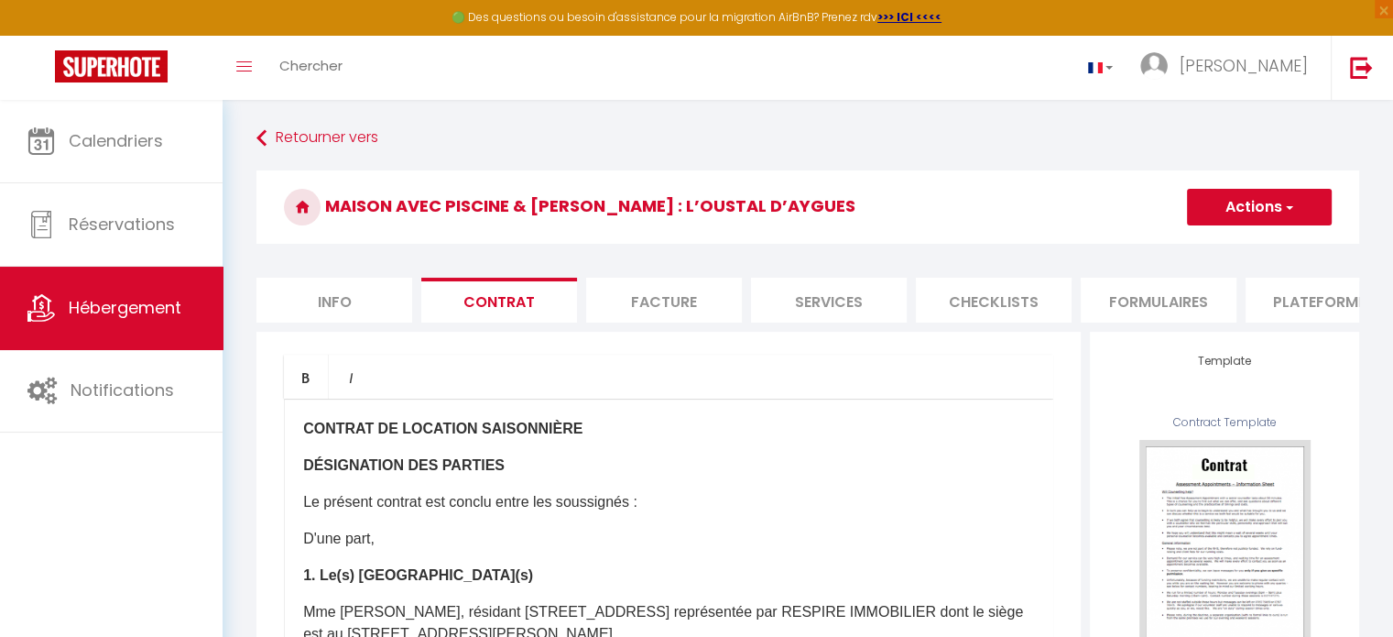
click at [557, 307] on li "Contrat" at bounding box center [499, 300] width 156 height 45
click at [685, 293] on li "Facture" at bounding box center [664, 300] width 156 height 45
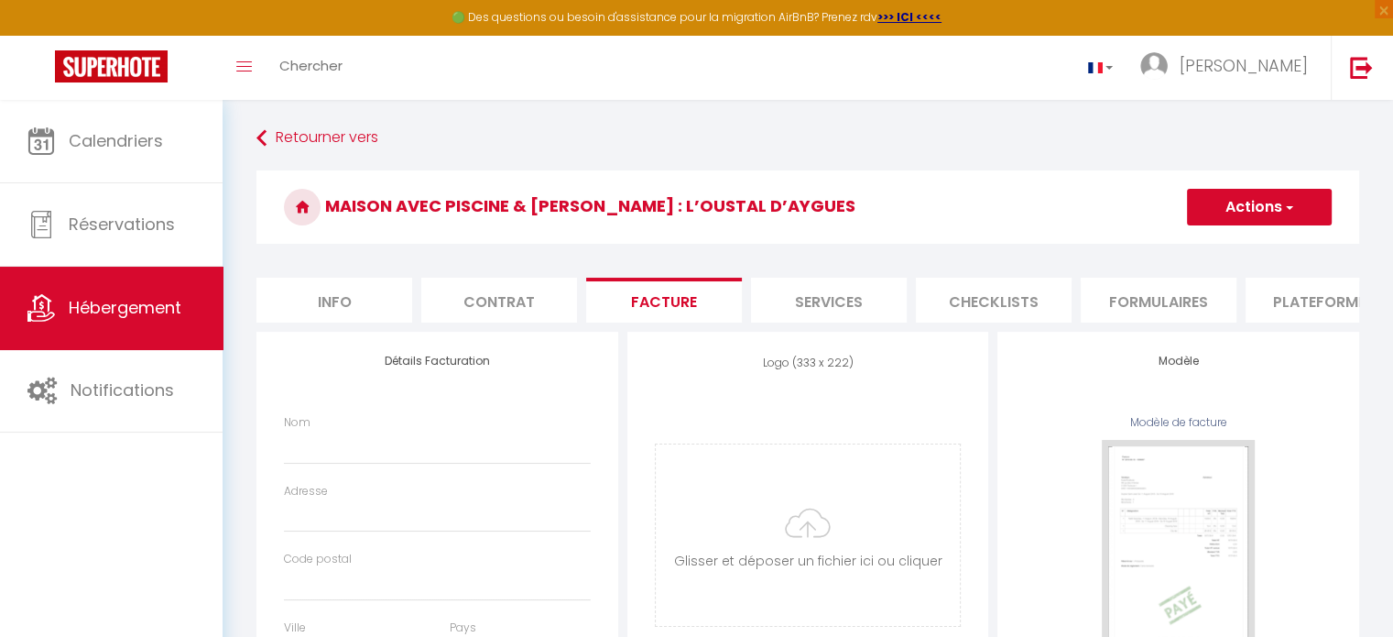
click at [810, 303] on li "Services" at bounding box center [829, 300] width 156 height 45
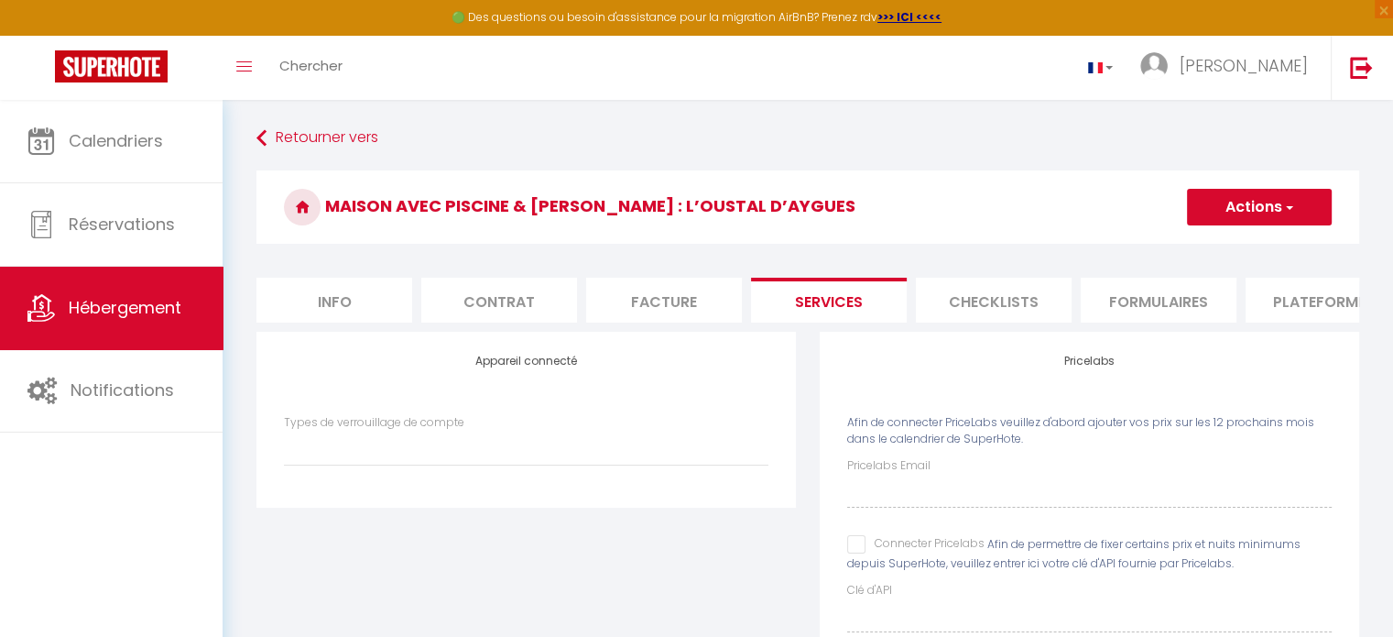
click at [1004, 307] on li "Checklists" at bounding box center [994, 300] width 156 height 45
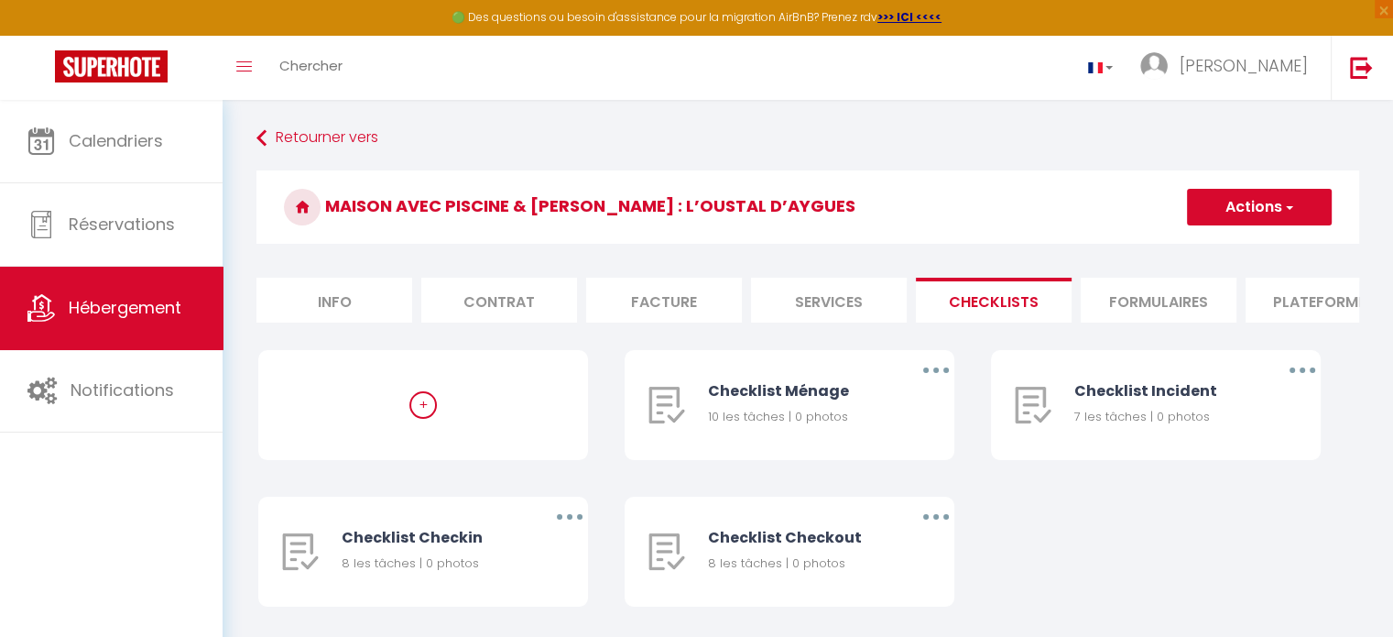
click at [1133, 301] on li "Formulaires" at bounding box center [1159, 300] width 156 height 45
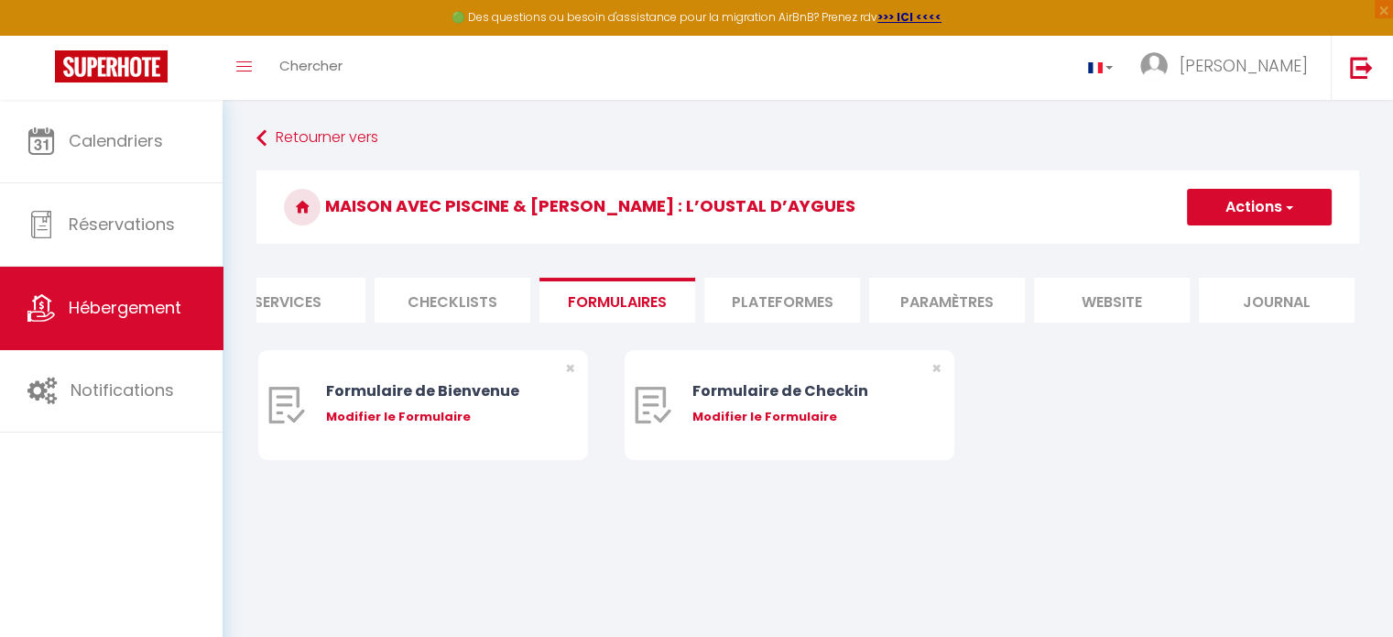
scroll to position [0, 546]
click at [814, 307] on li "Plateformes" at bounding box center [778, 300] width 156 height 45
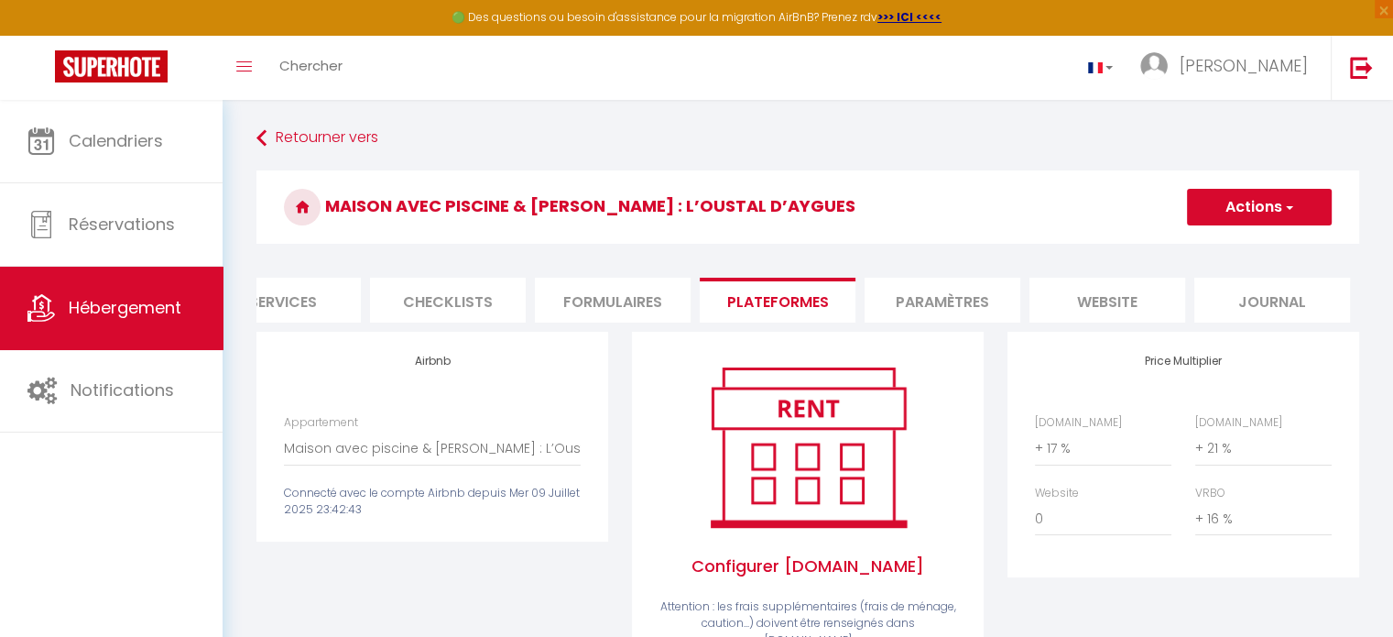
click at [956, 294] on li "Paramètres" at bounding box center [943, 300] width 156 height 45
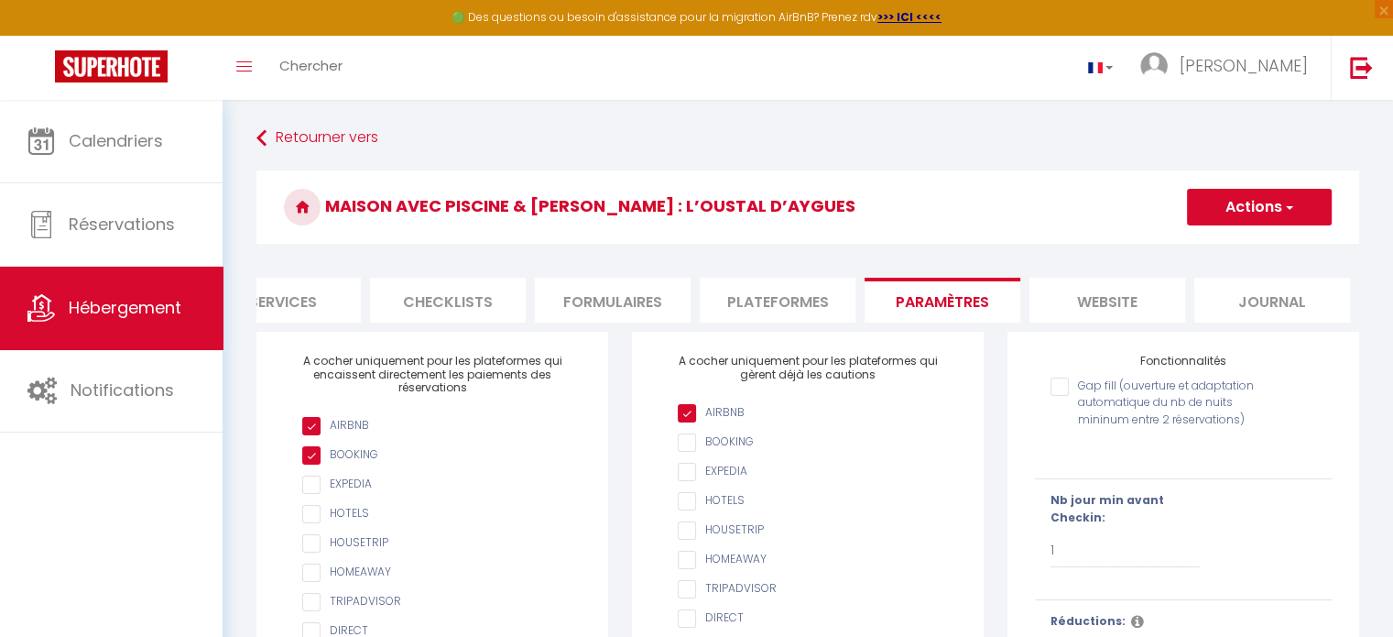
click at [1124, 285] on li "website" at bounding box center [1108, 300] width 156 height 45
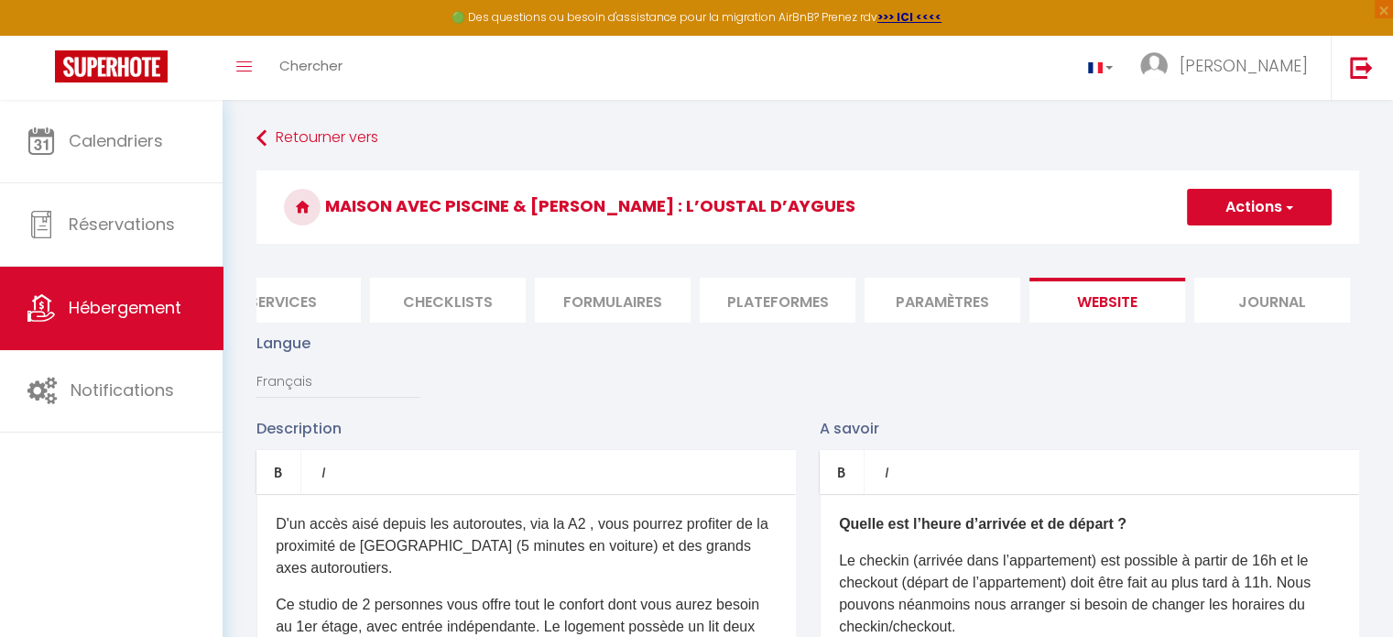
click at [1264, 303] on li "Journal" at bounding box center [1273, 300] width 156 height 45
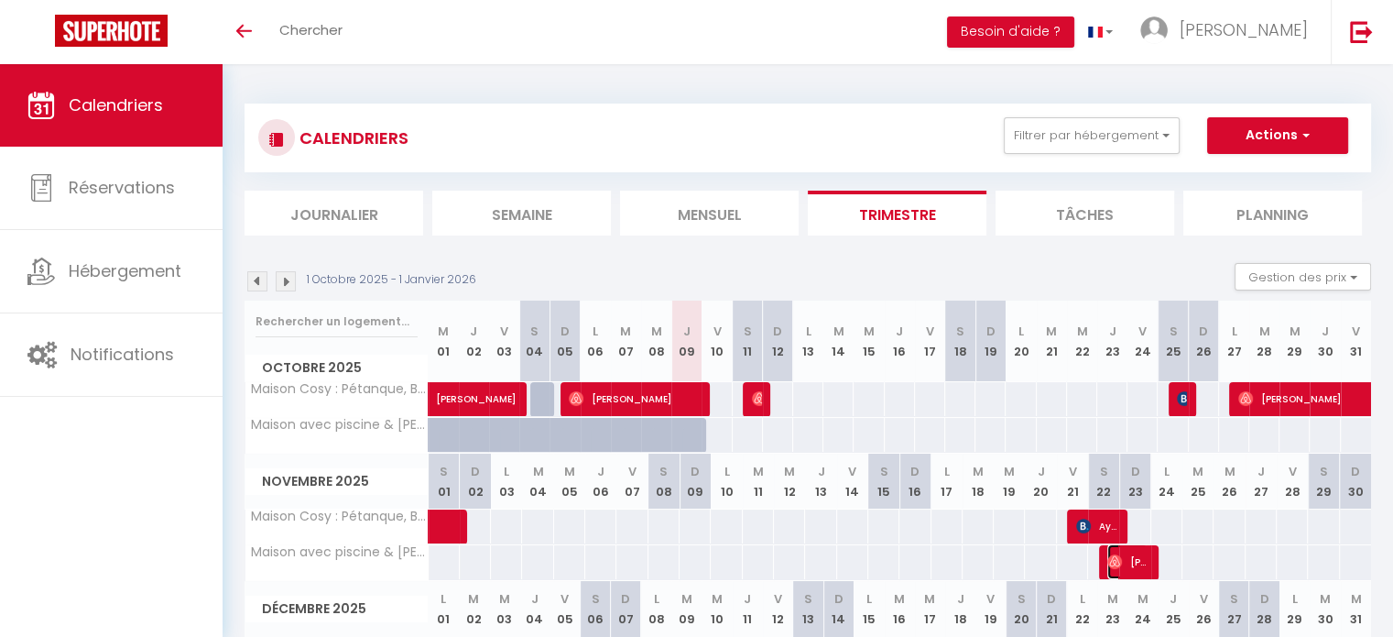
click at [1136, 555] on span "[PERSON_NAME]" at bounding box center [1128, 561] width 40 height 35
select select "OK"
select select "0"
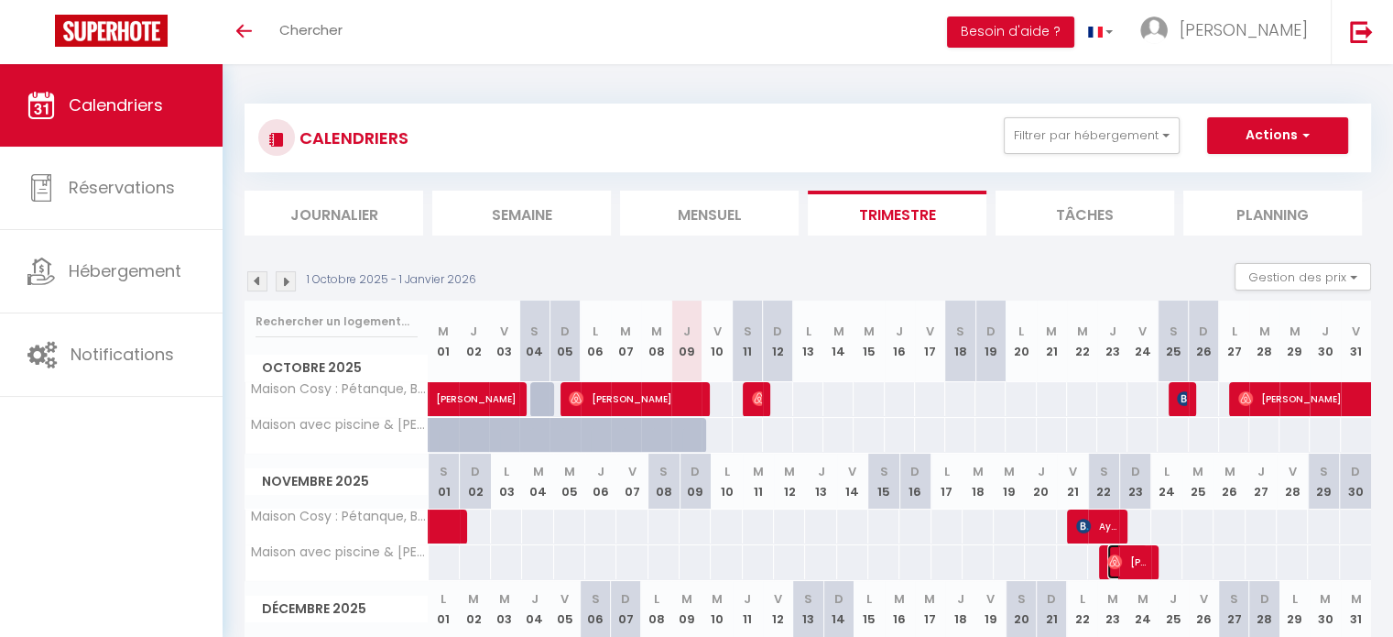
select select "1"
select select
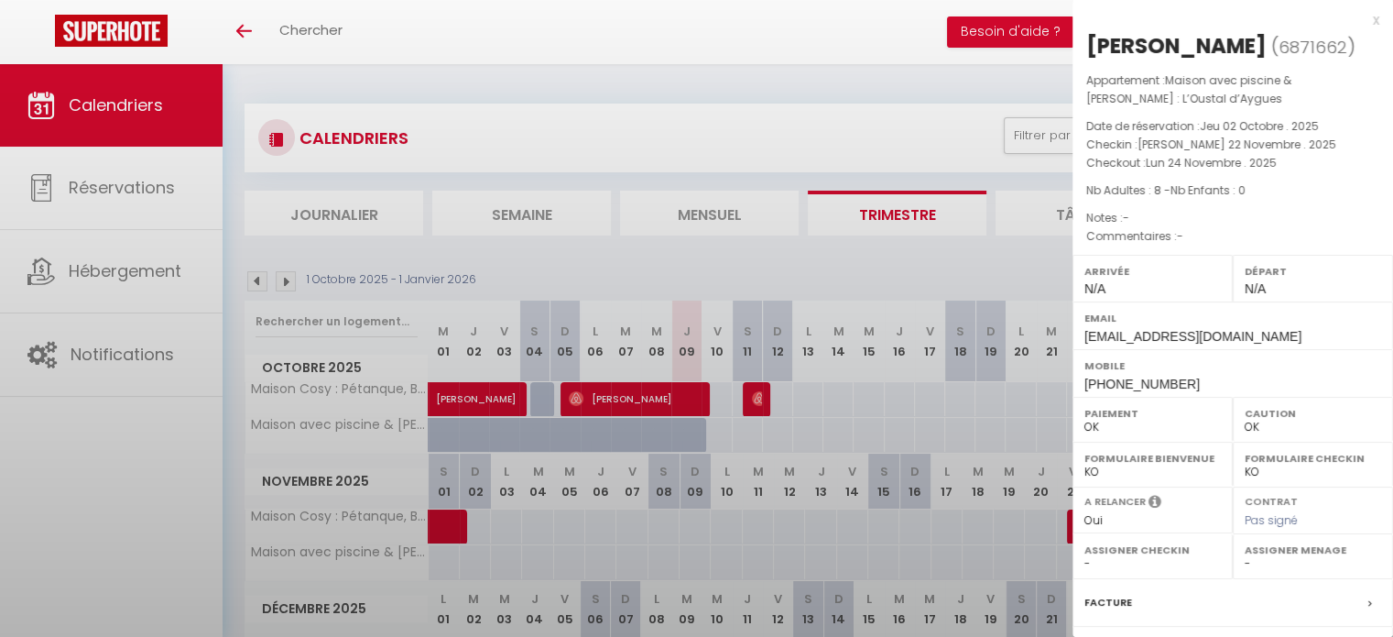
select select "33972"
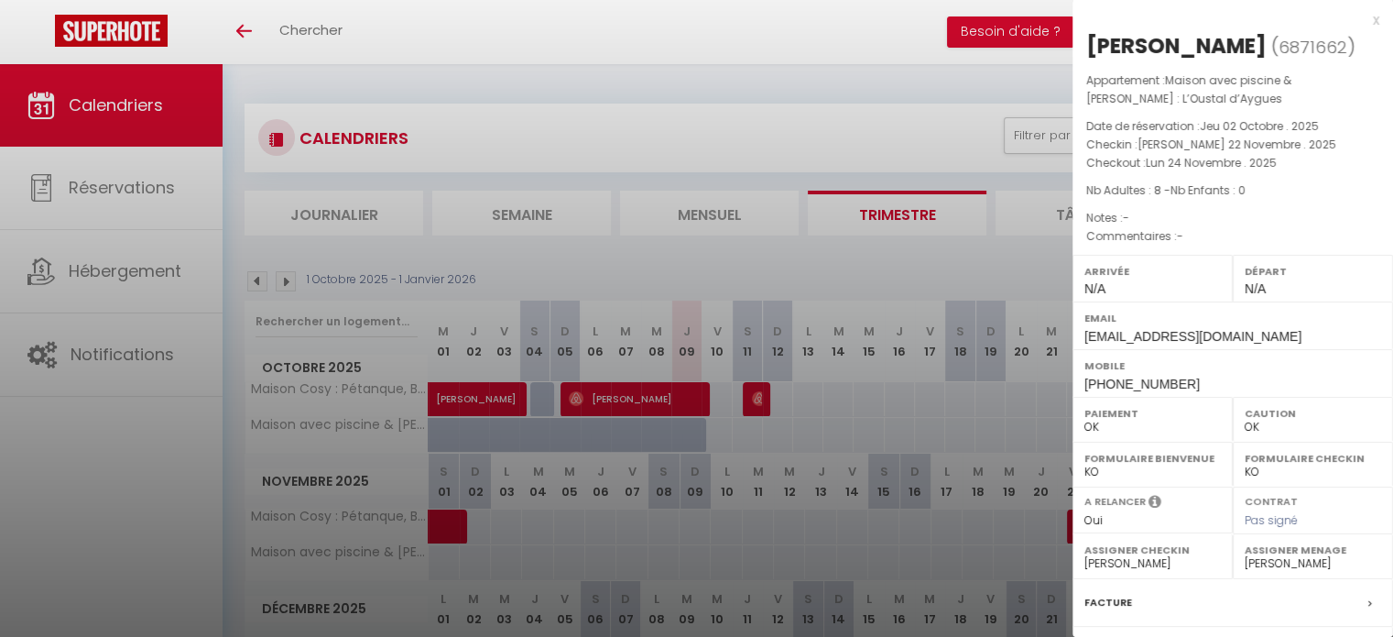
click at [754, 80] on div at bounding box center [696, 318] width 1393 height 637
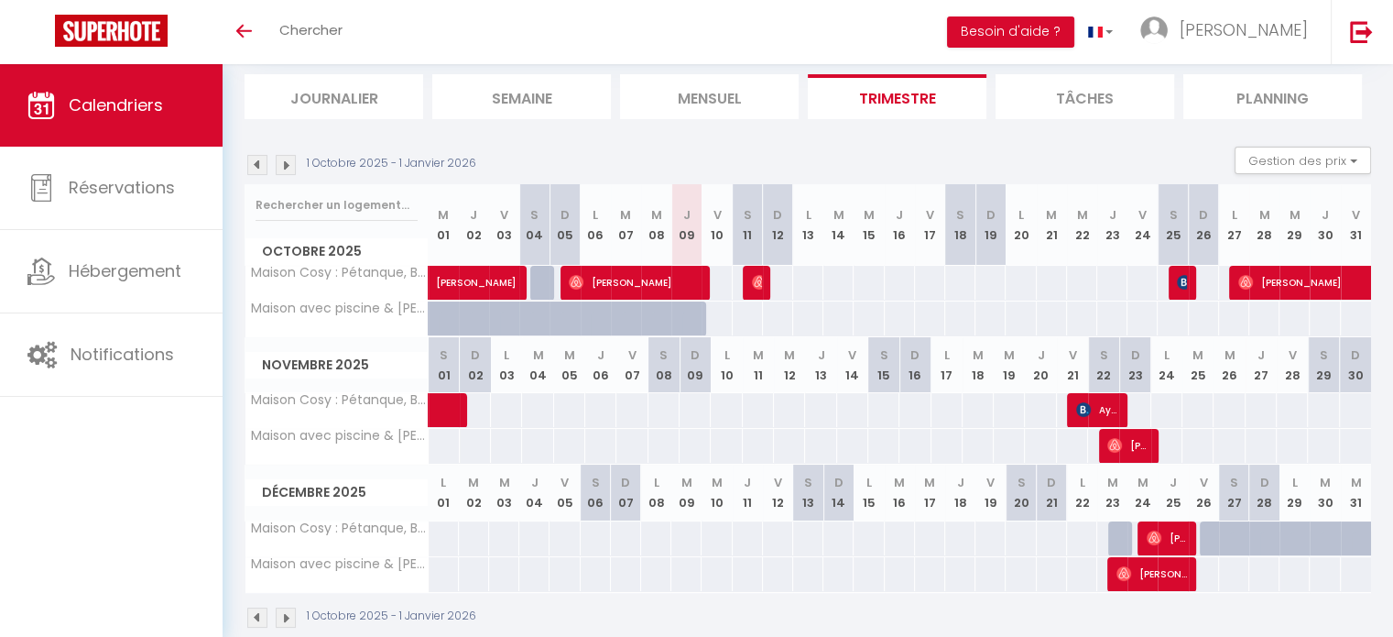
scroll to position [145, 0]
